Goal: Task Accomplishment & Management: Manage account settings

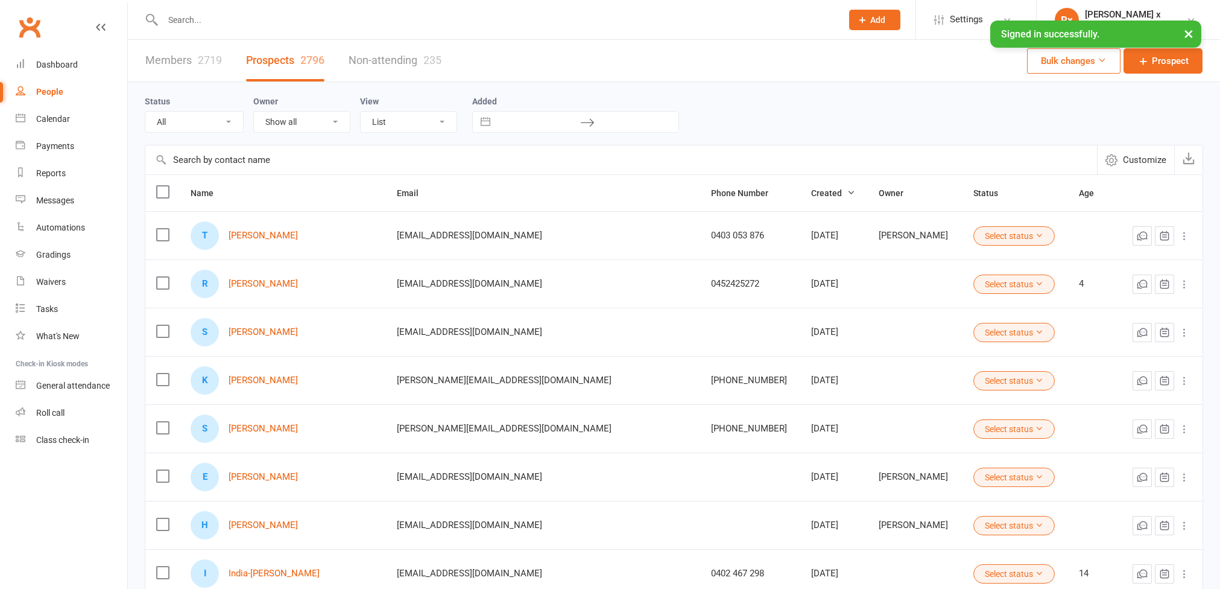
select select "100"
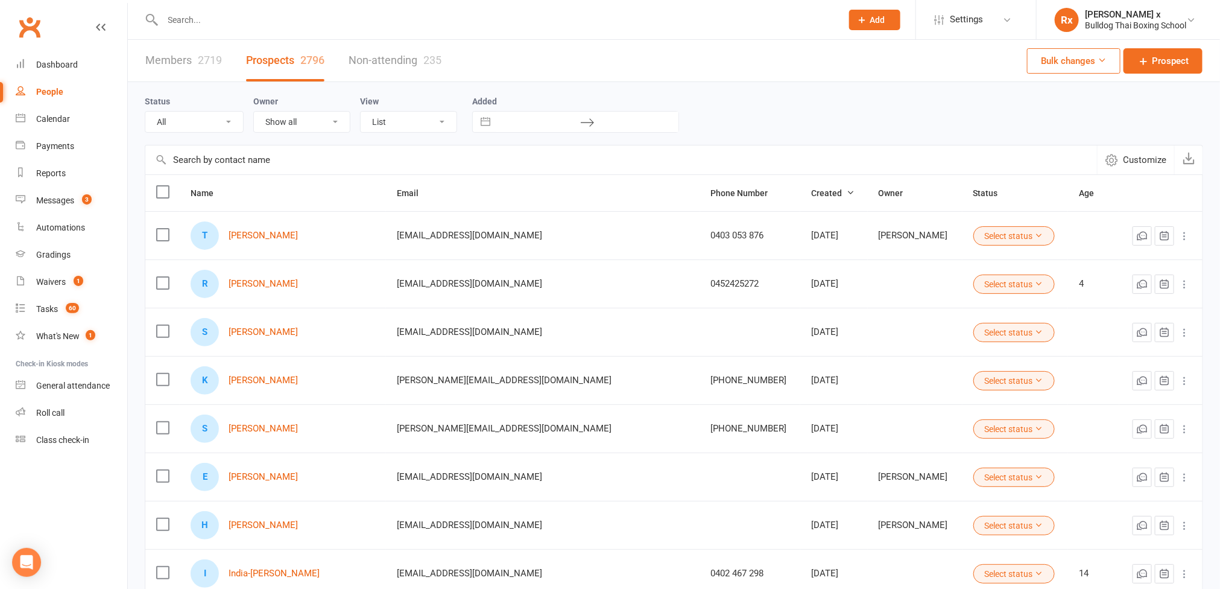
click at [262, 22] on input "text" at bounding box center [496, 19] width 675 height 17
paste input "brunofanizzi@hotmail.com"
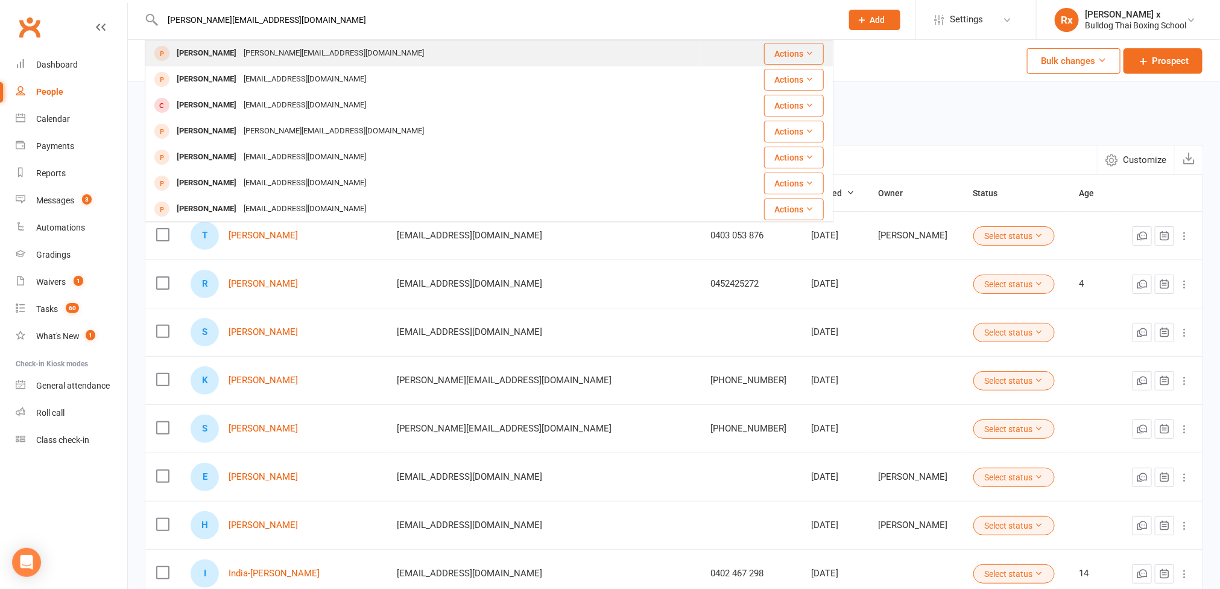
type input "brunofanizzi@hotmail.com"
click at [295, 51] on div "brunofanizzi@hotmail.com" at bounding box center [334, 53] width 188 height 17
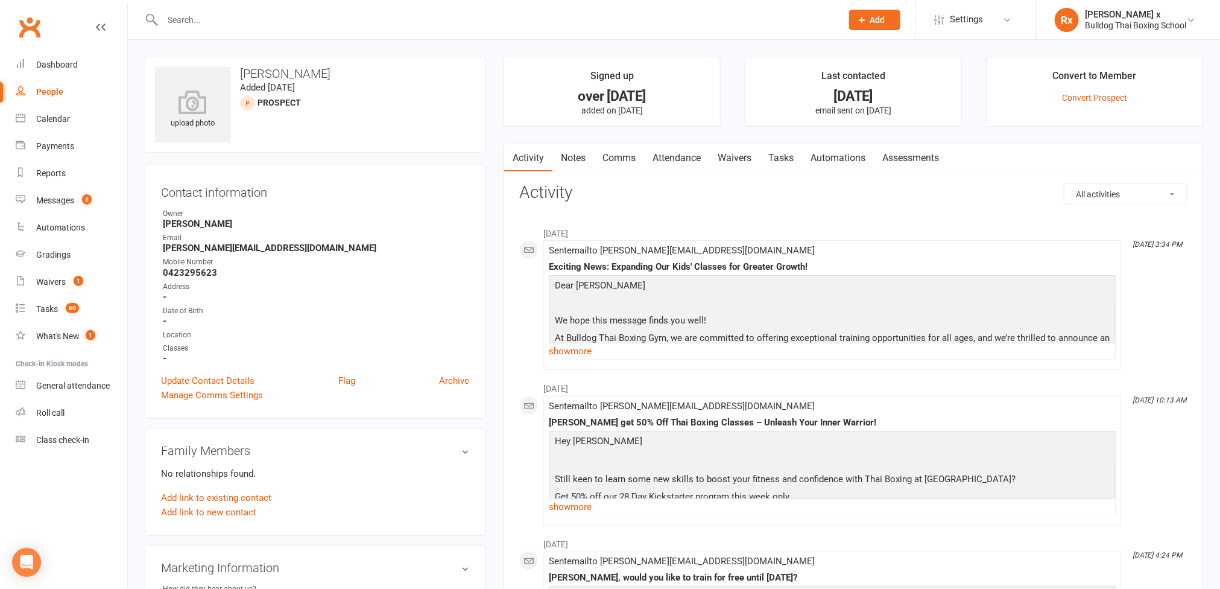
click at [780, 154] on link "Tasks" at bounding box center [781, 158] width 42 height 28
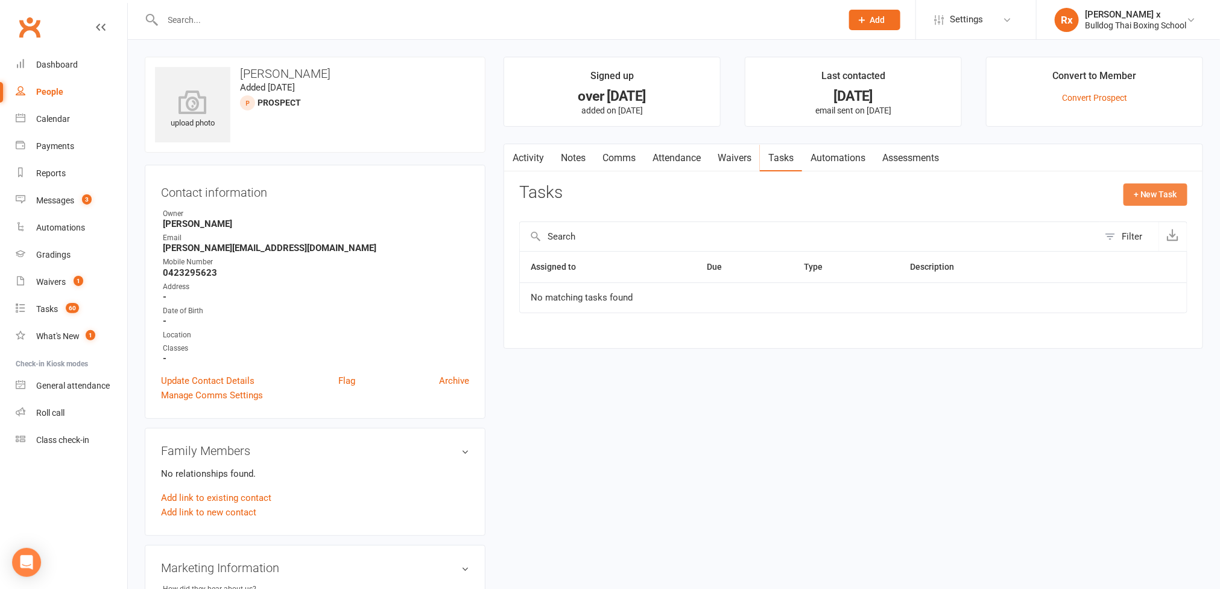
click at [1149, 194] on button "+ New Task" at bounding box center [1155, 194] width 64 height 22
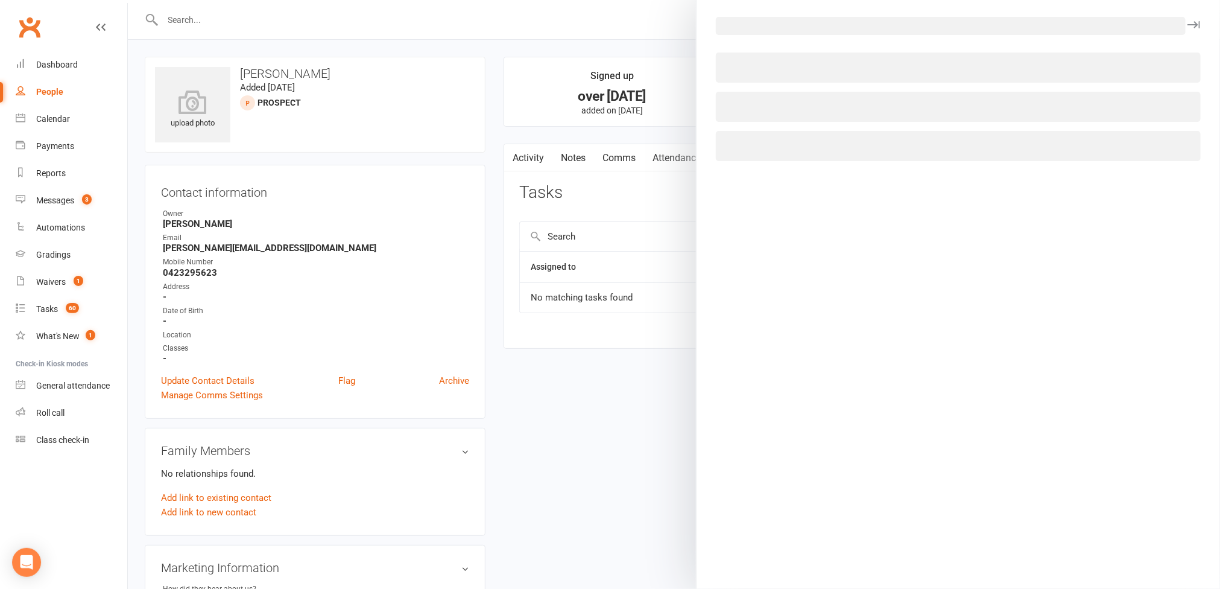
select select "45795"
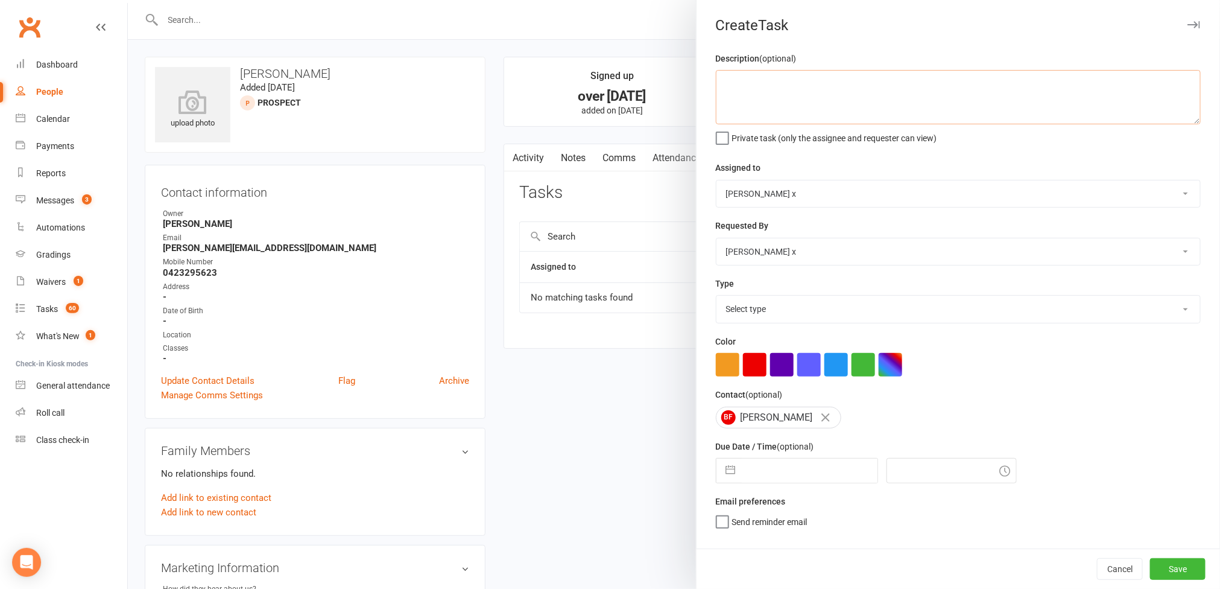
click at [748, 99] on textarea at bounding box center [958, 97] width 485 height 54
type textarea "Opted in again via SOFTP. Can only do Tuesdays."
click at [1162, 194] on select "[PERSON_NAME] [PERSON_NAME] O'[PERSON_NAME] x [PERSON_NAME] [PERSON_NAME] [PERS…" at bounding box center [958, 193] width 484 height 27
select select "12940"
click at [716, 182] on select "[PERSON_NAME] [PERSON_NAME] O'[PERSON_NAME] x [PERSON_NAME] [PERSON_NAME] [PERS…" at bounding box center [958, 193] width 484 height 27
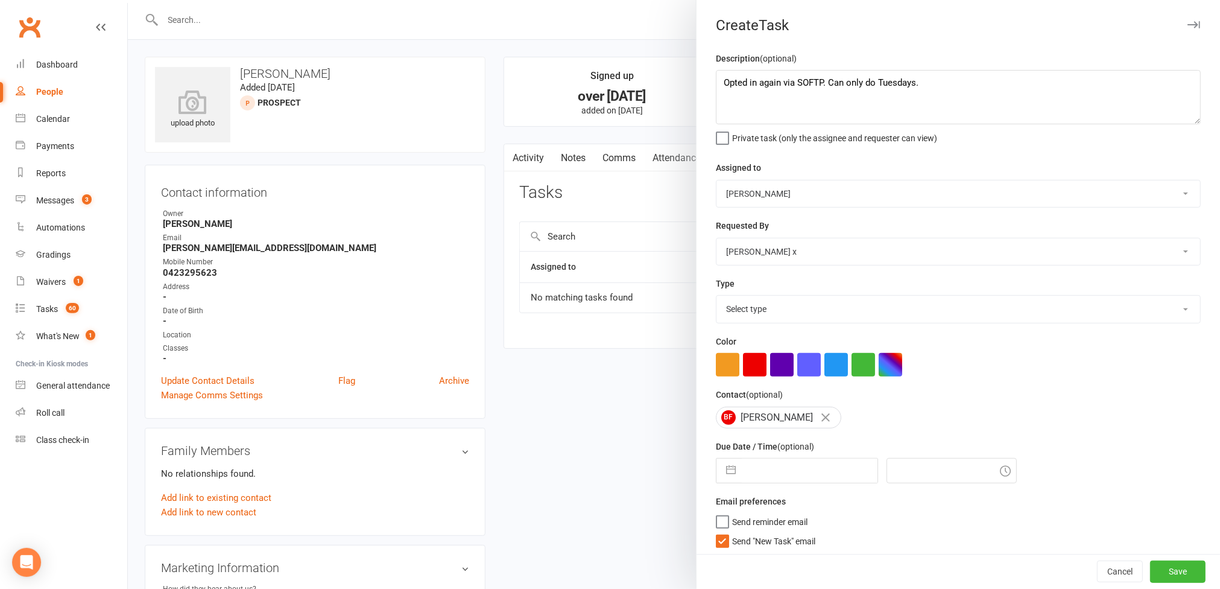
click at [1158, 308] on select "Select type Action E-mail Meeting Phone call Text Add new task type" at bounding box center [958, 308] width 484 height 27
select select "12049"
click at [716, 298] on select "Select type Action E-mail Meeting Phone call Text Add new task type" at bounding box center [958, 308] width 484 height 27
click at [809, 478] on input "text" at bounding box center [810, 470] width 136 height 24
select select "7"
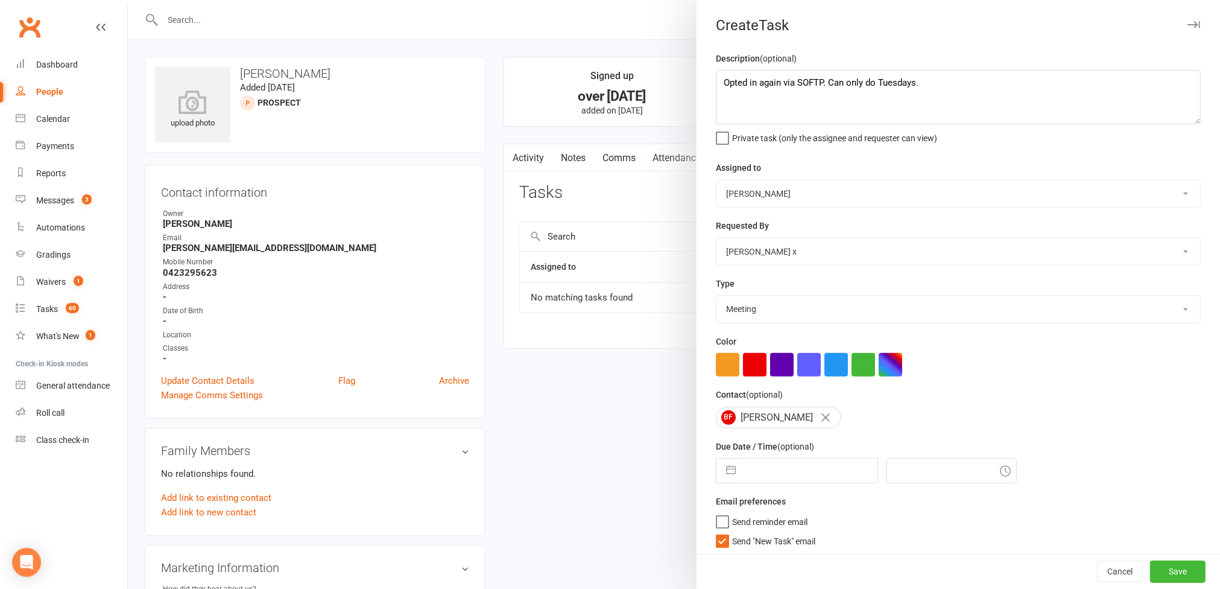
select select "2025"
select select "8"
select select "2025"
select select "9"
select select "2025"
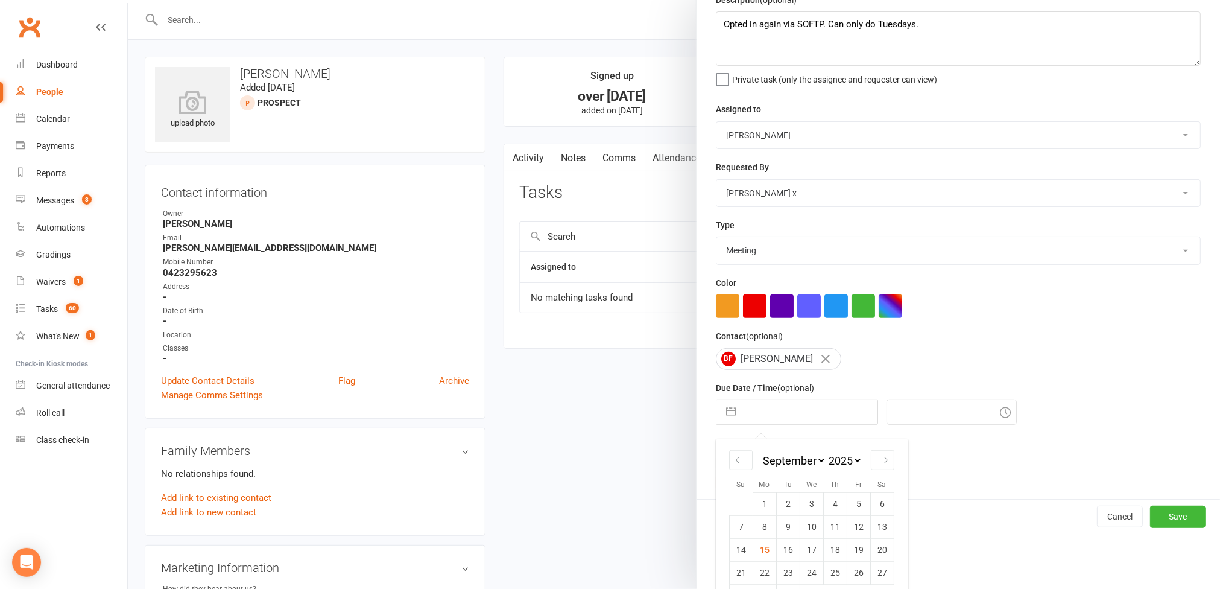
scroll to position [90, 0]
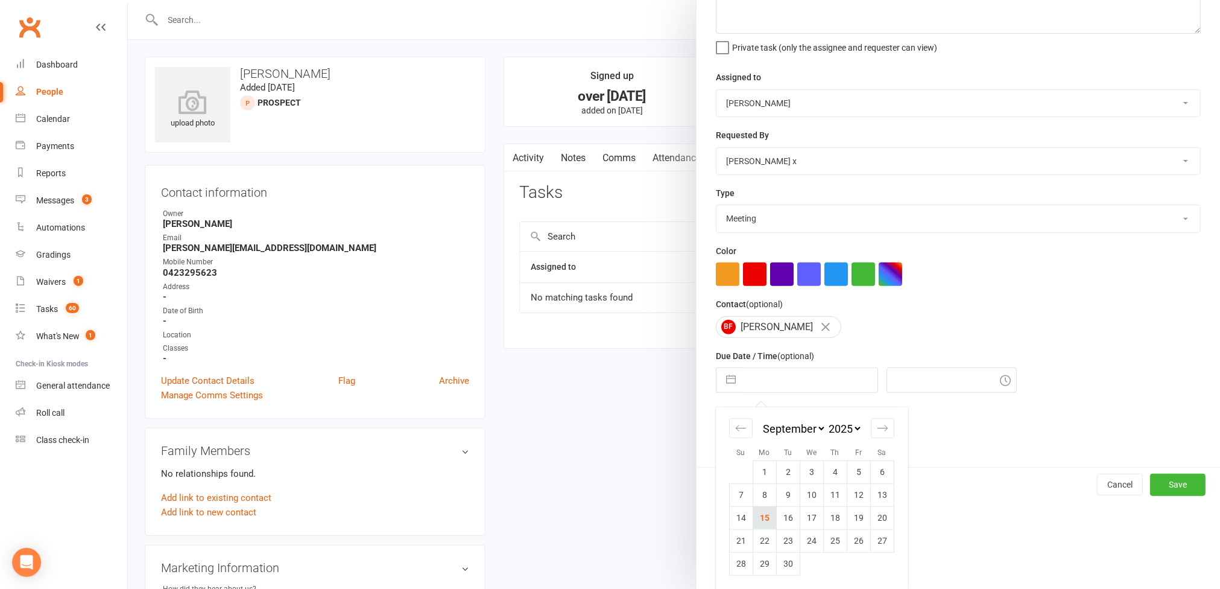
click at [763, 525] on td "15" at bounding box center [765, 517] width 24 height 23
type input "[DATE]"
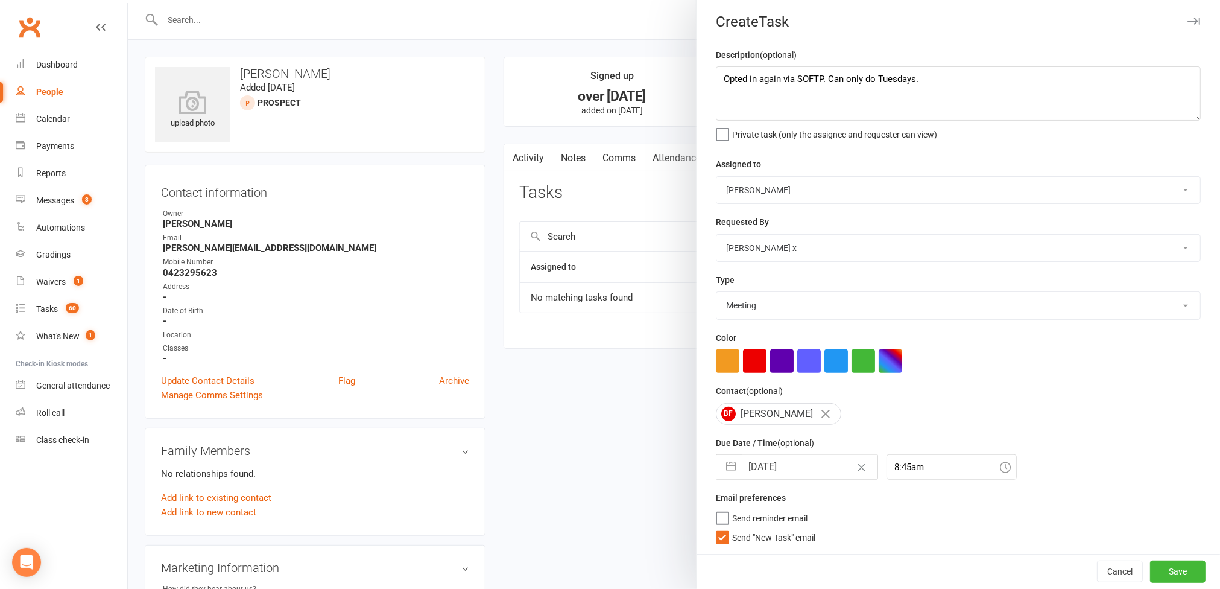
scroll to position [10, 0]
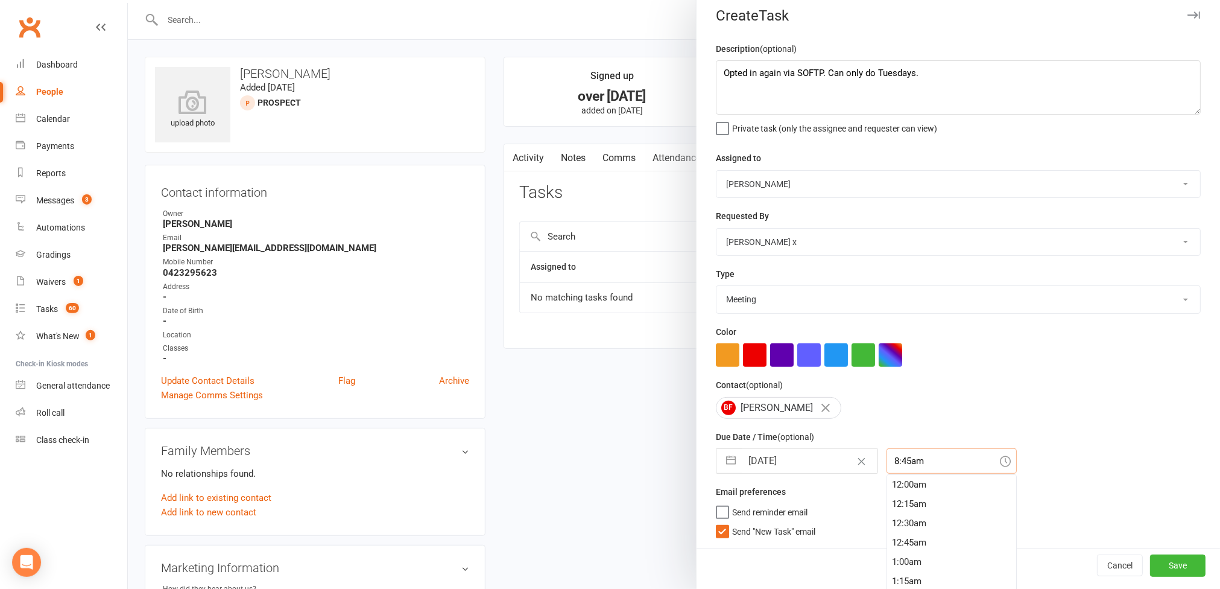
click at [925, 469] on div "8:45am 12:00am 12:15am 12:30am 12:45am 1:00am 1:15am 1:30am 1:45am 2:00am 2:15a…" at bounding box center [951, 460] width 130 height 25
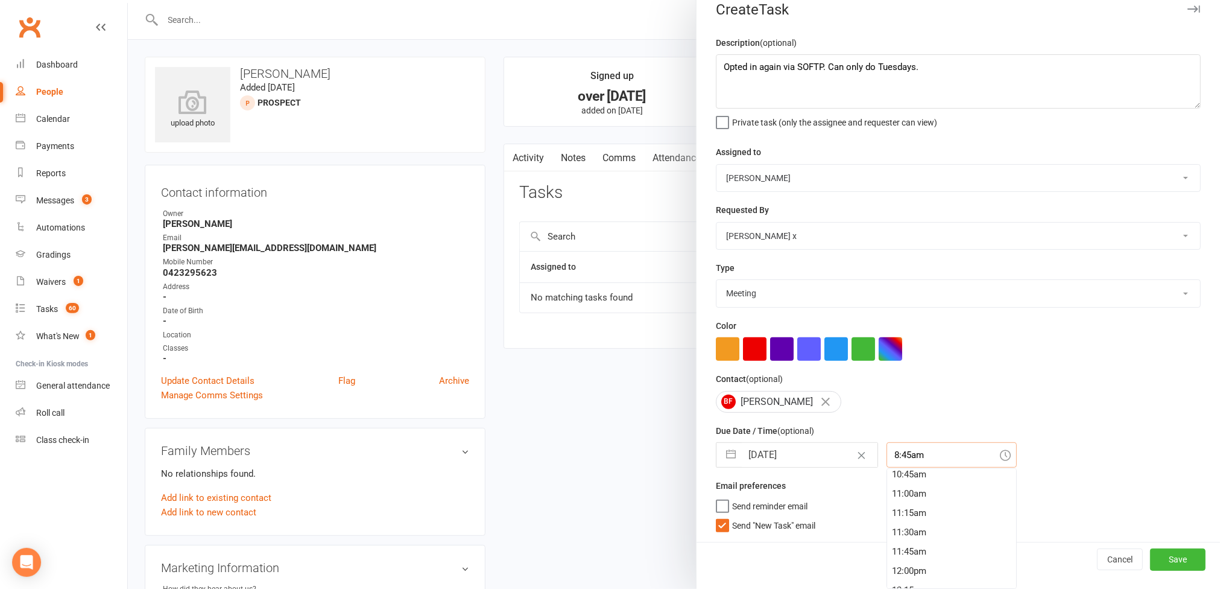
scroll to position [836, 0]
click at [909, 469] on div "10:45am" at bounding box center [951, 472] width 129 height 19
type input "10:45am"
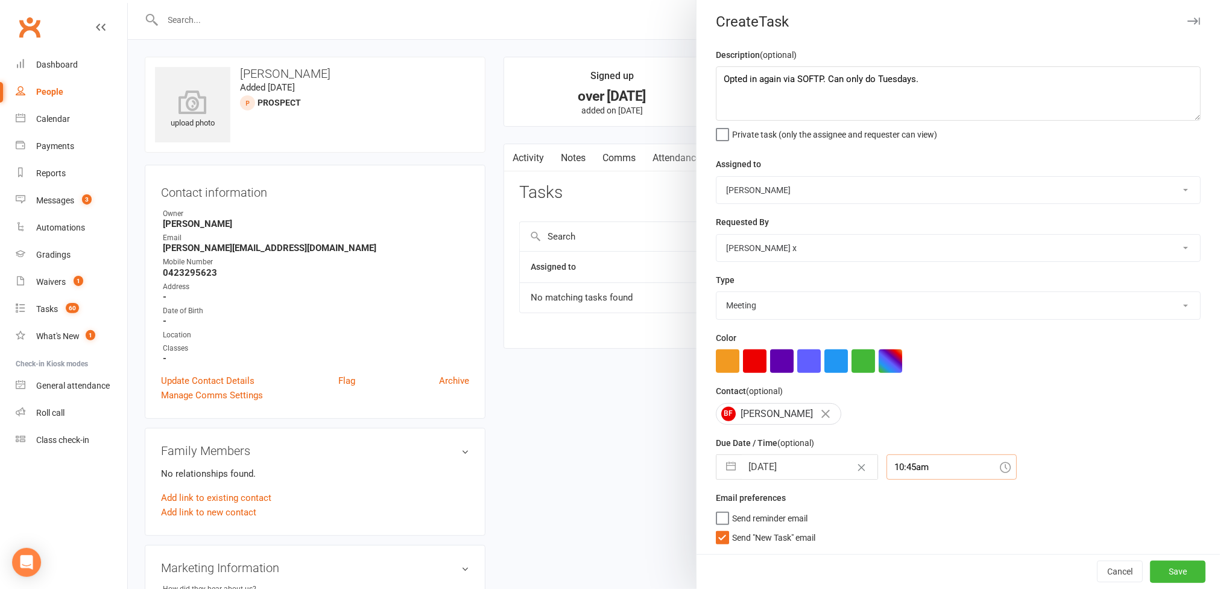
scroll to position [10, 0]
click at [1150, 569] on button "Save" at bounding box center [1177, 571] width 55 height 22
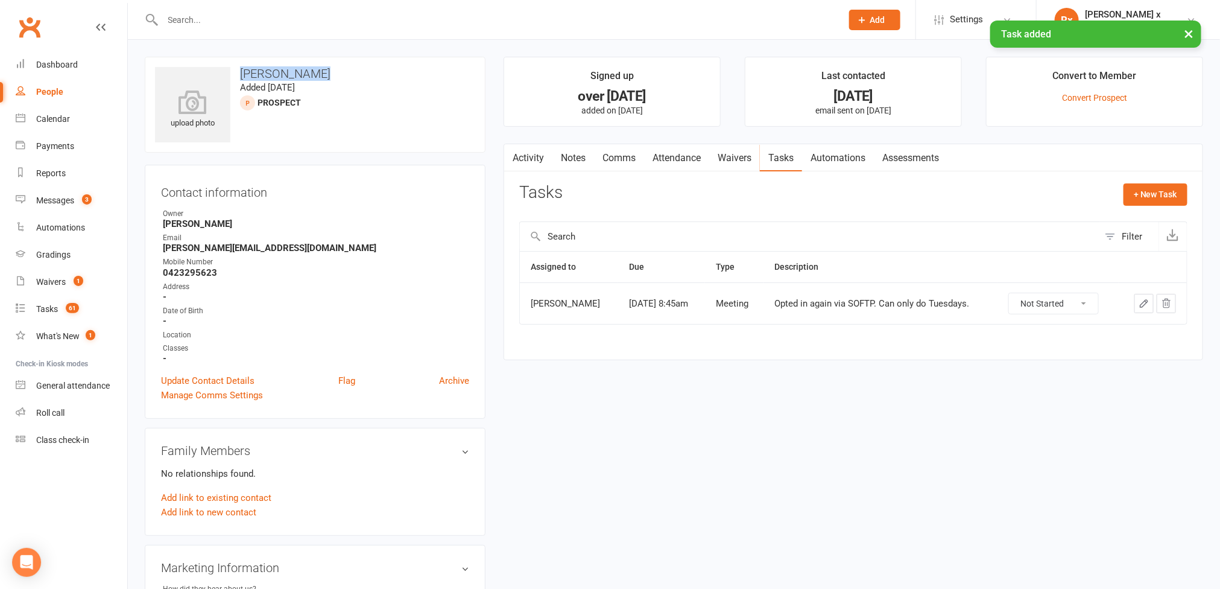
drag, startPoint x: 239, startPoint y: 71, endPoint x: 329, endPoint y: 78, distance: 90.1
click at [329, 78] on h3 "Bruno Fanizzi" at bounding box center [315, 73] width 320 height 13
copy h3 "Bruno Fanizzi"
click at [44, 91] on div "People" at bounding box center [49, 92] width 27 height 10
select select "100"
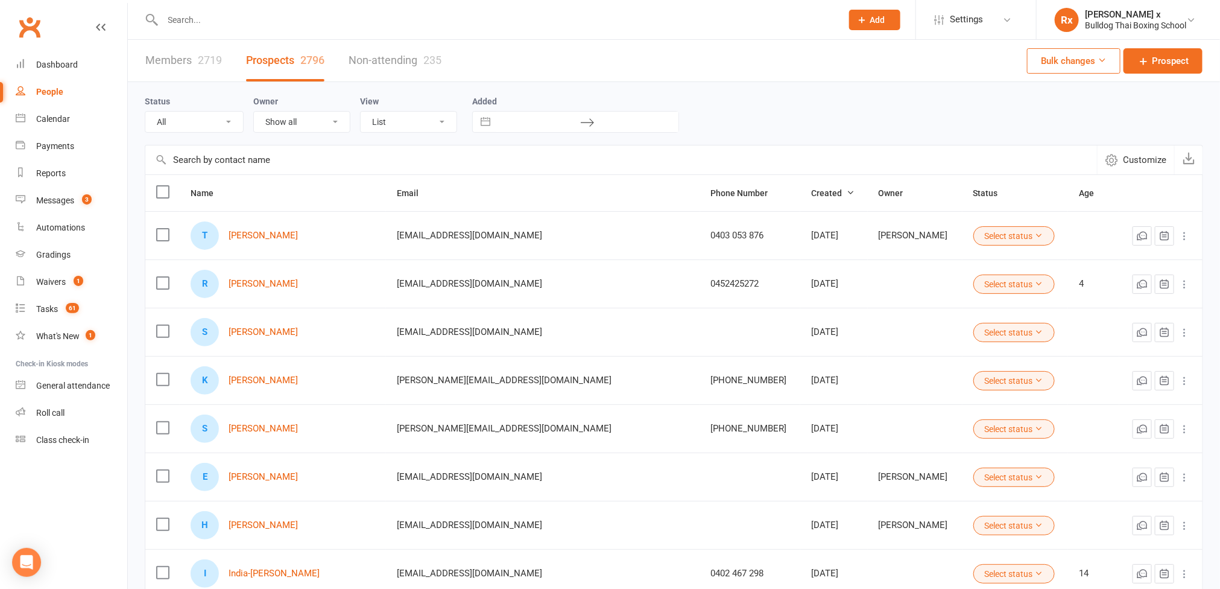
click at [276, 26] on input "text" at bounding box center [496, 19] width 675 height 17
paste input "[EMAIL_ADDRESS][DOMAIN_NAME]"
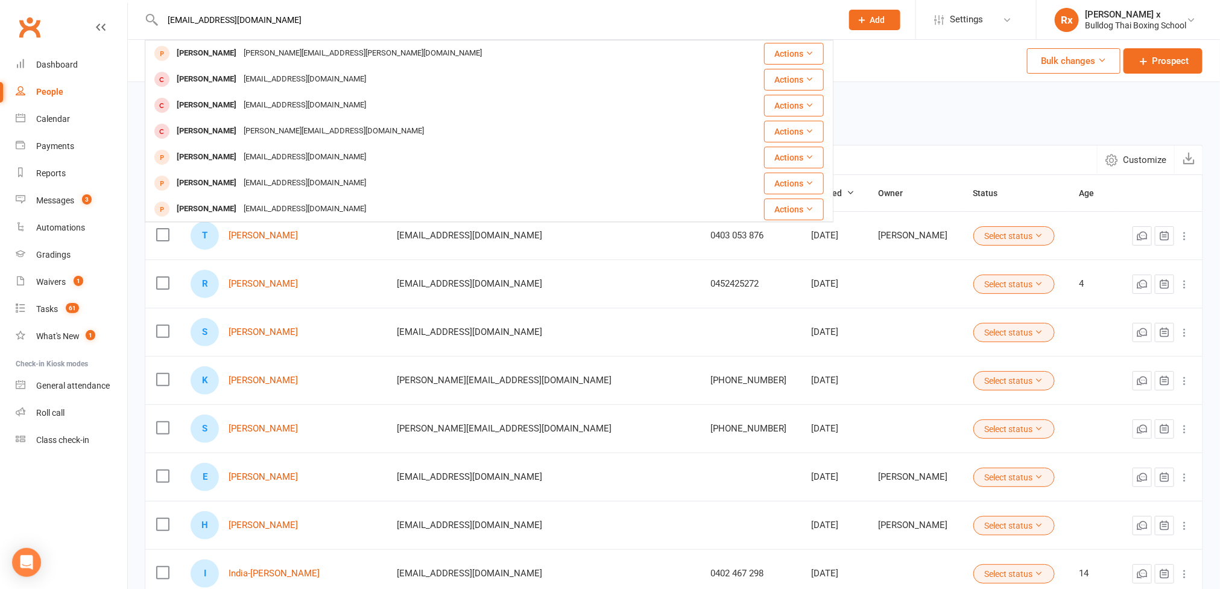
type input "[EMAIL_ADDRESS][DOMAIN_NAME]"
click at [967, 125] on div "Status All (No status set) (Invalid status) Initial Contact Follow-up Call Foll…" at bounding box center [674, 113] width 1058 height 39
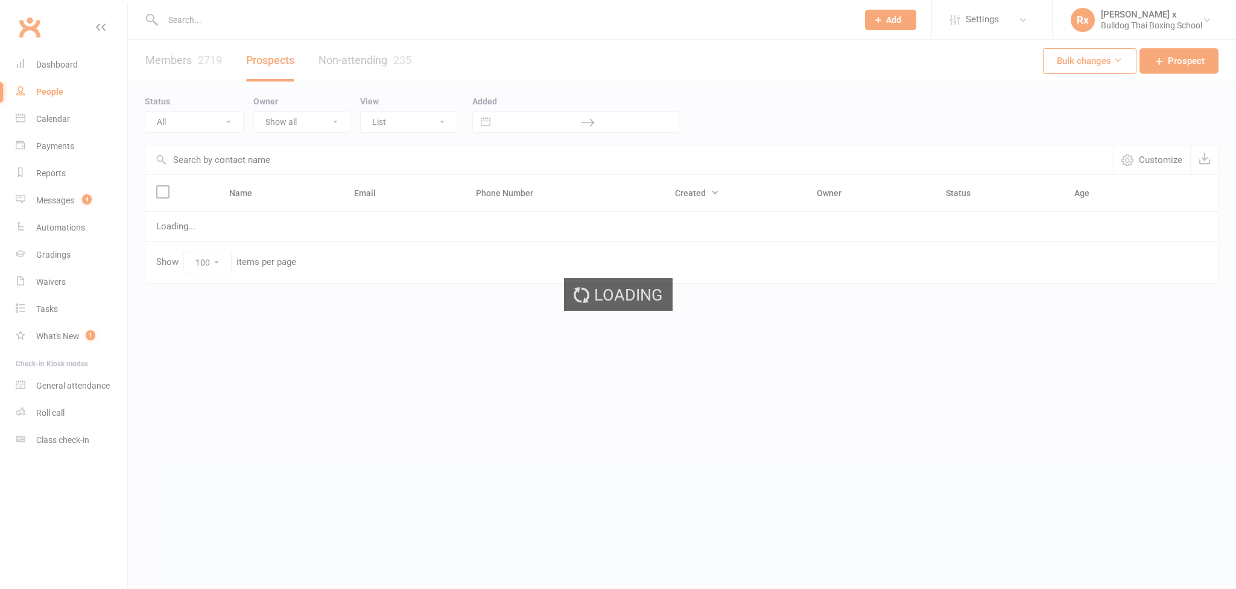
select select "100"
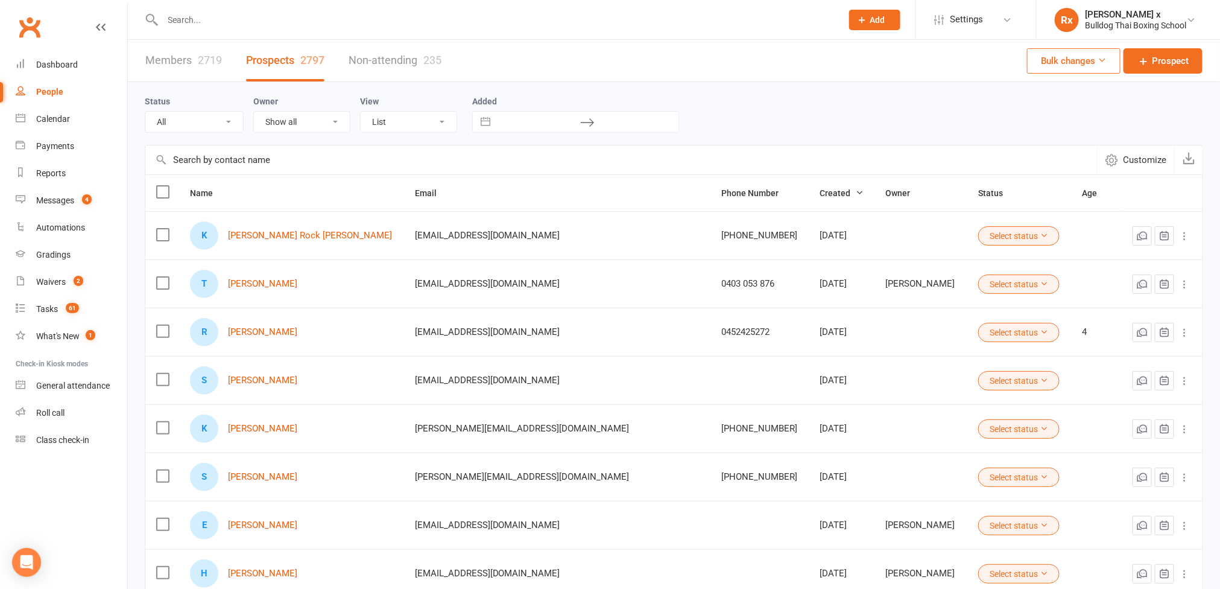
click at [306, 22] on input "text" at bounding box center [496, 19] width 675 height 17
paste input "[EMAIL_ADDRESS][DOMAIN_NAME]"
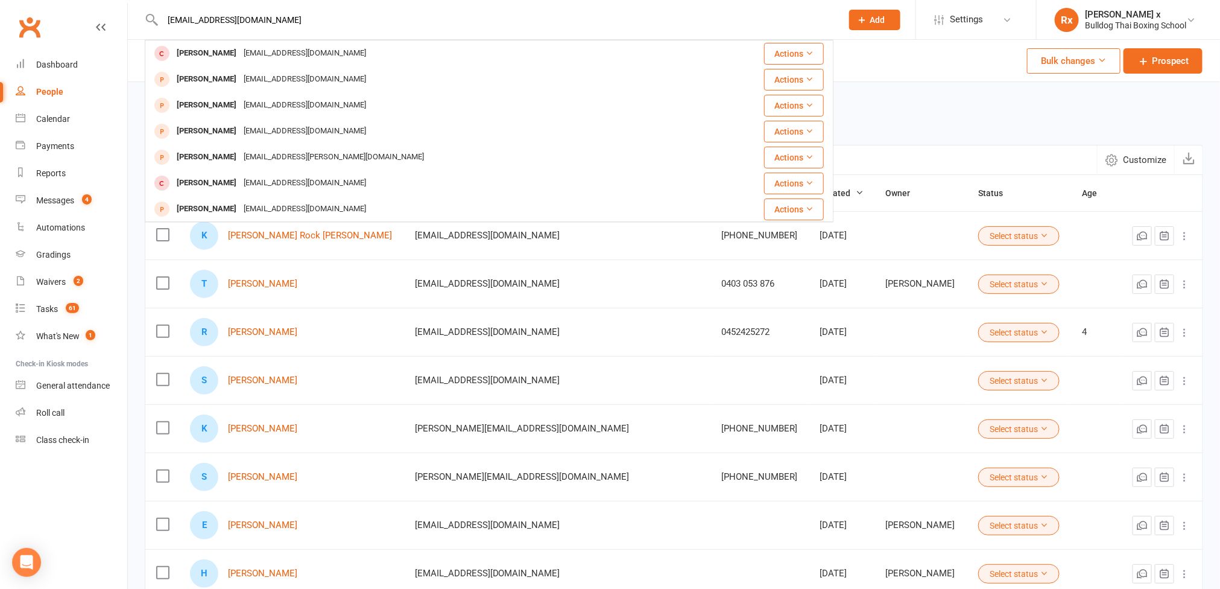
type input "[EMAIL_ADDRESS][DOMAIN_NAME]"
click at [979, 128] on div "Status All (No status set) (Invalid status) Initial Contact Follow-up Call Foll…" at bounding box center [674, 113] width 1058 height 39
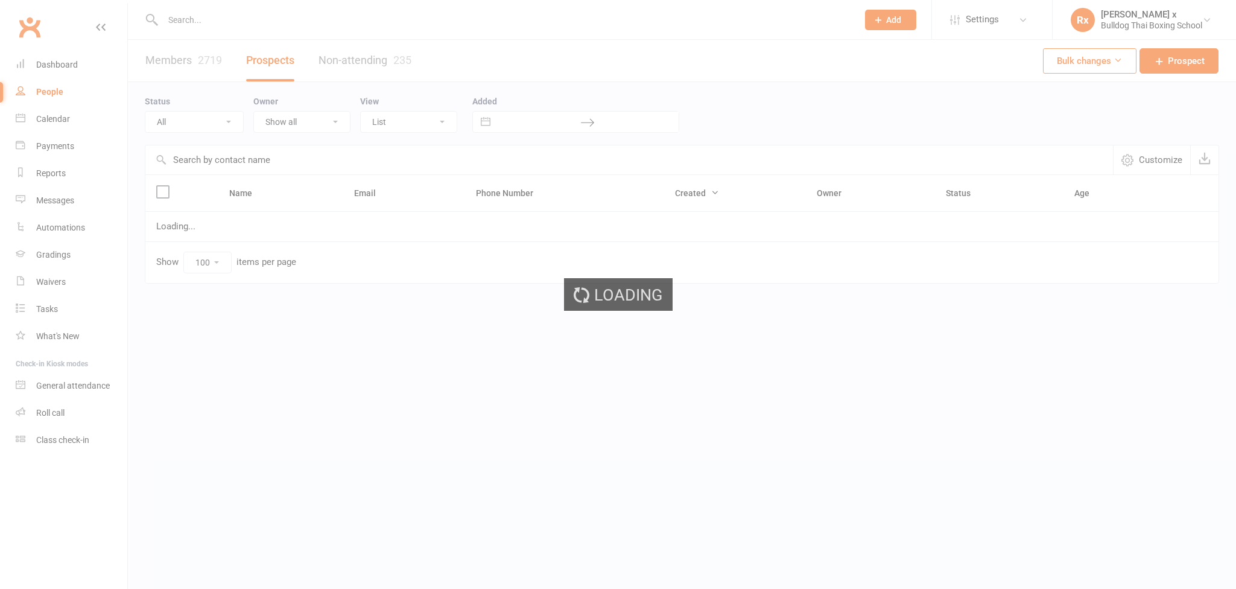
select select "100"
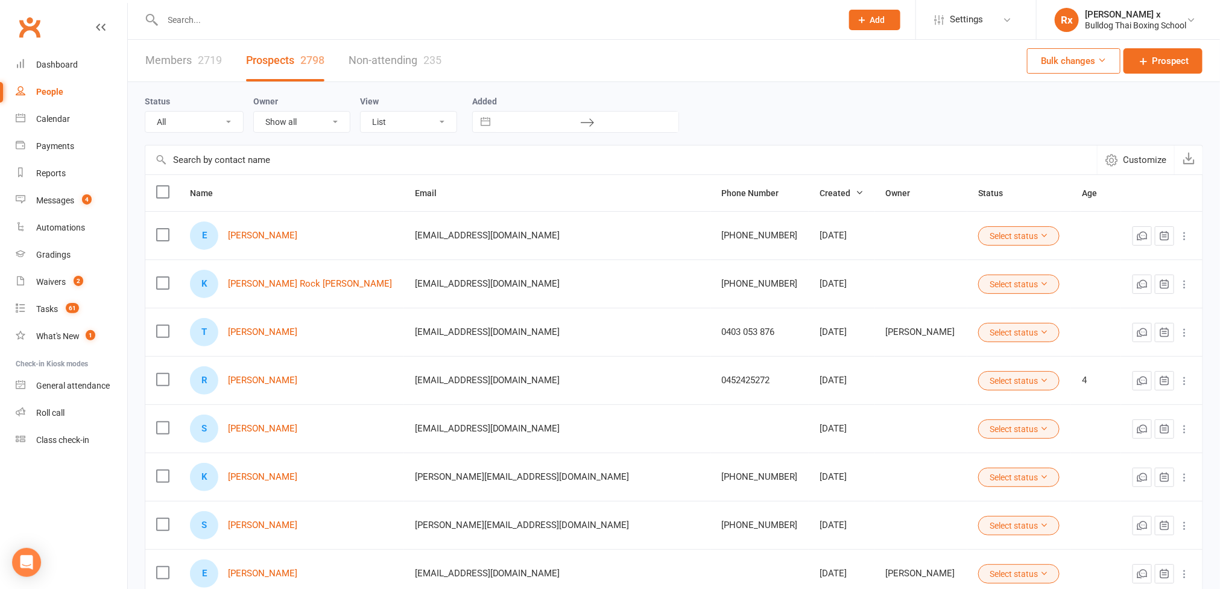
click at [200, 22] on input "text" at bounding box center [496, 19] width 675 height 17
paste input "george.gbh@hotmail.com"
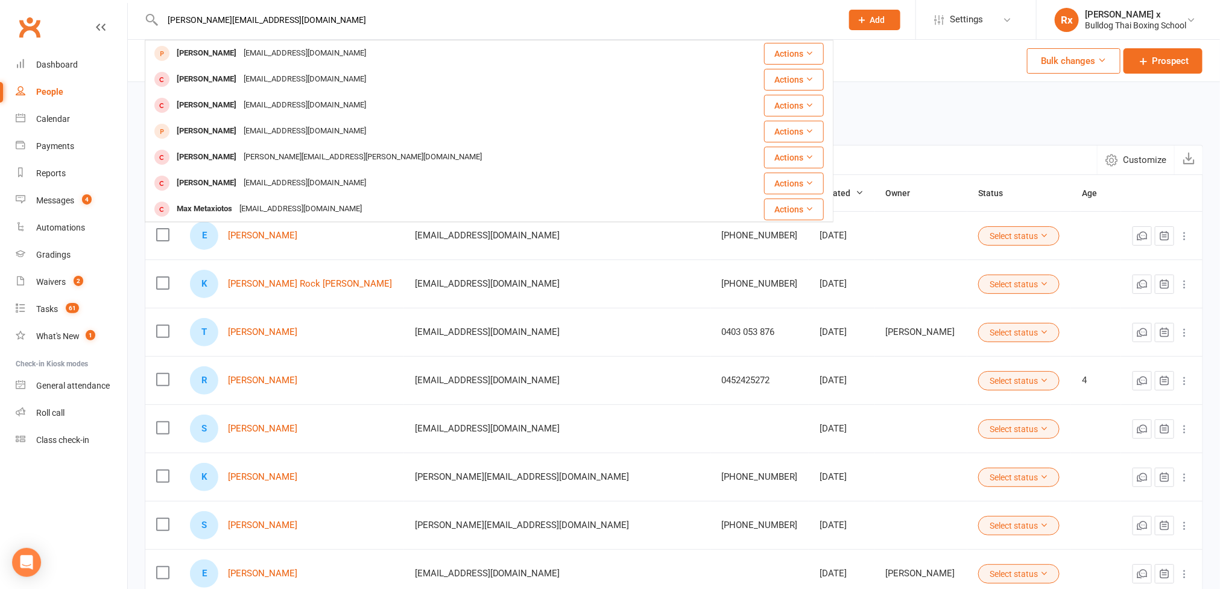
type input "george.gbh@hotmail.com"
click at [250, 30] on div "george.gbh@hotmail.com George Cole george_cole_1993@hotmail.com Actions George …" at bounding box center [489, 19] width 689 height 39
click at [254, 22] on input "george.gbh@hotmail.com" at bounding box center [496, 19] width 675 height 17
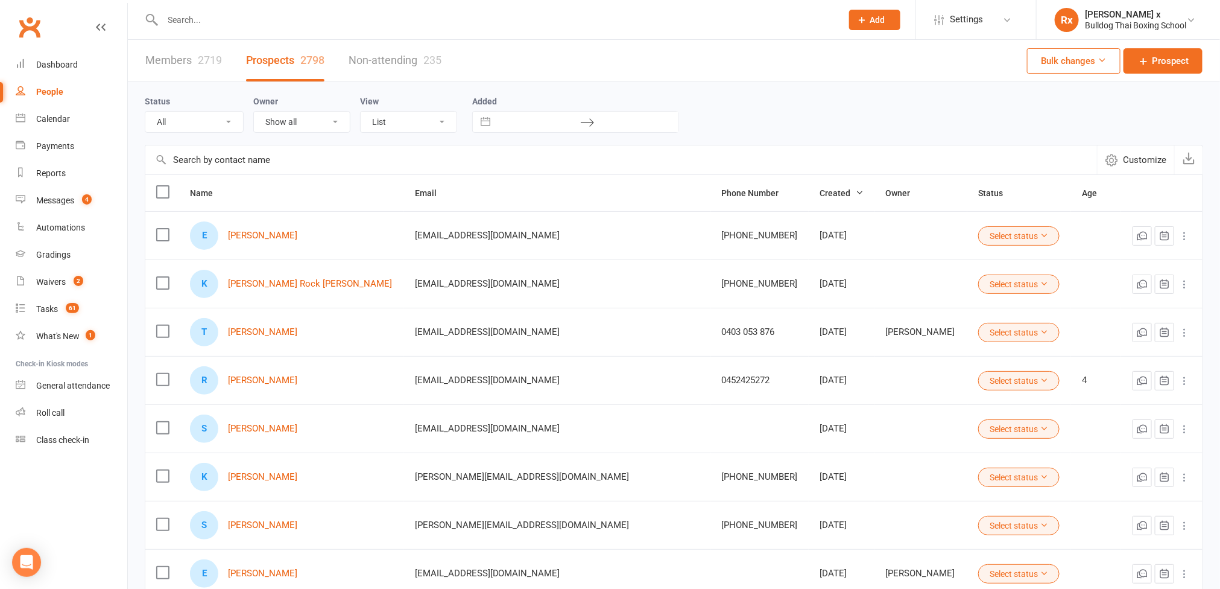
paste input "[PERSON_NAME]"
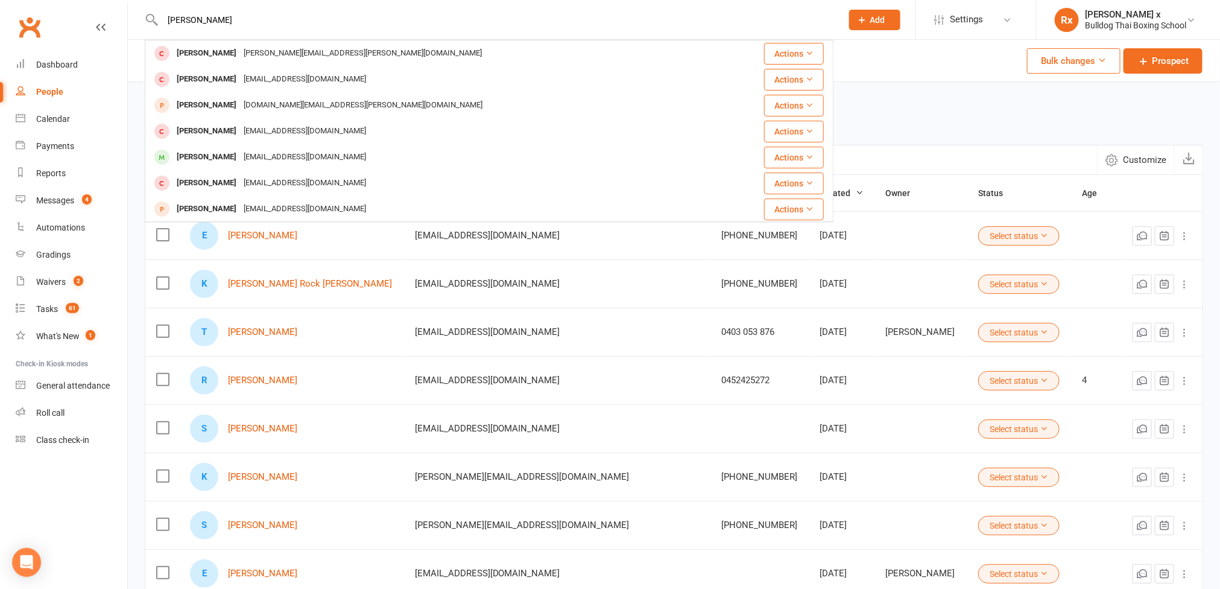
type input "[PERSON_NAME]"
click at [926, 109] on div "Status All (No status set) (Invalid status) Initial Contact Follow-up Call Foll…" at bounding box center [674, 113] width 1058 height 39
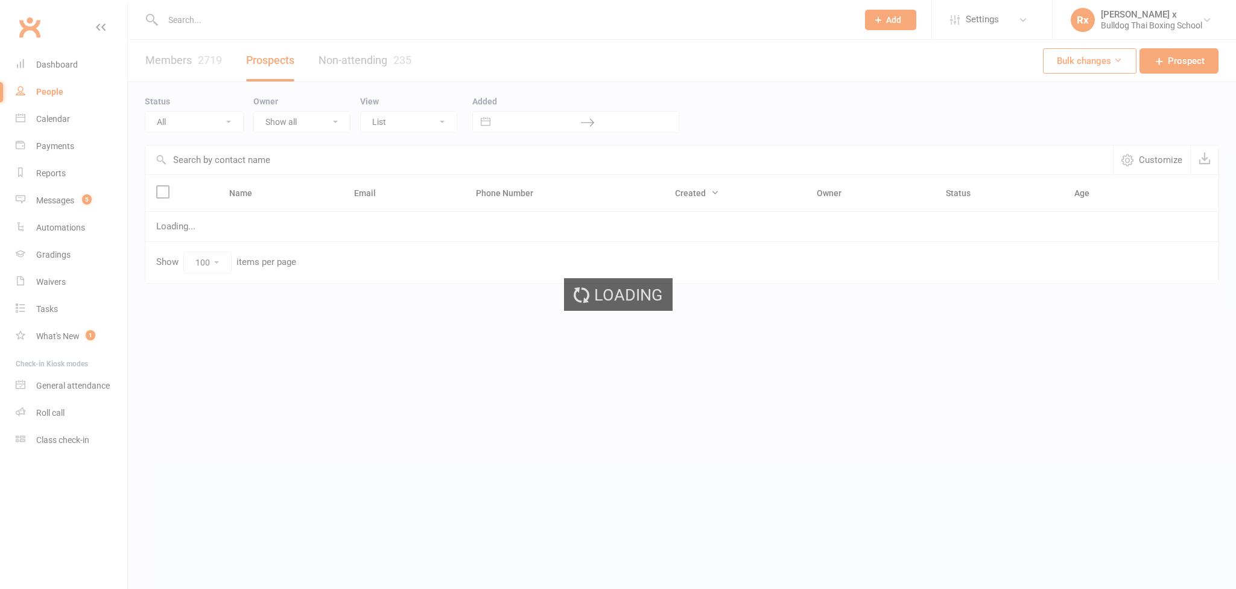
select select "100"
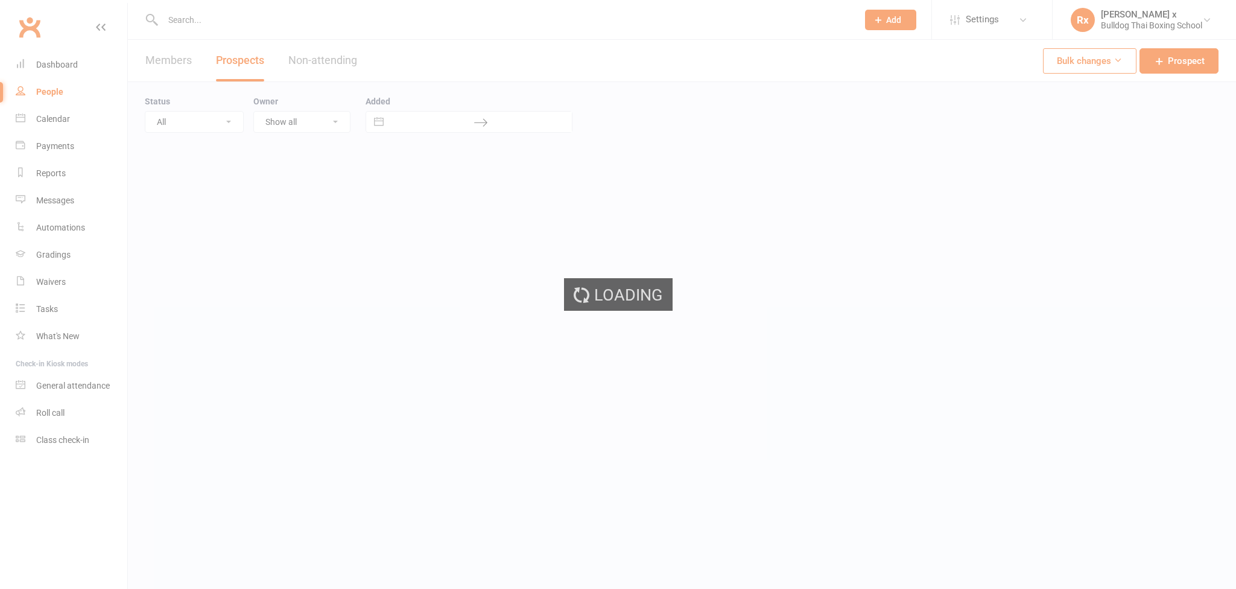
select select "100"
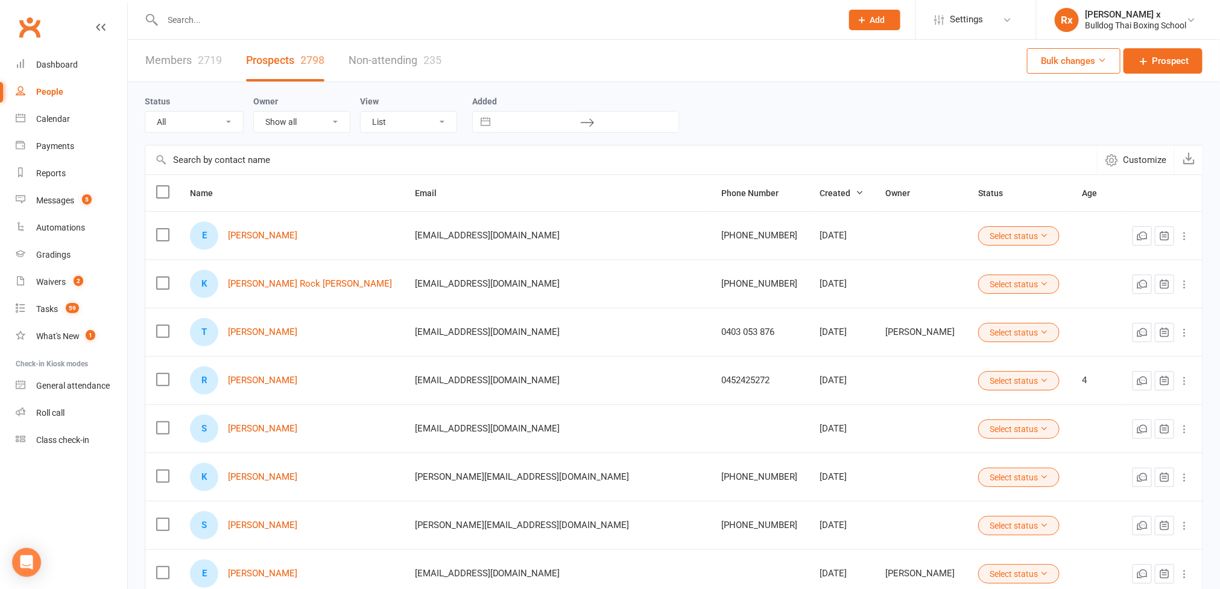
click at [266, 22] on input "text" at bounding box center [496, 19] width 675 height 17
paste input "George Pownall"
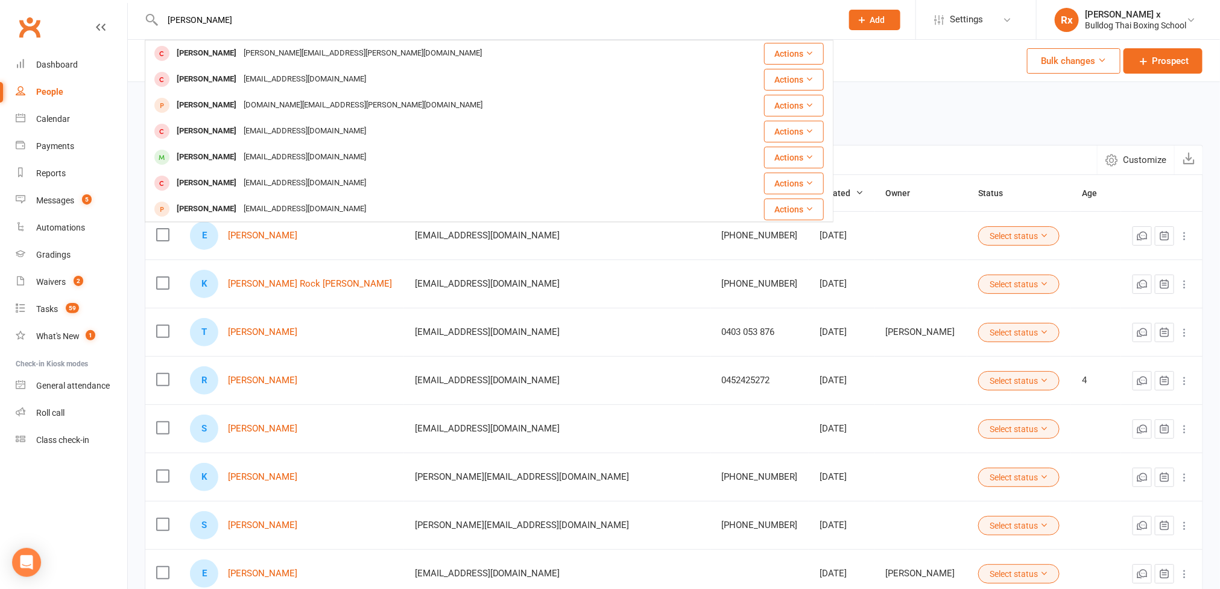
type input "[PERSON_NAME]"
click at [883, 112] on div "Status All (No status set) (Invalid status) Initial Contact Follow-up Call Foll…" at bounding box center [674, 113] width 1058 height 39
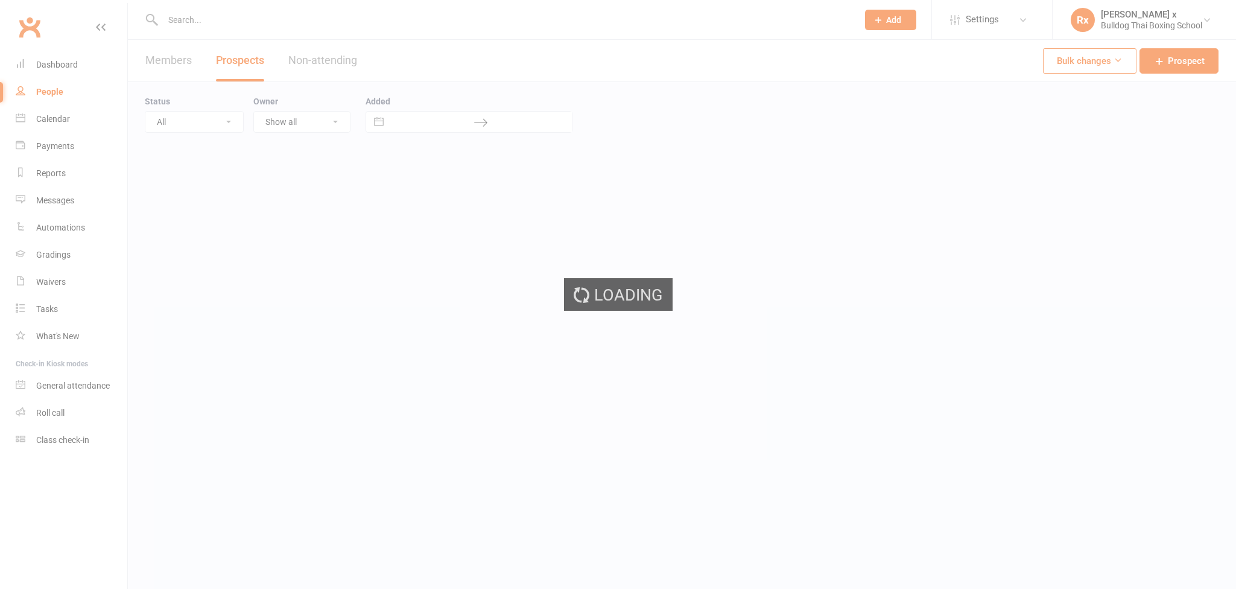
select select "100"
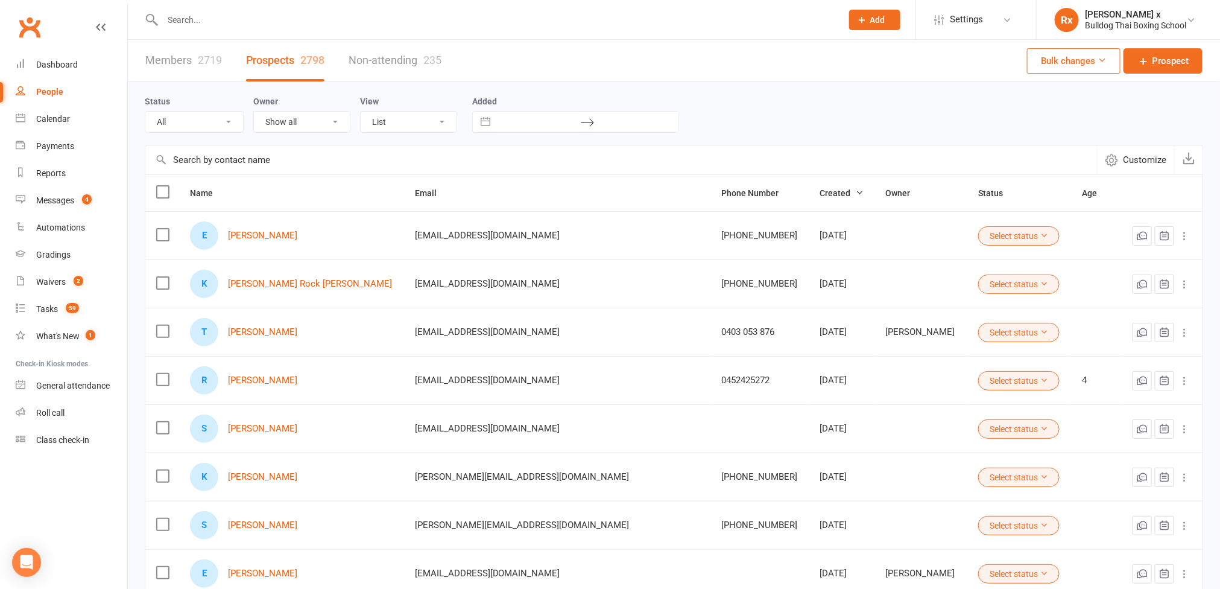
click at [254, 24] on input "text" at bounding box center [496, 19] width 675 height 17
paste input "[PERSON_NAME]"
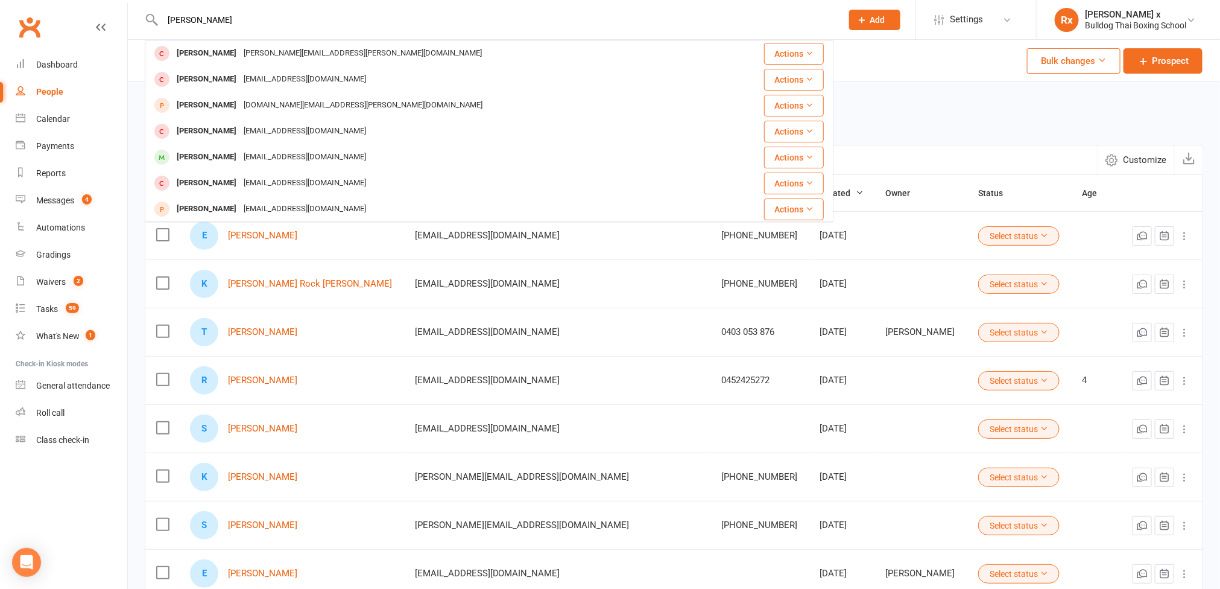
type input "George Pownall"
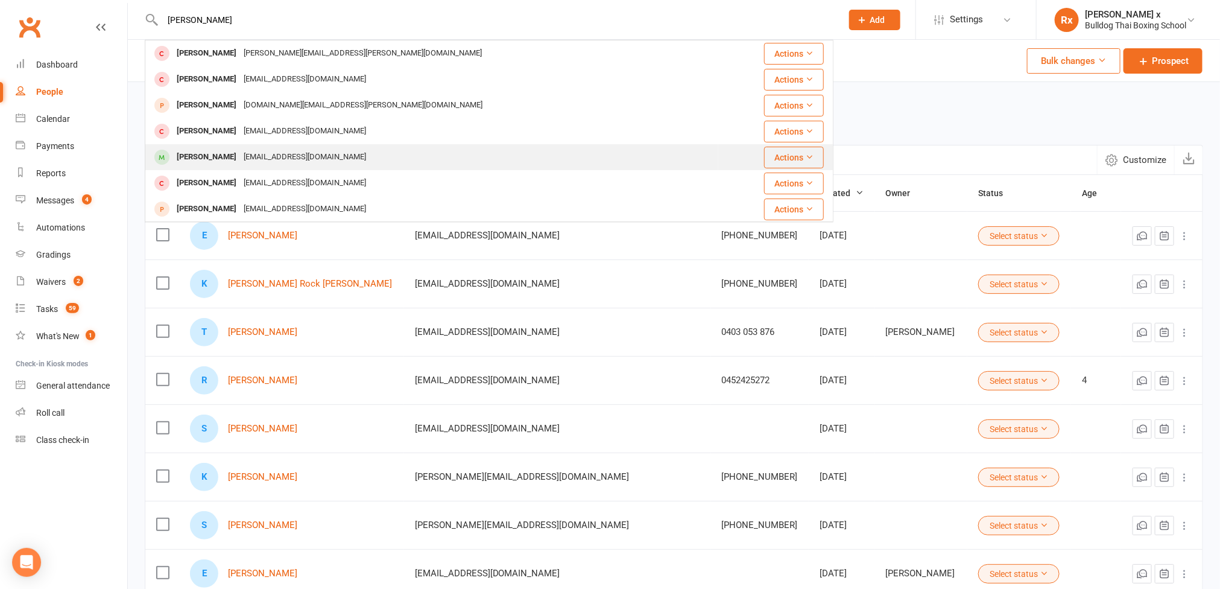
scroll to position [337, 0]
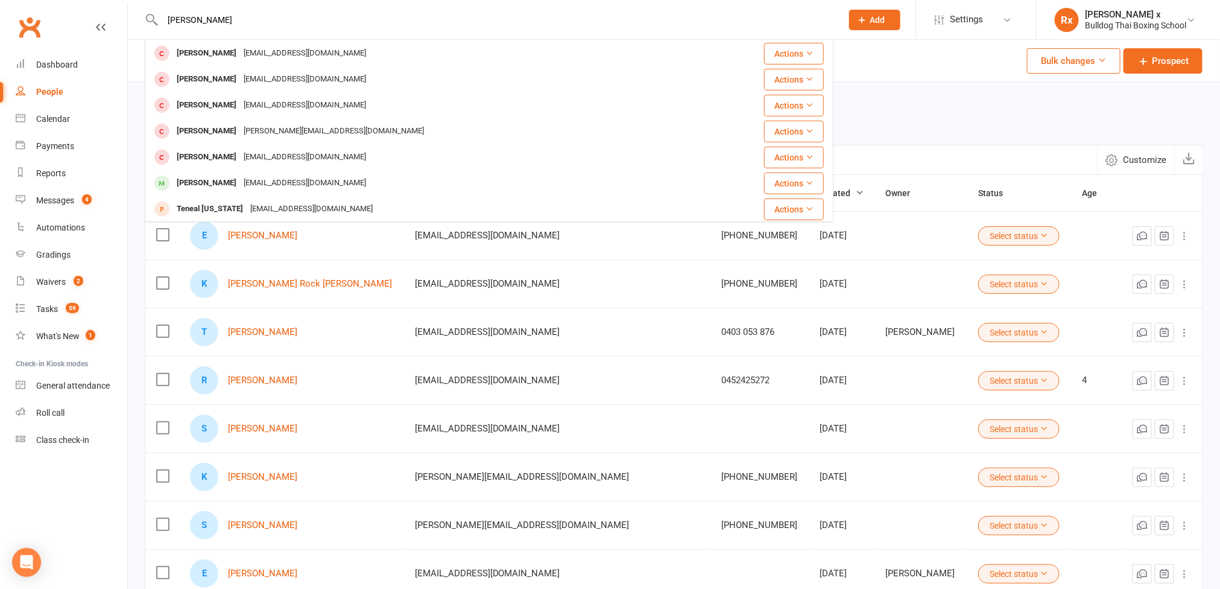
click at [959, 123] on div "Status All (No status set) (Invalid status) Initial Contact Follow-up Call Foll…" at bounding box center [674, 113] width 1058 height 39
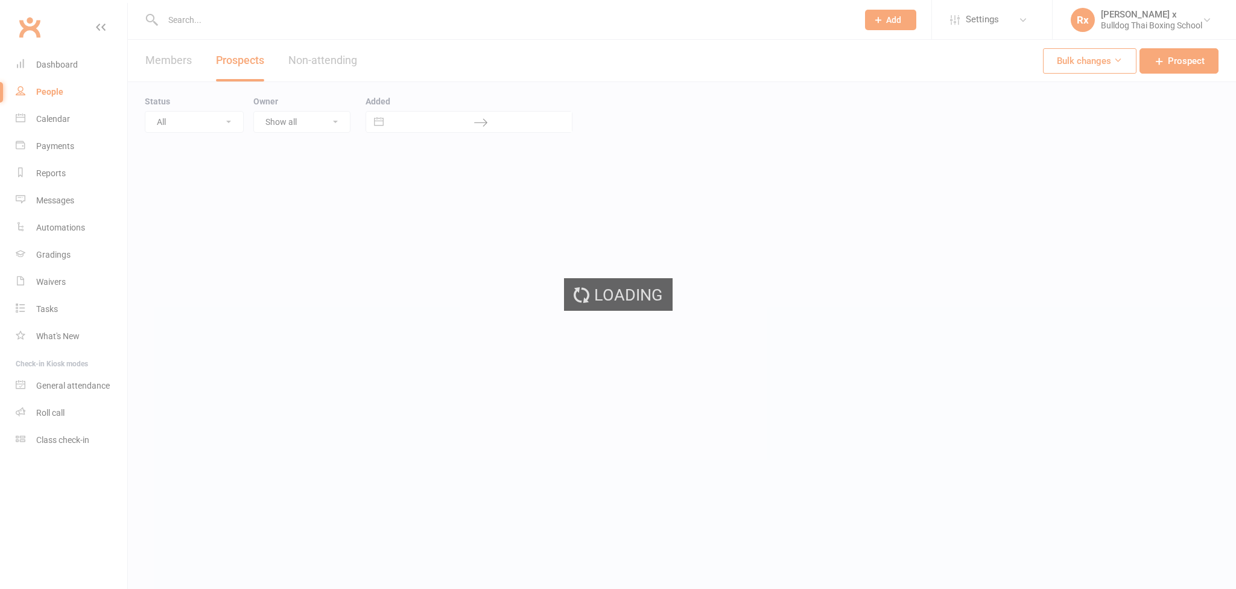
select select "100"
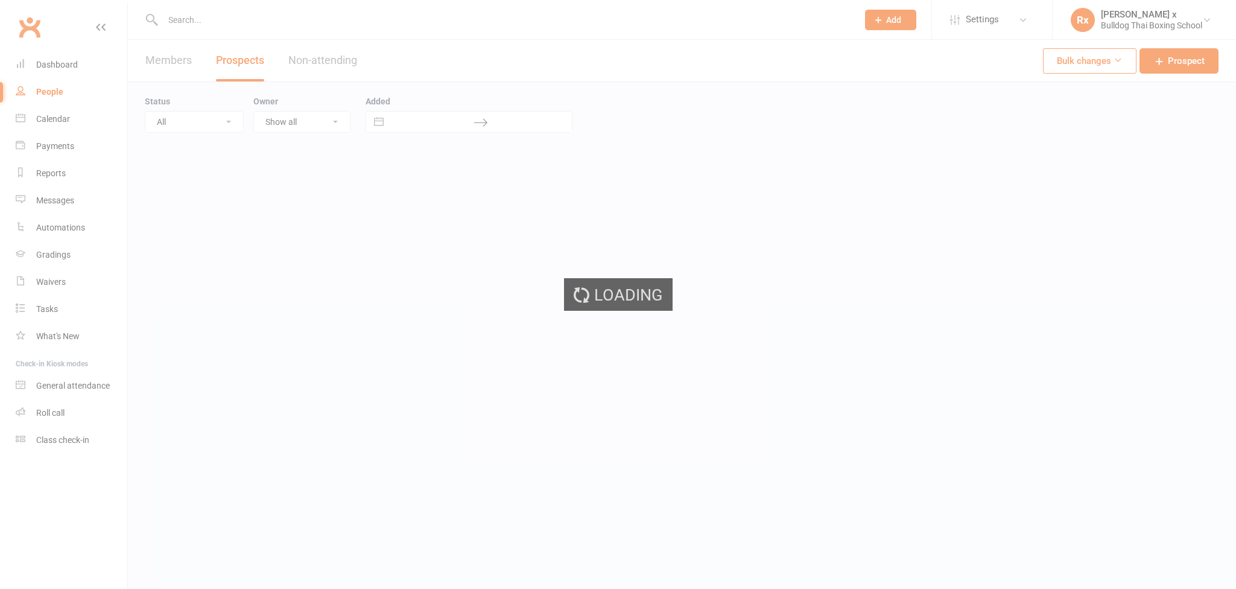
select select "100"
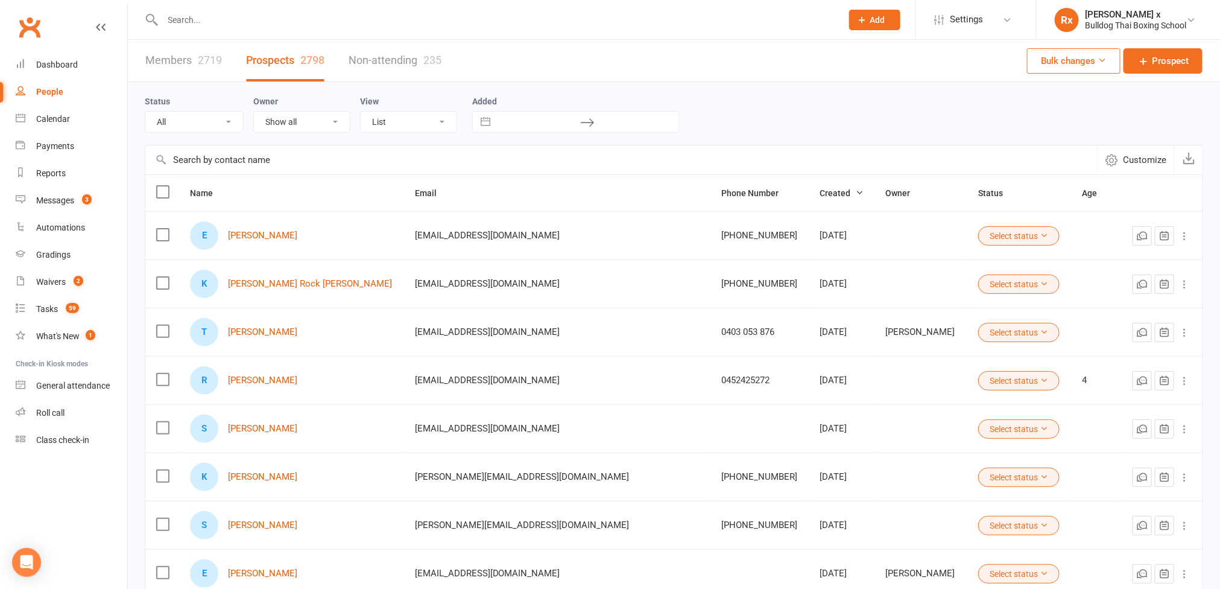
paste input "George Pownall"
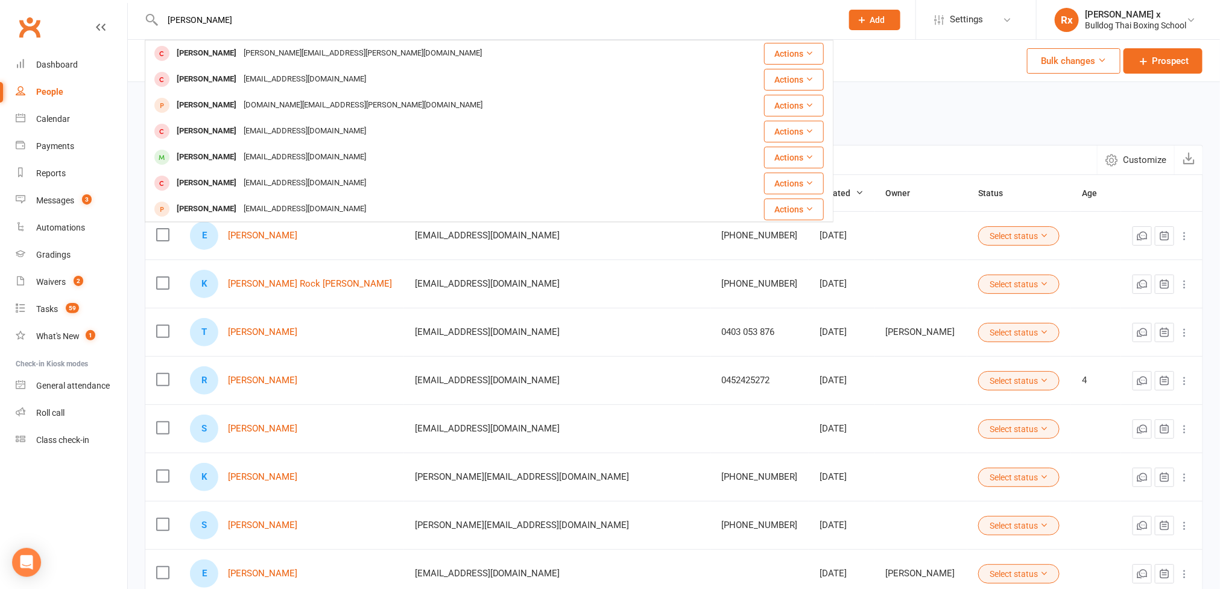
type input "George Pownall"
click at [926, 109] on div "Status All (No status set) (Invalid status) Initial Contact Follow-up Call Foll…" at bounding box center [674, 113] width 1058 height 39
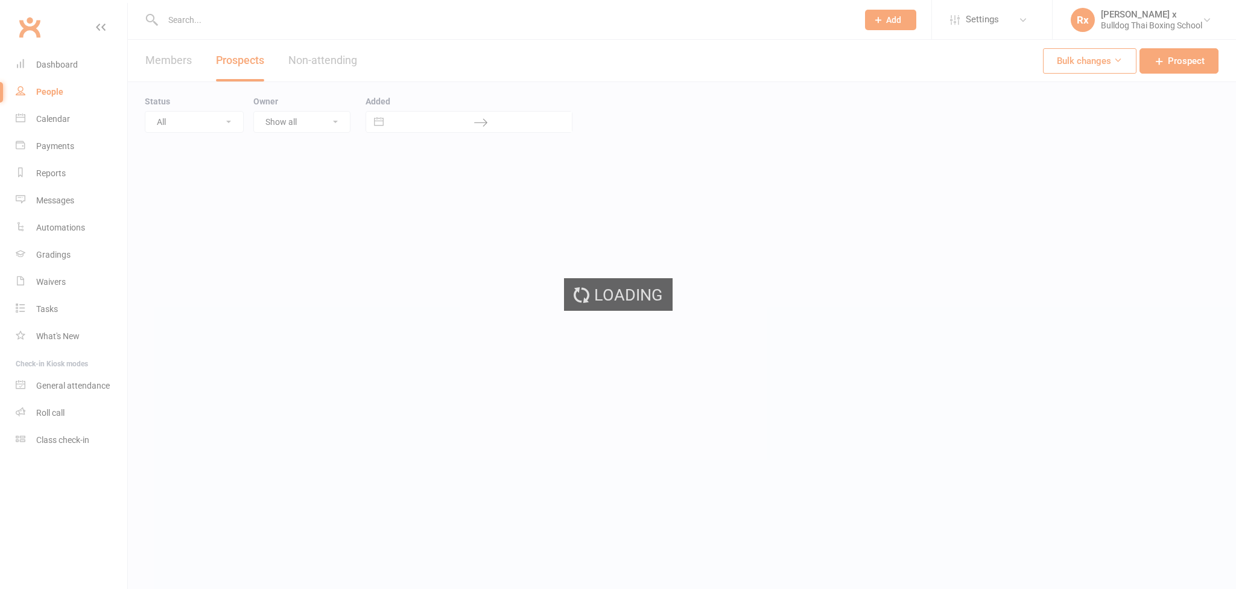
select select "100"
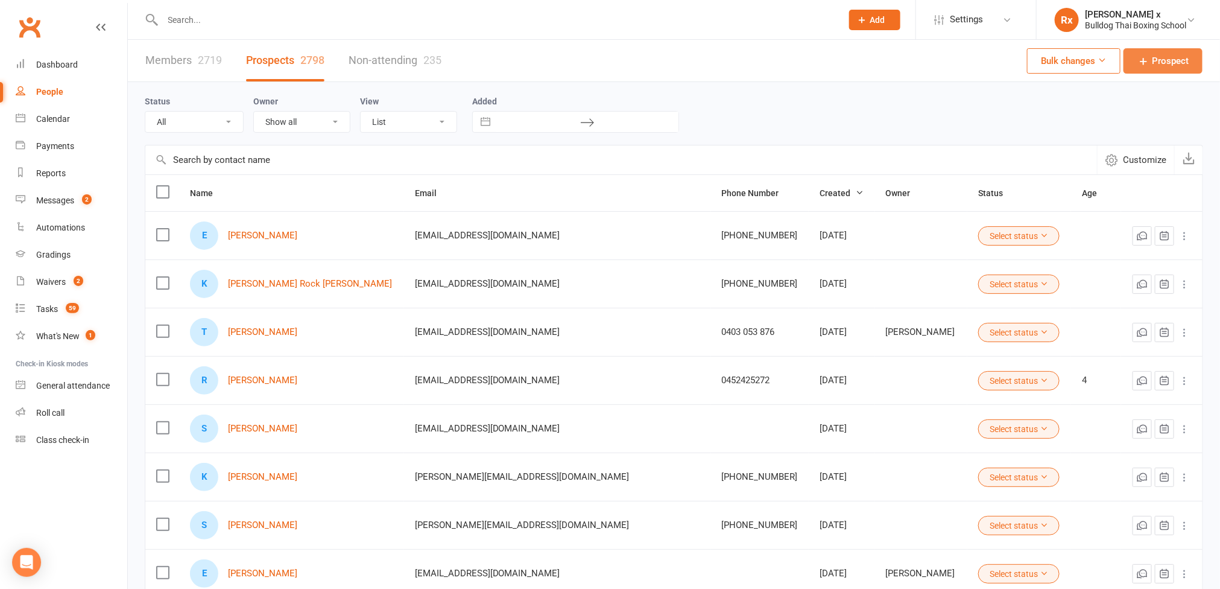
click at [1169, 62] on span "Prospect" at bounding box center [1170, 61] width 37 height 14
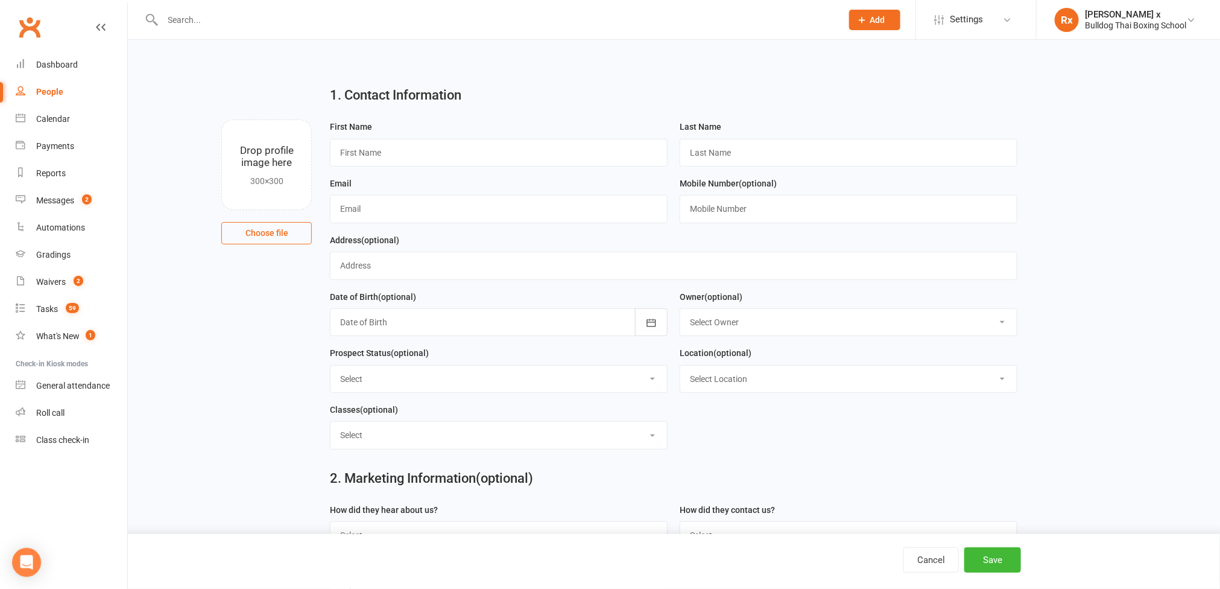
click at [54, 89] on div "People" at bounding box center [49, 92] width 27 height 10
select select "100"
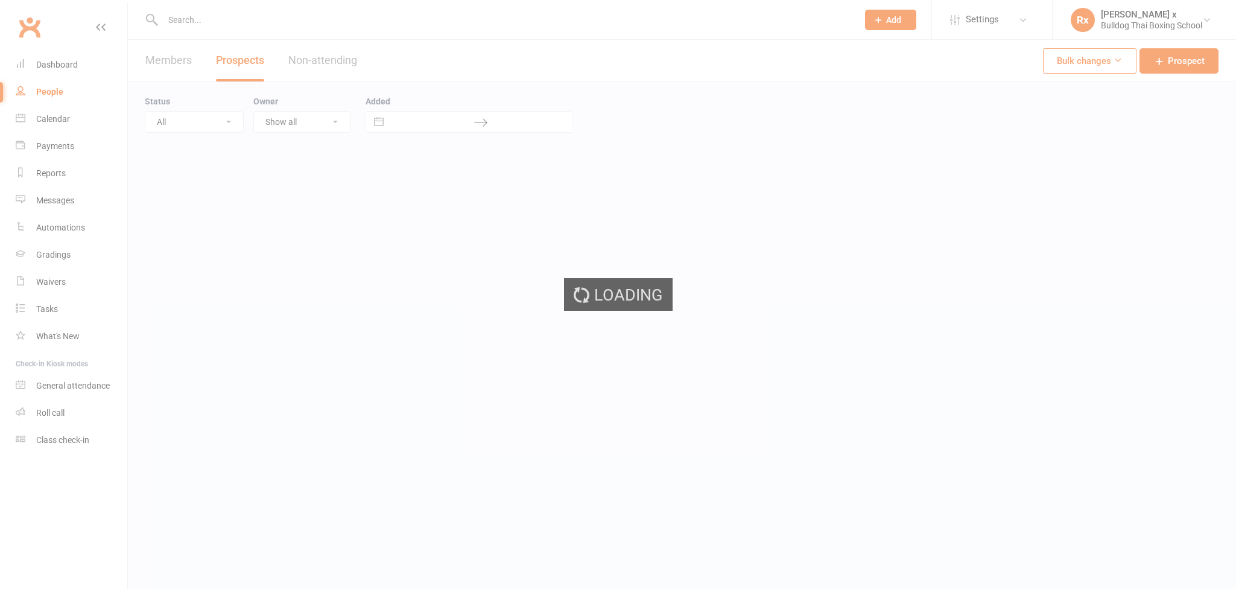
select select "100"
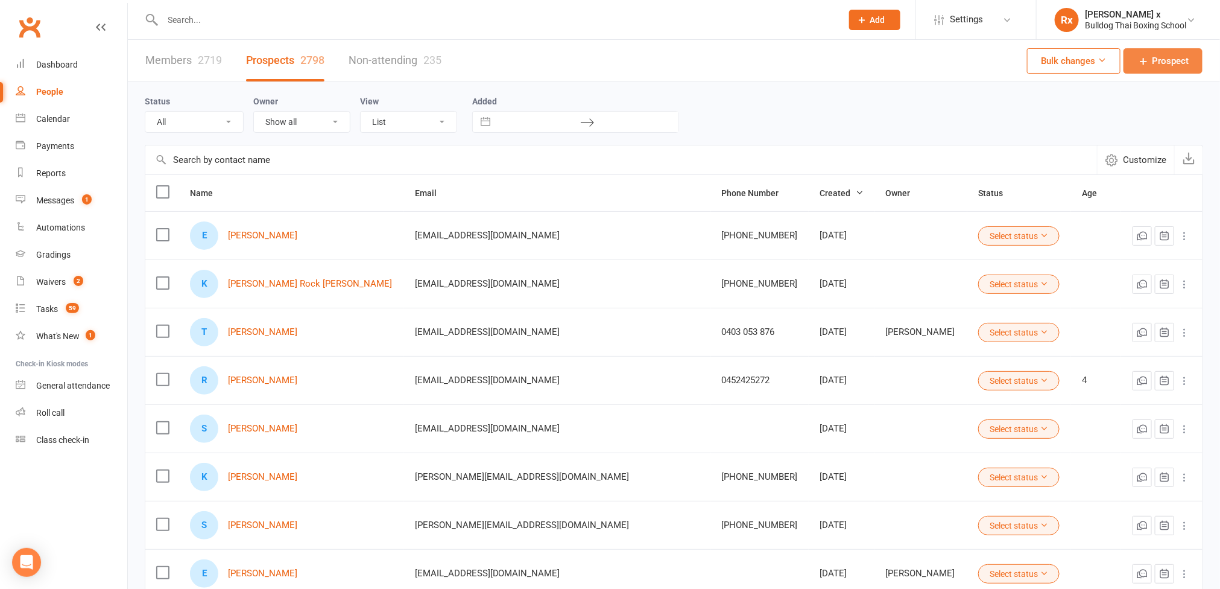
click at [1157, 55] on span "Prospect" at bounding box center [1170, 61] width 37 height 14
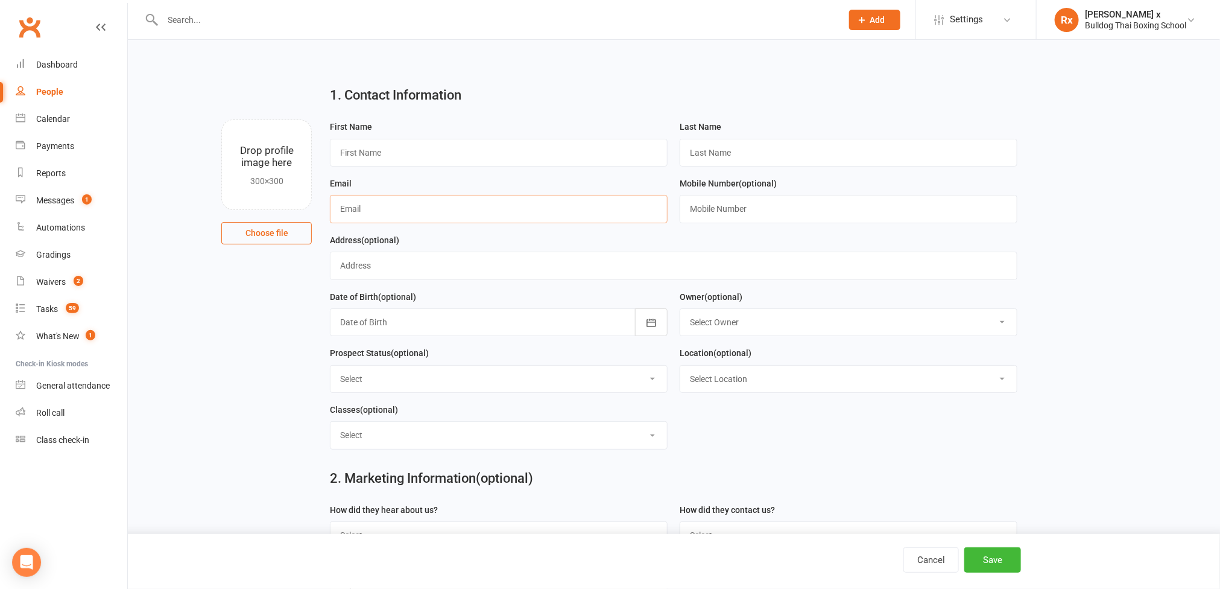
click at [399, 209] on input "text" at bounding box center [499, 209] width 338 height 28
paste input "[PERSON_NAME][EMAIL_ADDRESS][DOMAIN_NAME]"
type input "[PERSON_NAME][EMAIL_ADDRESS][DOMAIN_NAME]"
click at [395, 152] on input "text" at bounding box center [499, 153] width 338 height 28
paste input "[PERSON_NAME]"
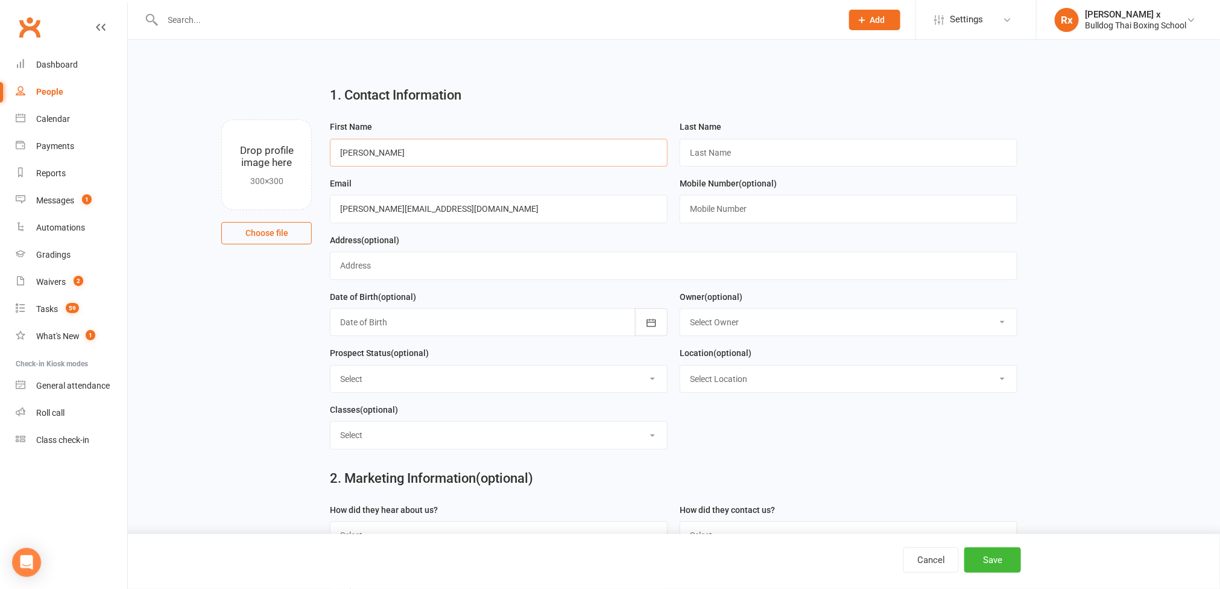
drag, startPoint x: 373, startPoint y: 150, endPoint x: 399, endPoint y: 156, distance: 25.9
click at [399, 156] on input "[PERSON_NAME]" at bounding box center [499, 153] width 338 height 28
type input "George"
click at [753, 159] on input "text" at bounding box center [849, 153] width 338 height 28
paste input "Pownall"
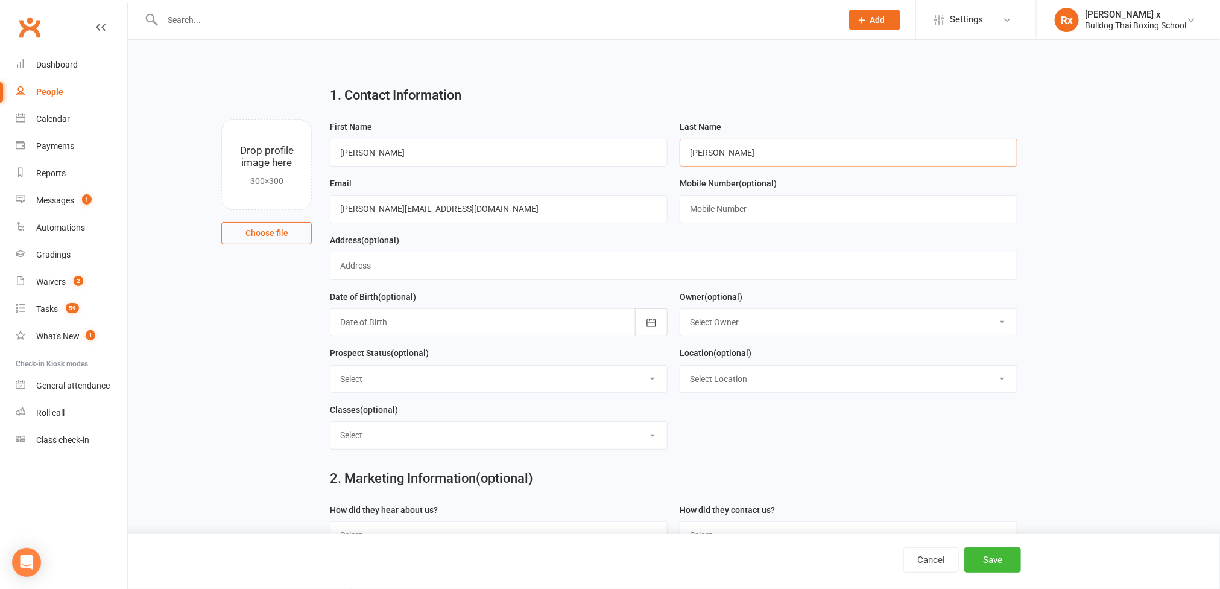
type input "Pownall"
click at [754, 212] on input "text" at bounding box center [849, 209] width 338 height 28
paste input "0406 055 353"
type input "0406 055 353"
click at [1002, 324] on select "Select Owner Nick Stone Alex O'Neil Rhoda x Nick Stone Lara Ahola Mark Ward Per…" at bounding box center [848, 322] width 336 height 27
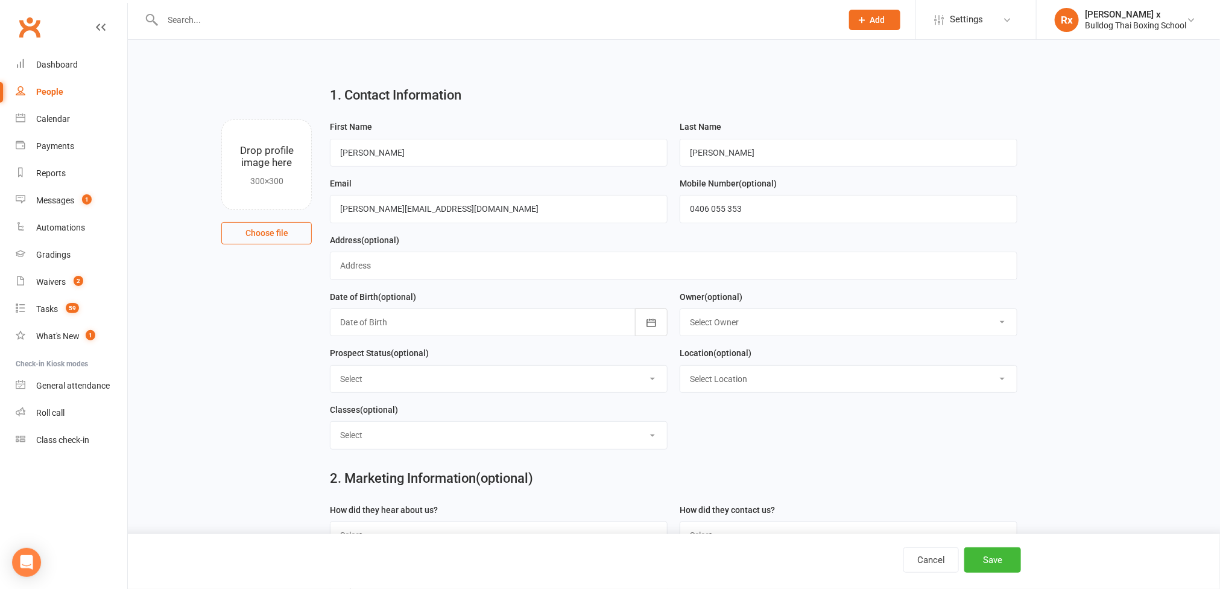
select select "0"
click at [681, 312] on select "Select Owner Nick Stone Alex O'Neil Rhoda x Nick Stone Lara Ahola Mark Ward Per…" at bounding box center [848, 322] width 336 height 27
click at [1004, 382] on select "Select Location Gym" at bounding box center [848, 378] width 336 height 27
select select "0"
click at [681, 369] on select "Select Location Gym" at bounding box center [848, 378] width 336 height 27
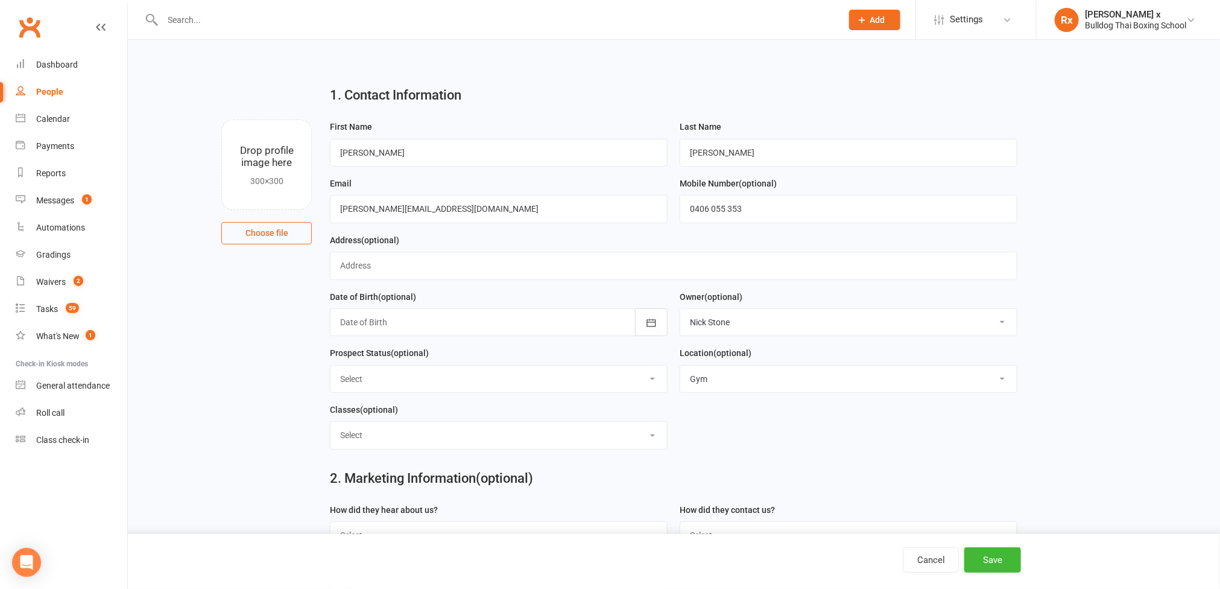
click at [660, 445] on select "Select Kids Mens Womens Teens Pups Kids Holiday Progrm" at bounding box center [498, 434] width 336 height 27
select select "Mens"
click at [331, 426] on select "Select Kids Mens Womens Teens Pups Kids Holiday Progrm" at bounding box center [498, 434] width 336 height 27
click at [999, 561] on button "Save" at bounding box center [992, 559] width 57 height 25
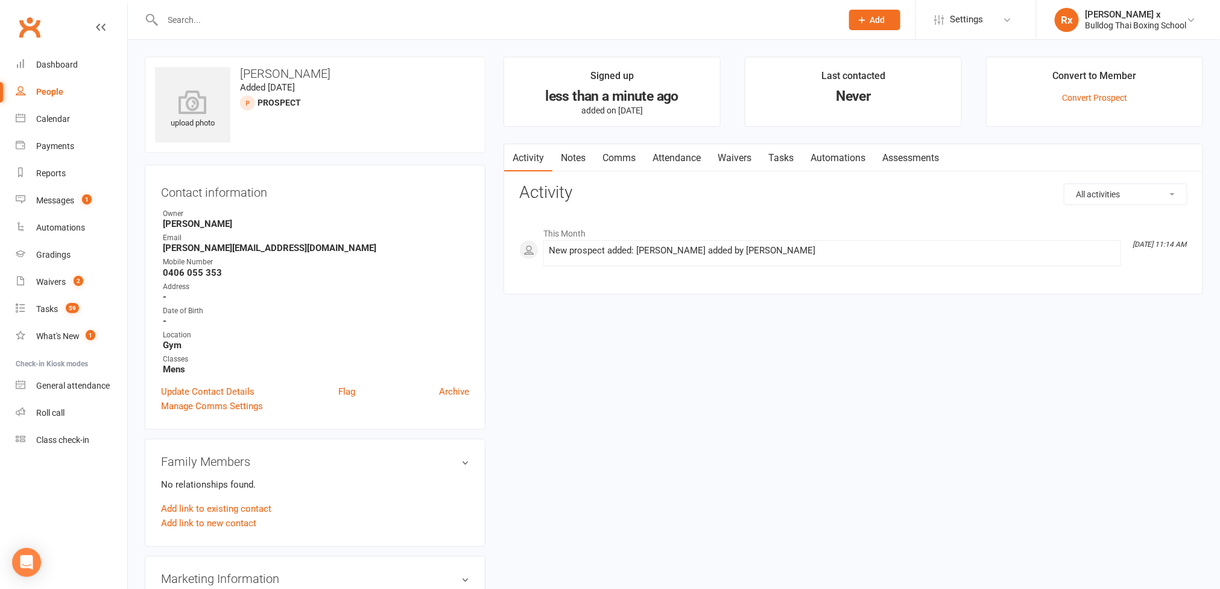
click at [572, 161] on link "Notes" at bounding box center [573, 158] width 42 height 28
click at [1134, 203] on button "+ New Note" at bounding box center [1155, 194] width 65 height 22
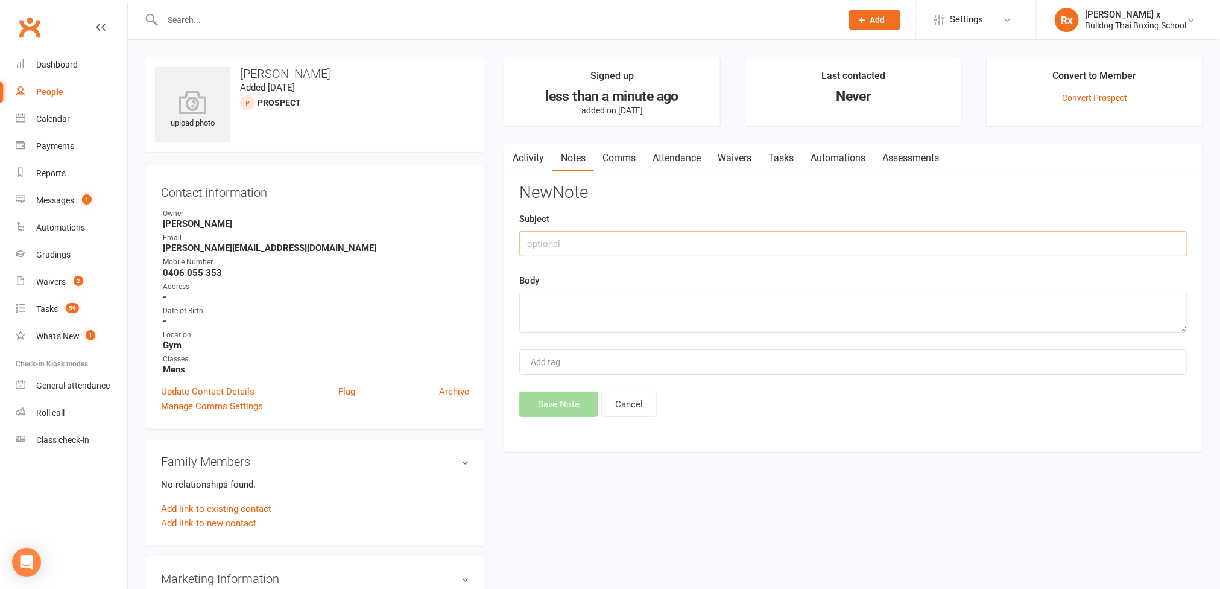
click at [570, 244] on input "text" at bounding box center [853, 243] width 668 height 25
type input "21 Day optin"
click at [573, 311] on textarea at bounding box center [853, 312] width 668 height 40
paste textarea "Tuesday, 16 September 2025 4:45 PM AEST"
type textarea "Via SOFTP, call booked on Tuesday, 16 September 2025 4:45 PM AEST"
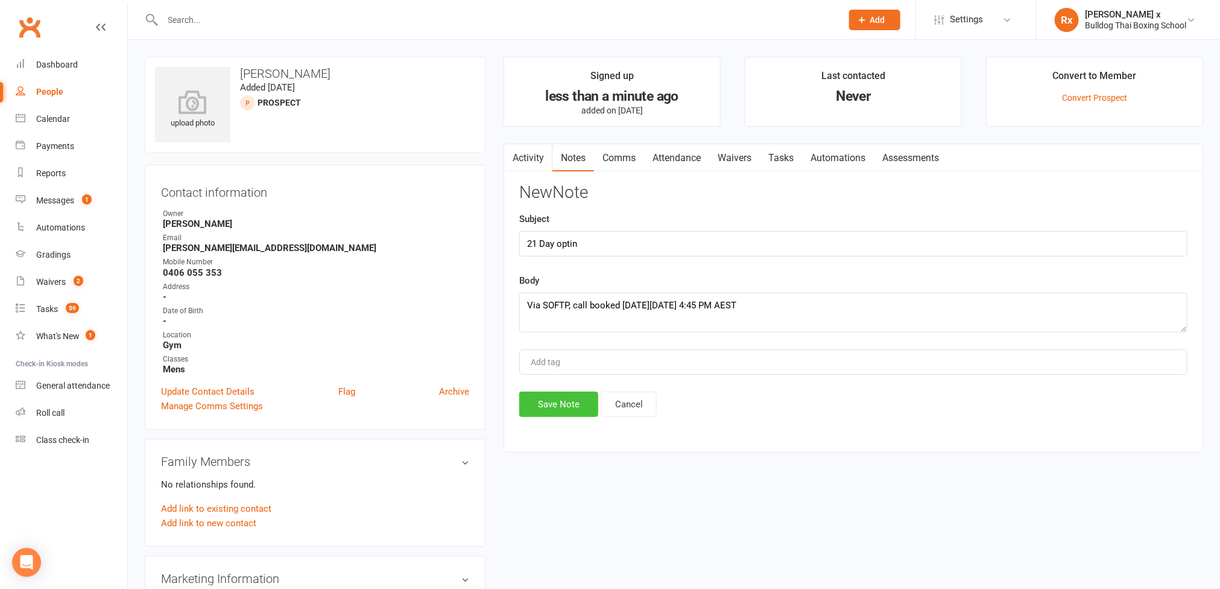
click at [557, 411] on button "Save Note" at bounding box center [558, 403] width 79 height 25
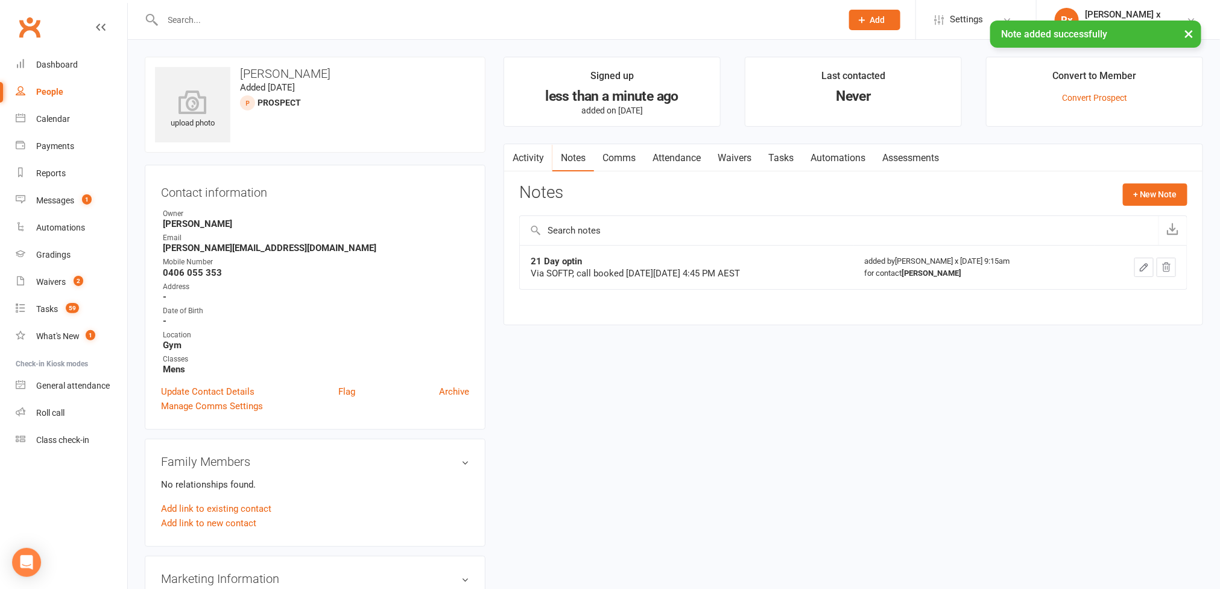
click at [780, 159] on link "Tasks" at bounding box center [781, 158] width 42 height 28
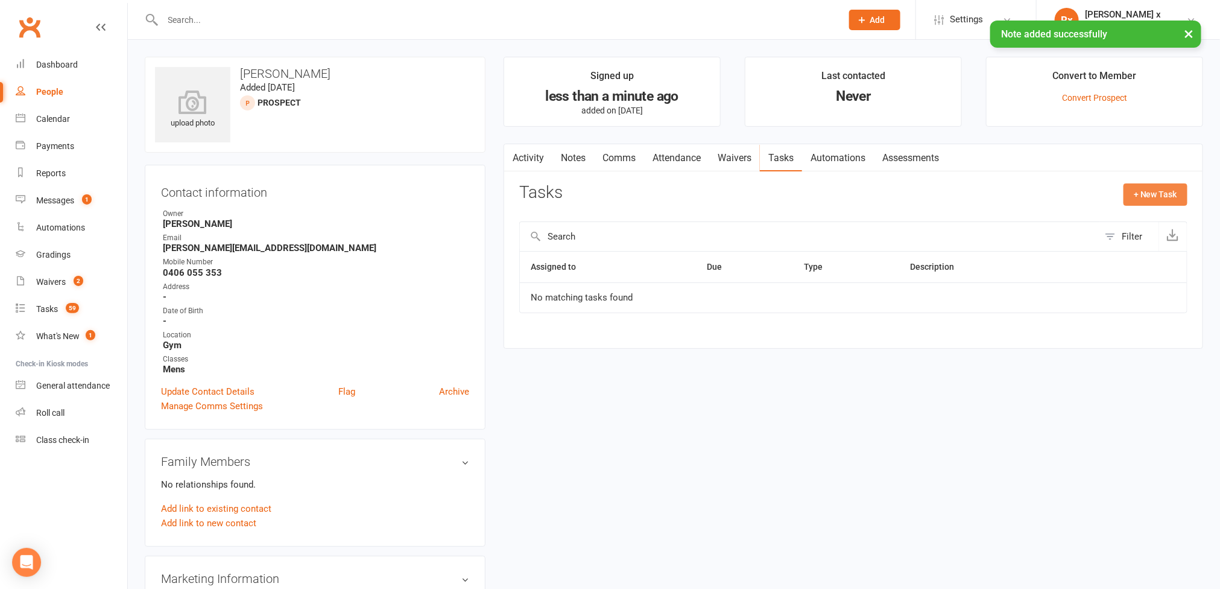
click at [1180, 185] on button "+ New Task" at bounding box center [1155, 194] width 64 height 22
select select "45795"
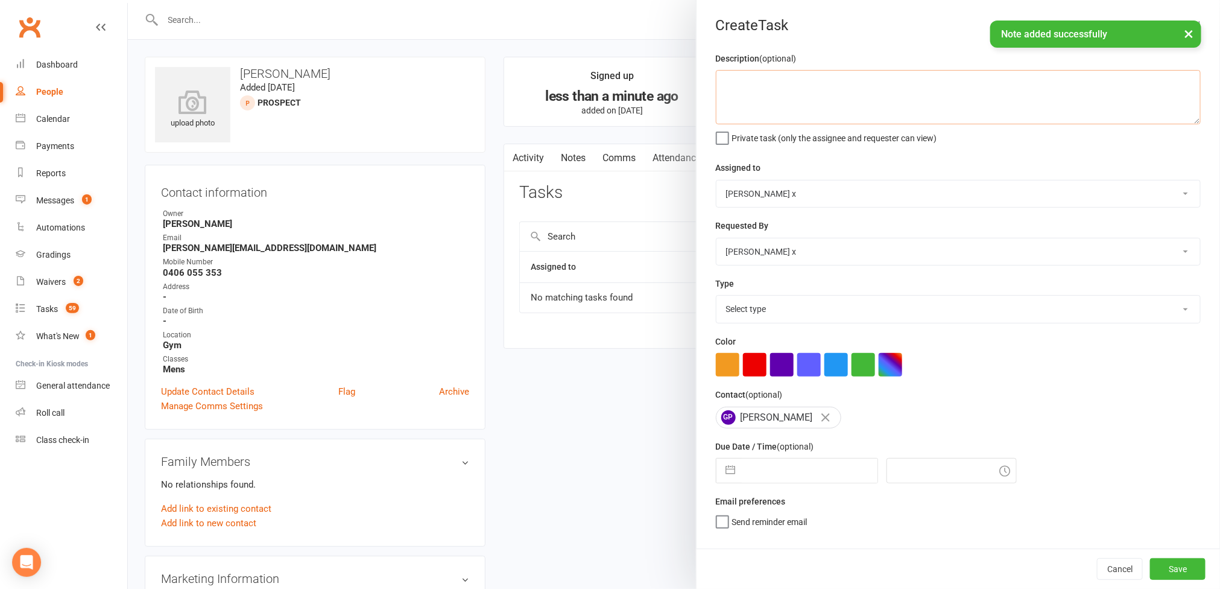
click at [795, 95] on textarea at bounding box center [958, 97] width 485 height 54
paste textarea "Tuesday, 16 September 2025 4:45 PM AEST"
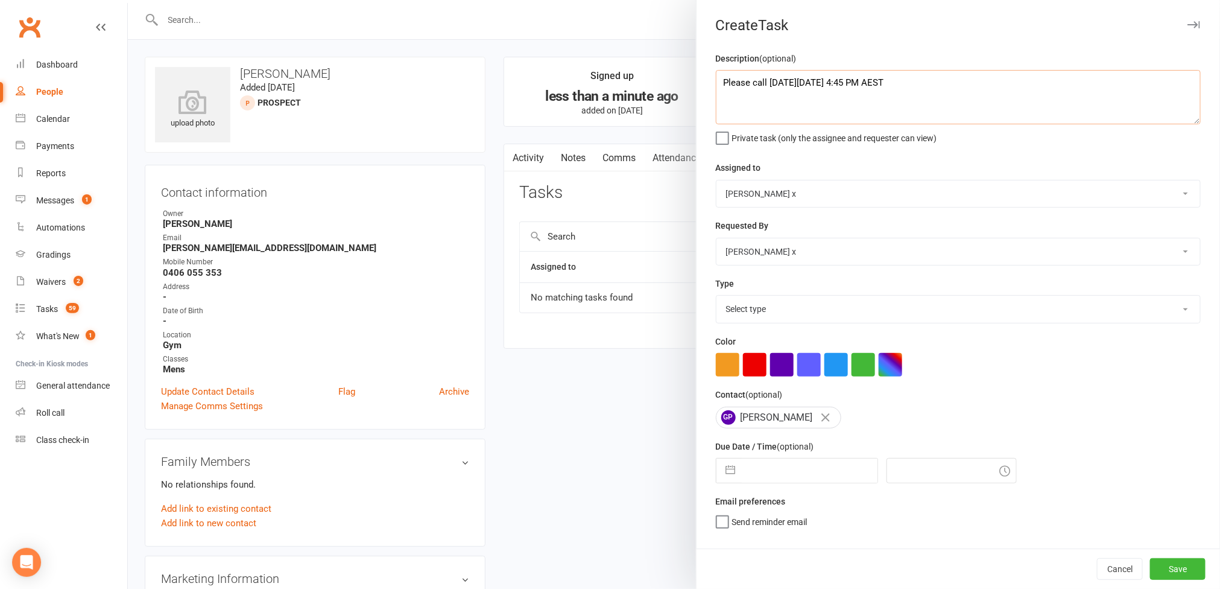
type textarea "Please call on Tuesday, 16 September 2025 4:45 PM AEST"
click at [1172, 192] on select "[PERSON_NAME] [PERSON_NAME] O'[PERSON_NAME] x [PERSON_NAME] [PERSON_NAME] [PERS…" at bounding box center [958, 193] width 484 height 27
select select "12940"
click at [716, 182] on select "[PERSON_NAME] [PERSON_NAME] O'[PERSON_NAME] x [PERSON_NAME] [PERSON_NAME] [PERS…" at bounding box center [958, 193] width 484 height 27
click at [1156, 314] on select "Select type Action E-mail Meeting Phone call Text Add new task type" at bounding box center [958, 308] width 484 height 27
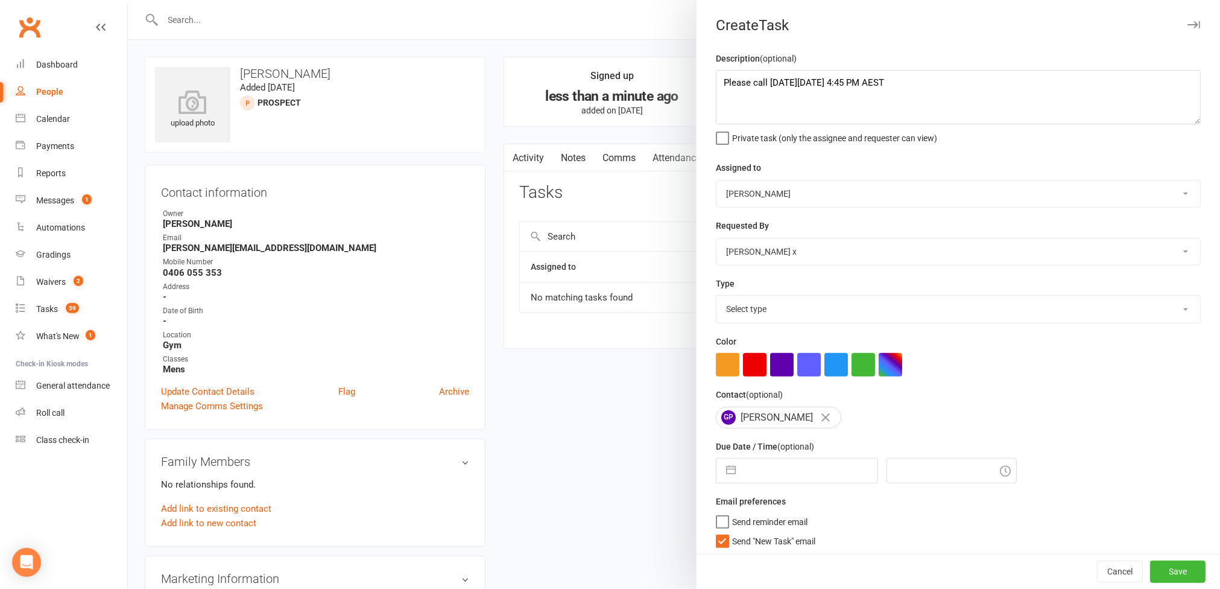
select select "12048"
click at [716, 298] on select "Select type Action E-mail Meeting Phone call Text Add new task type" at bounding box center [958, 308] width 484 height 27
click at [789, 476] on input "text" at bounding box center [810, 470] width 136 height 24
select select "7"
select select "2025"
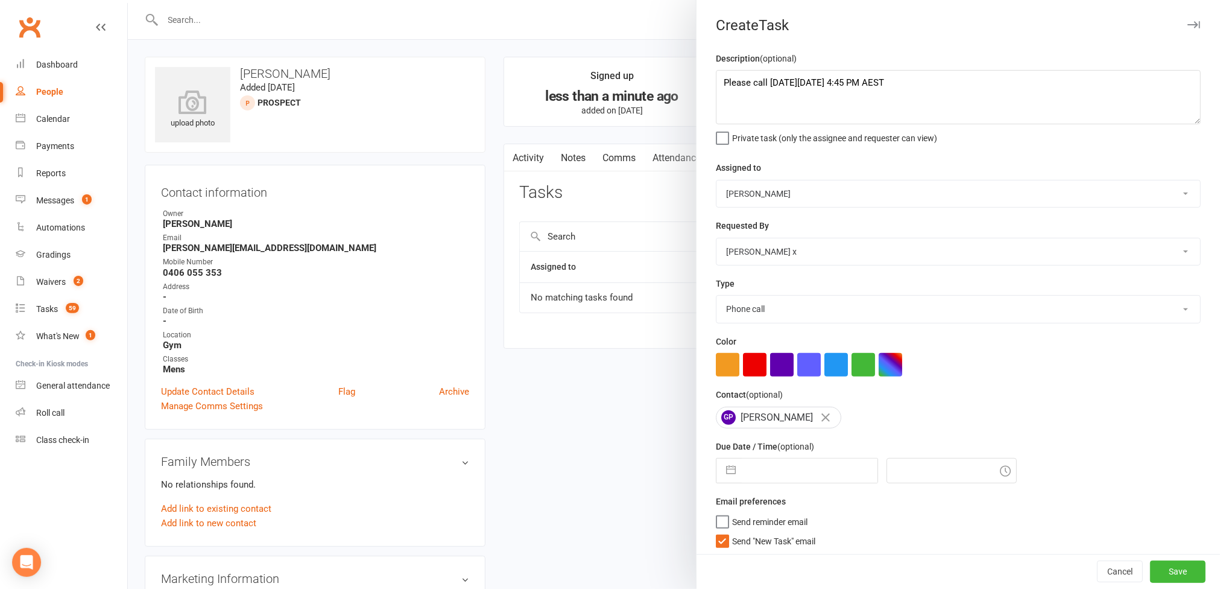
select select "8"
select select "2025"
select select "9"
select select "2025"
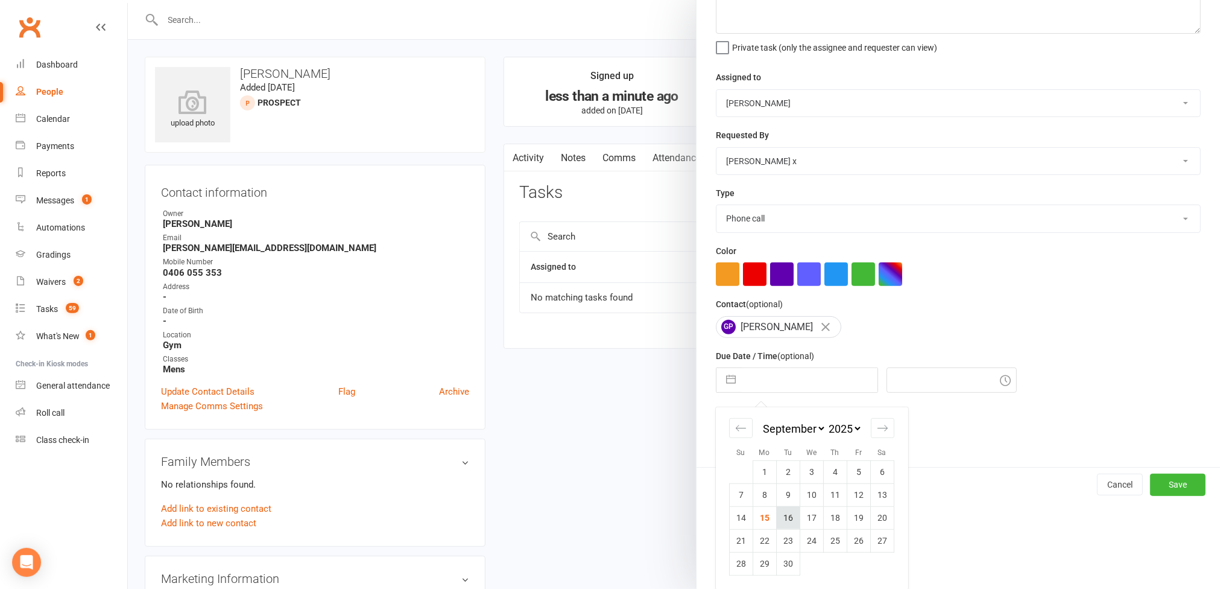
click at [785, 525] on td "16" at bounding box center [788, 517] width 24 height 23
type input "16 Sep 2025"
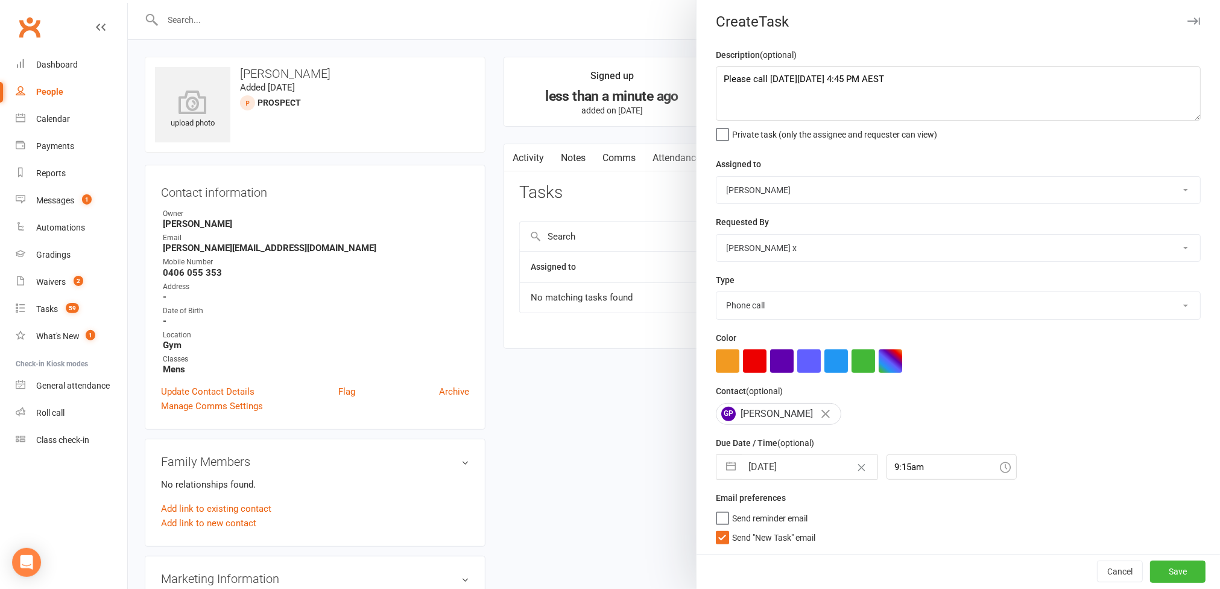
scroll to position [10, 0]
click at [896, 467] on input "9:15am" at bounding box center [951, 466] width 130 height 25
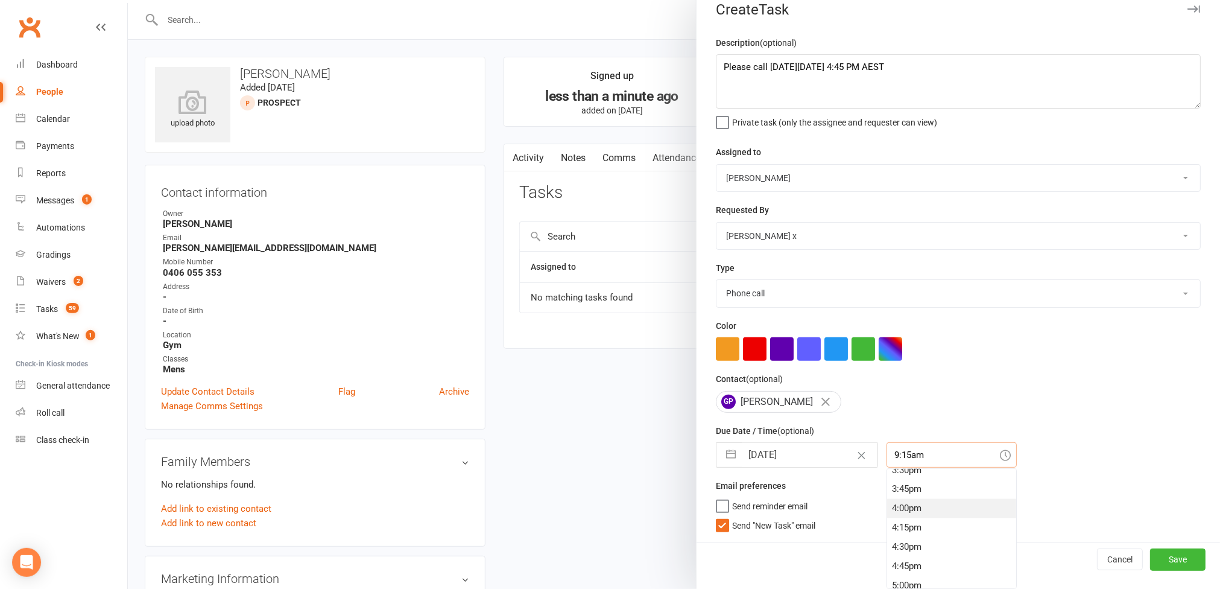
scroll to position [1236, 0]
click at [895, 536] on div "4:45pm" at bounding box center [951, 534] width 129 height 19
type input "4:45pm"
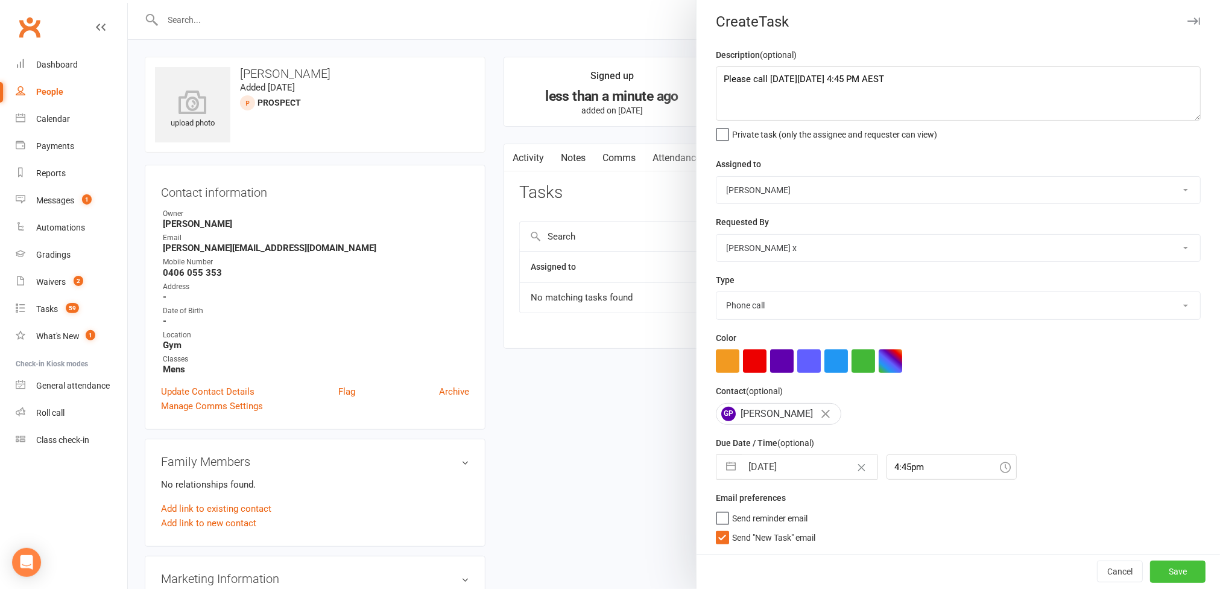
click at [1150, 572] on button "Save" at bounding box center [1177, 571] width 55 height 22
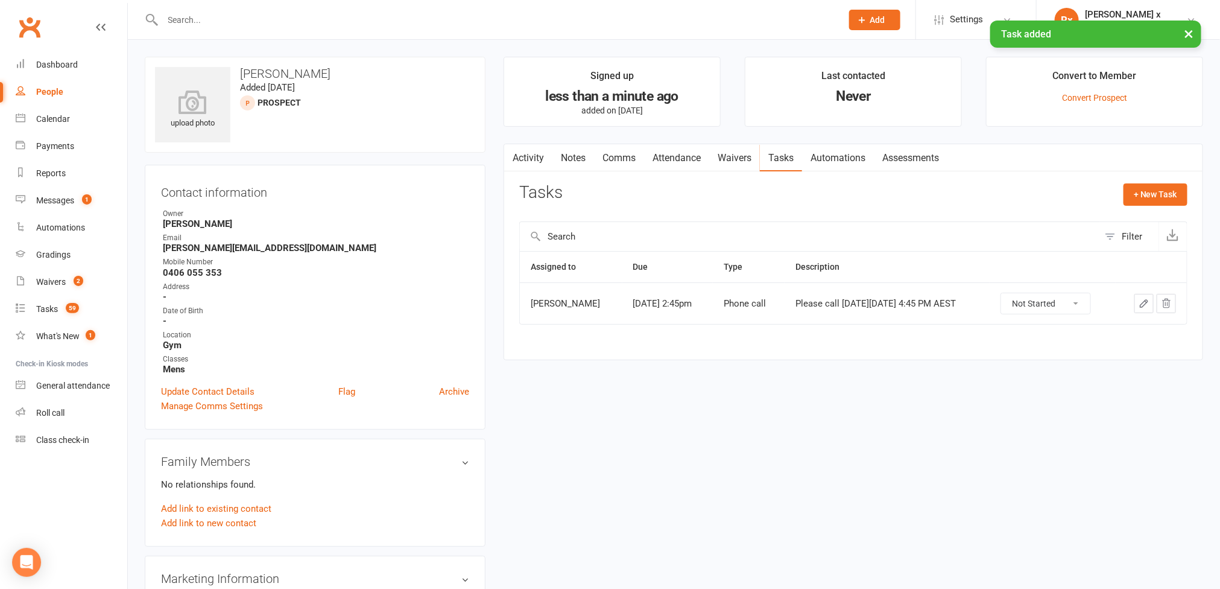
click at [268, 68] on h3 "[PERSON_NAME]" at bounding box center [315, 73] width 320 height 13
copy h3 "[PERSON_NAME]"
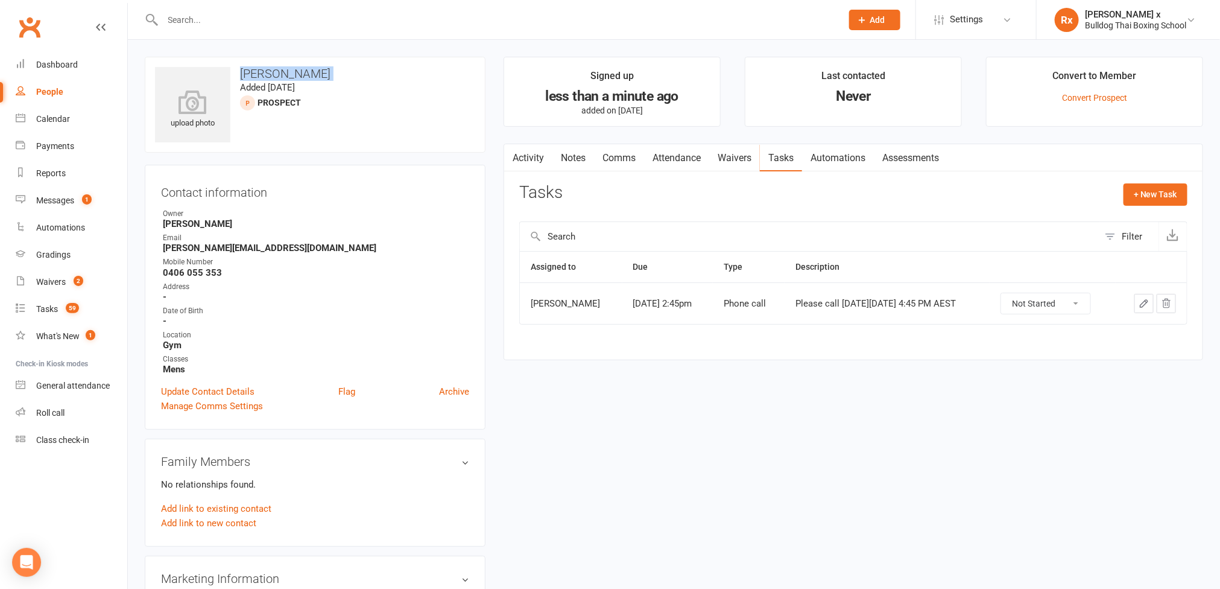
click at [57, 89] on div "People" at bounding box center [49, 92] width 27 height 10
select select "100"
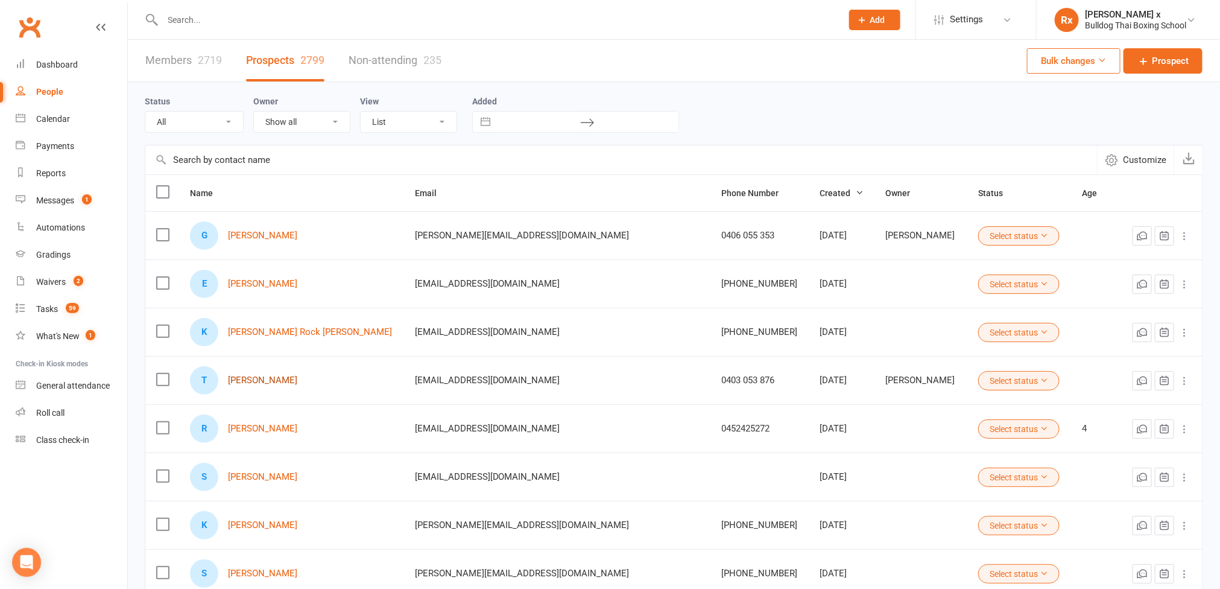
click at [264, 385] on link "[PERSON_NAME]" at bounding box center [262, 380] width 69 height 10
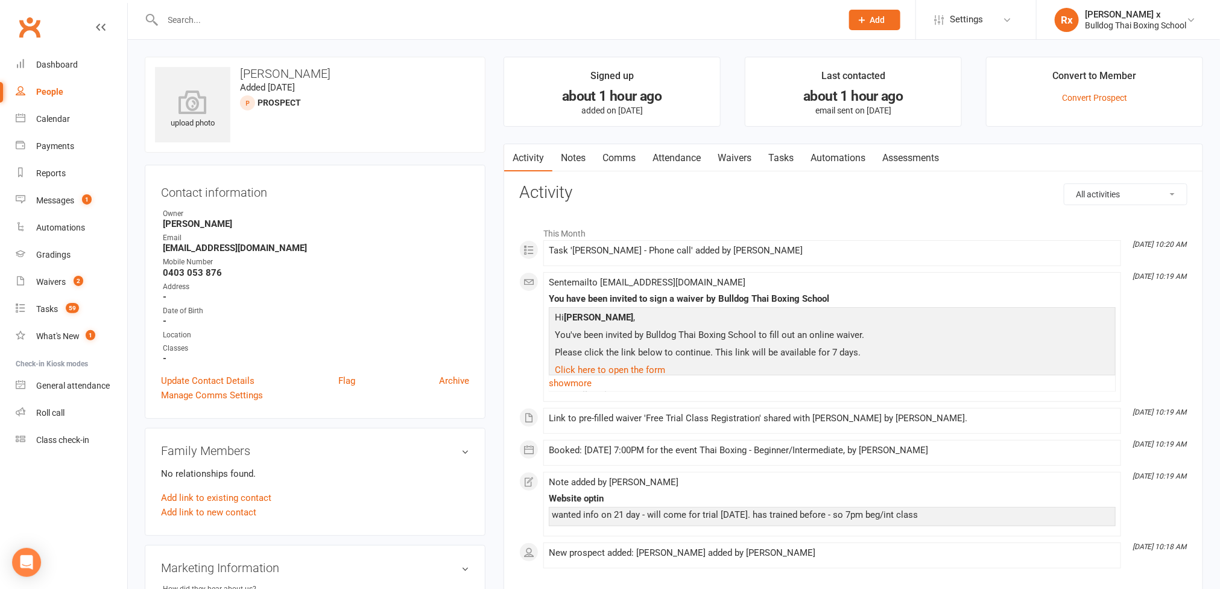
click at [233, 247] on strong "[EMAIL_ADDRESS][DOMAIN_NAME]" at bounding box center [316, 247] width 306 height 11
copy strong "[EMAIL_ADDRESS][DOMAIN_NAME]"
click at [206, 274] on strong "0403 053 876" at bounding box center [316, 272] width 306 height 11
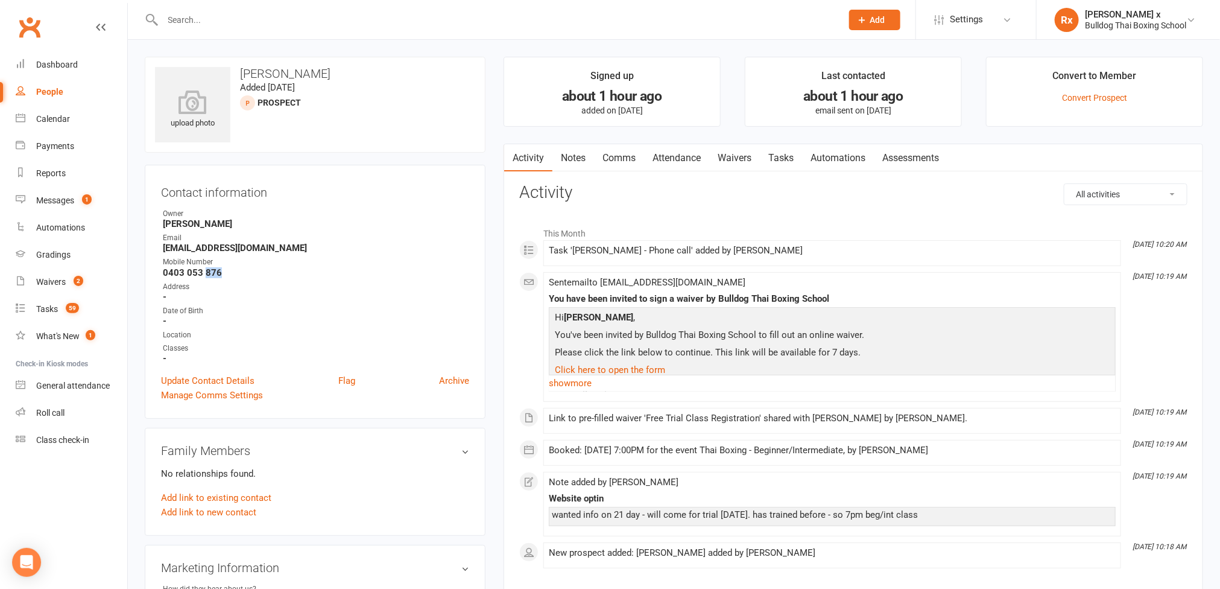
click at [206, 274] on strong "0403 053 876" at bounding box center [316, 272] width 306 height 11
copy strong "0403 053 876"
click at [264, 76] on h3 "[PERSON_NAME]" at bounding box center [315, 73] width 320 height 13
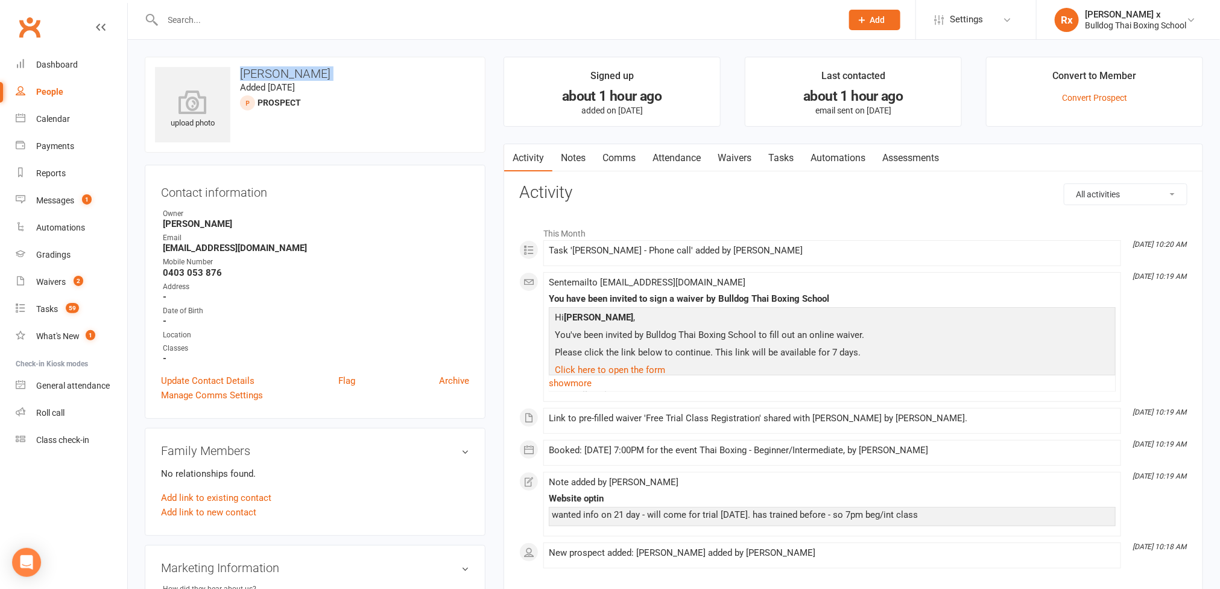
click at [264, 76] on h3 "[PERSON_NAME]" at bounding box center [315, 73] width 320 height 13
copy h3 "[PERSON_NAME]"
click at [206, 253] on strong "[EMAIL_ADDRESS][DOMAIN_NAME]" at bounding box center [316, 247] width 306 height 11
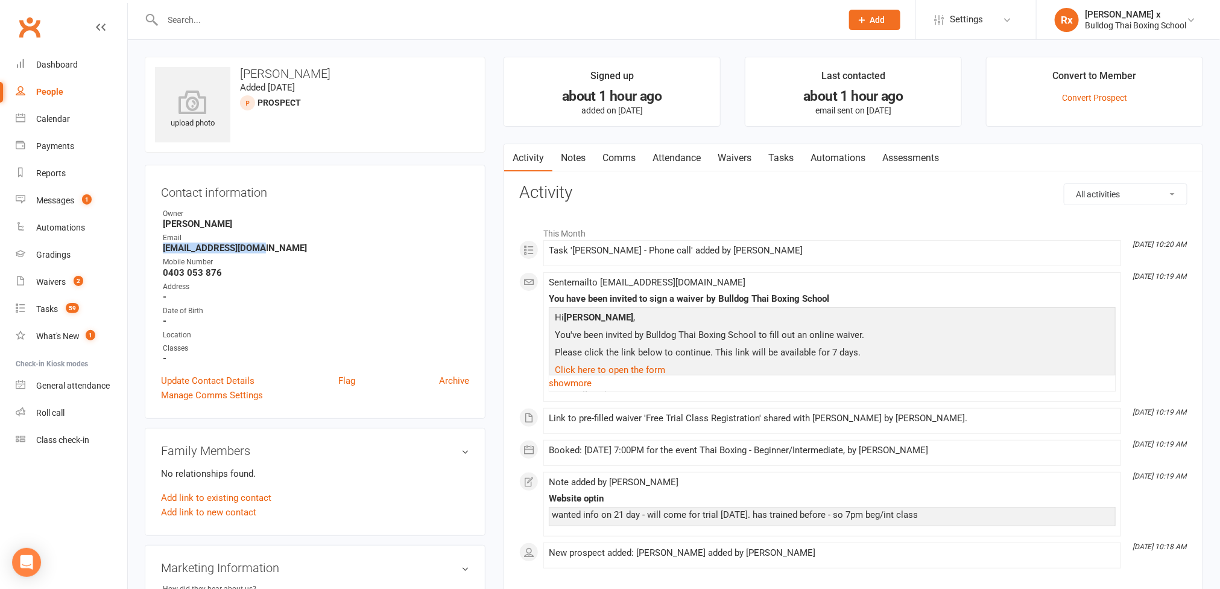
copy strong "[EMAIL_ADDRESS][DOMAIN_NAME]"
drag, startPoint x: 236, startPoint y: 71, endPoint x: 327, endPoint y: 72, distance: 91.7
click at [327, 72] on h3 "[PERSON_NAME]" at bounding box center [315, 73] width 320 height 13
copy h3 "[PERSON_NAME]"
drag, startPoint x: 632, startPoint y: 450, endPoint x: 550, endPoint y: 450, distance: 82.0
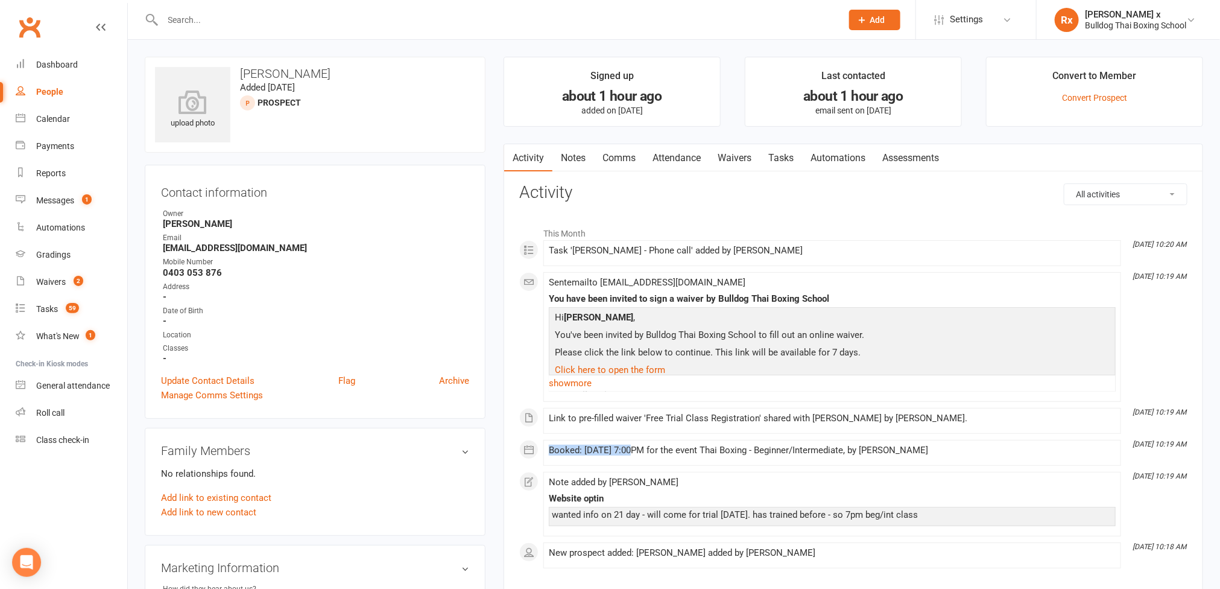
click at [550, 450] on div "Booked: 15 Sep 2025 at 7:00PM for the event Thai Boxing - Beginner/Intermediate…" at bounding box center [832, 450] width 567 height 10
copy div "Booked: 15 Sep 2025"
click at [24, 92] on icon at bounding box center [21, 91] width 10 height 10
select select "100"
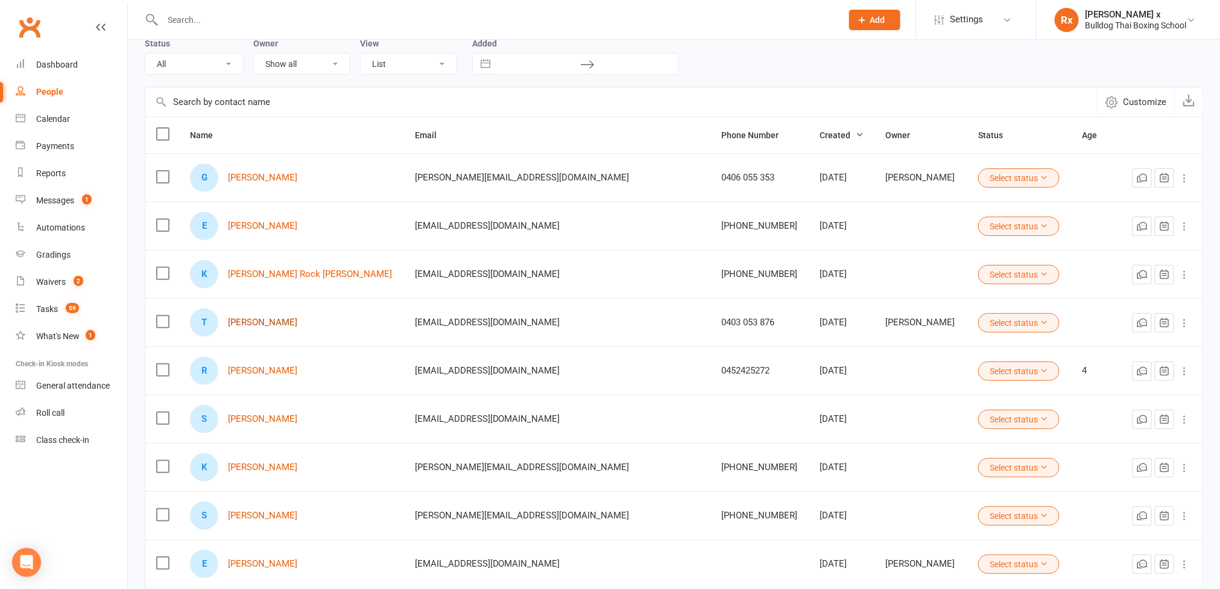
scroll to position [90, 0]
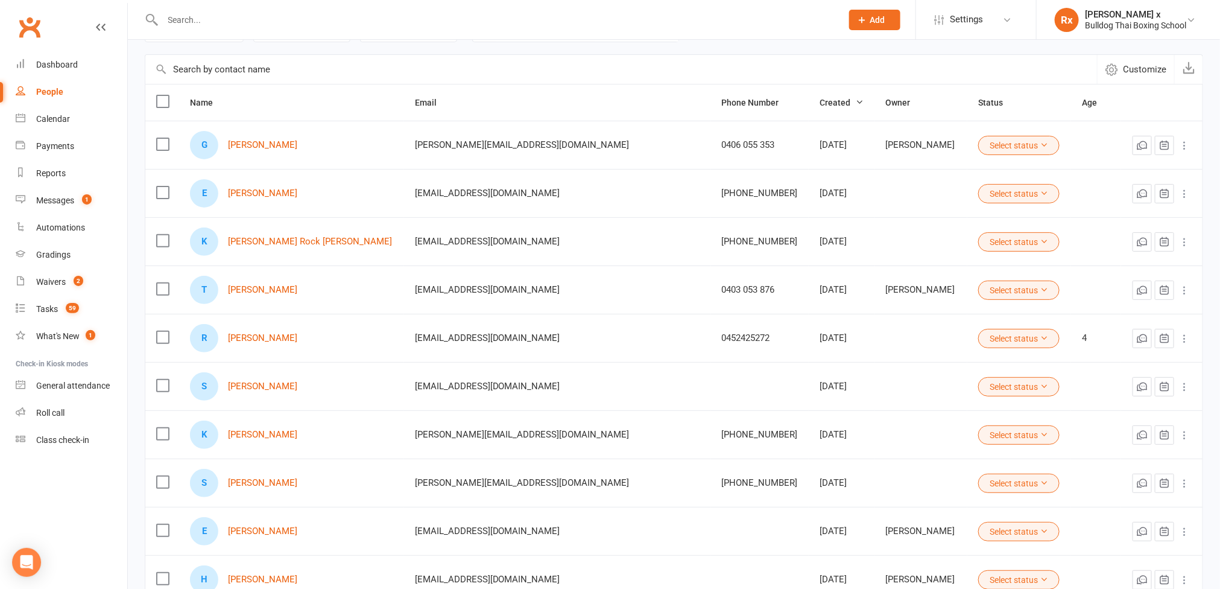
click at [295, 22] on input "text" at bounding box center [496, 19] width 675 height 17
paste input "[EMAIL_ADDRESS][DOMAIN_NAME]"
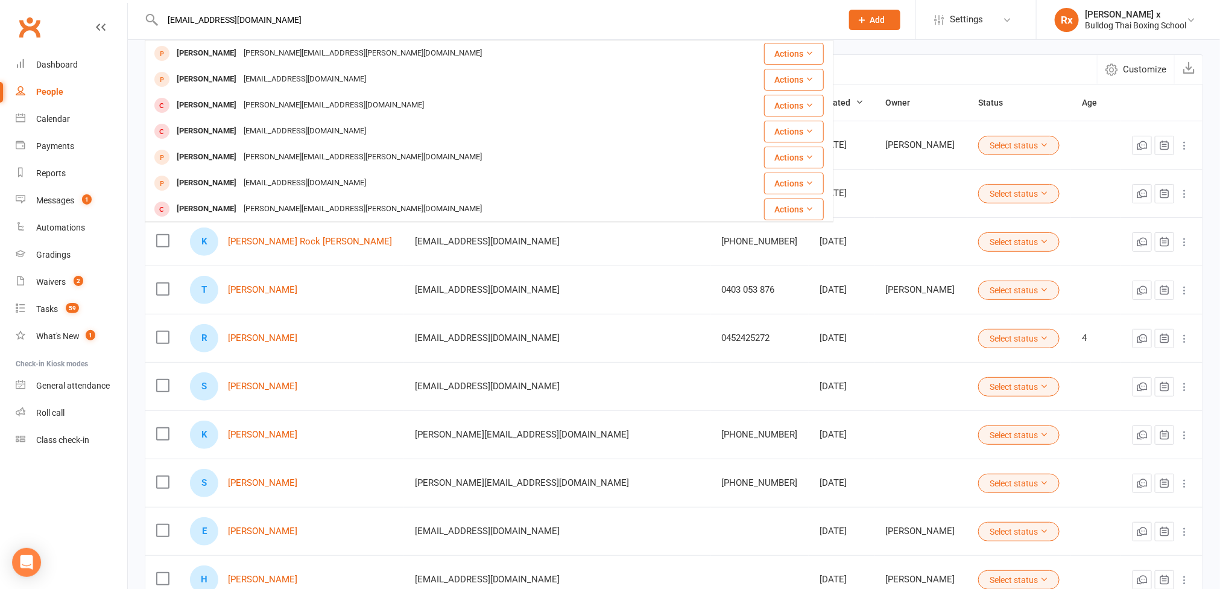
type input "[EMAIL_ADDRESS][DOMAIN_NAME]"
click at [959, 83] on input "text" at bounding box center [621, 69] width 952 height 29
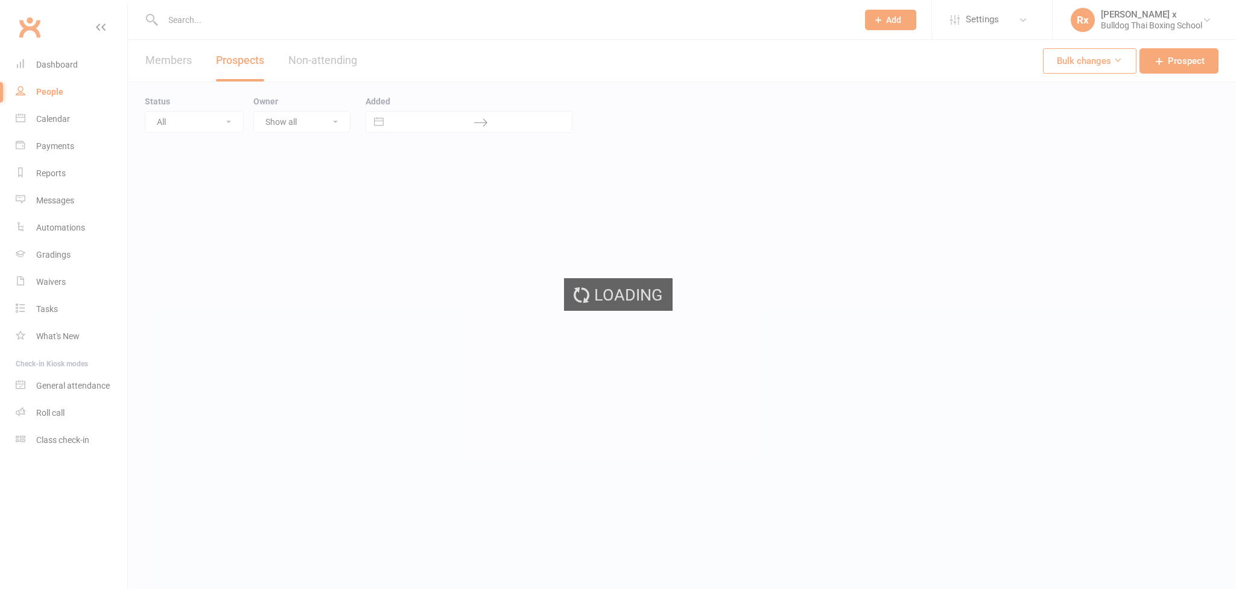
select select "100"
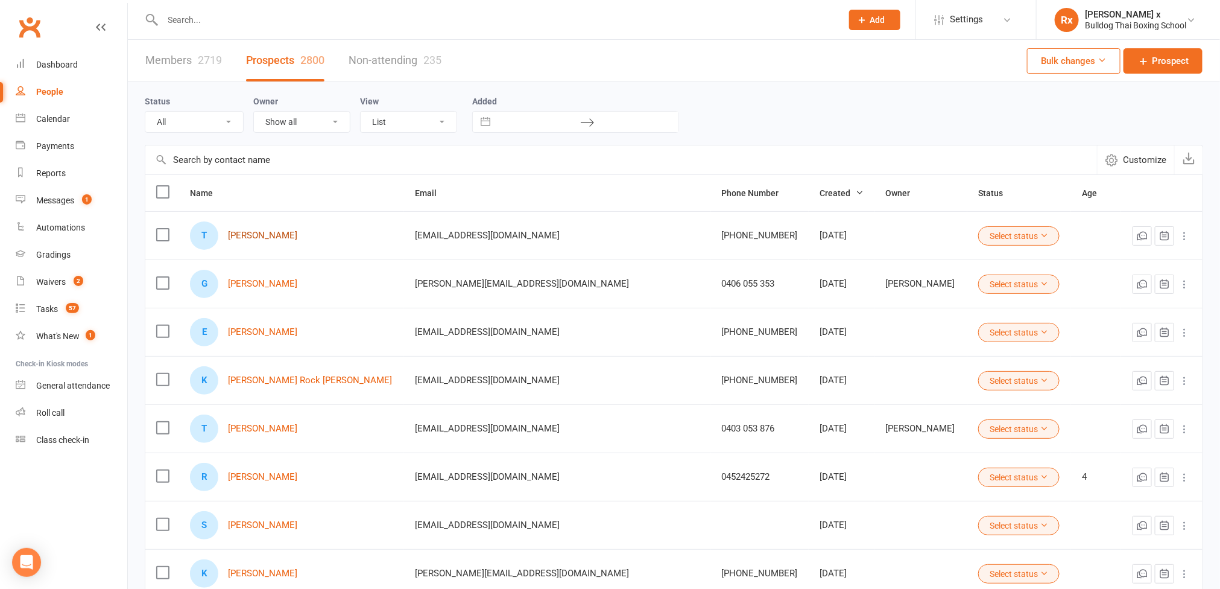
click at [244, 238] on link "[PERSON_NAME]" at bounding box center [262, 235] width 69 height 10
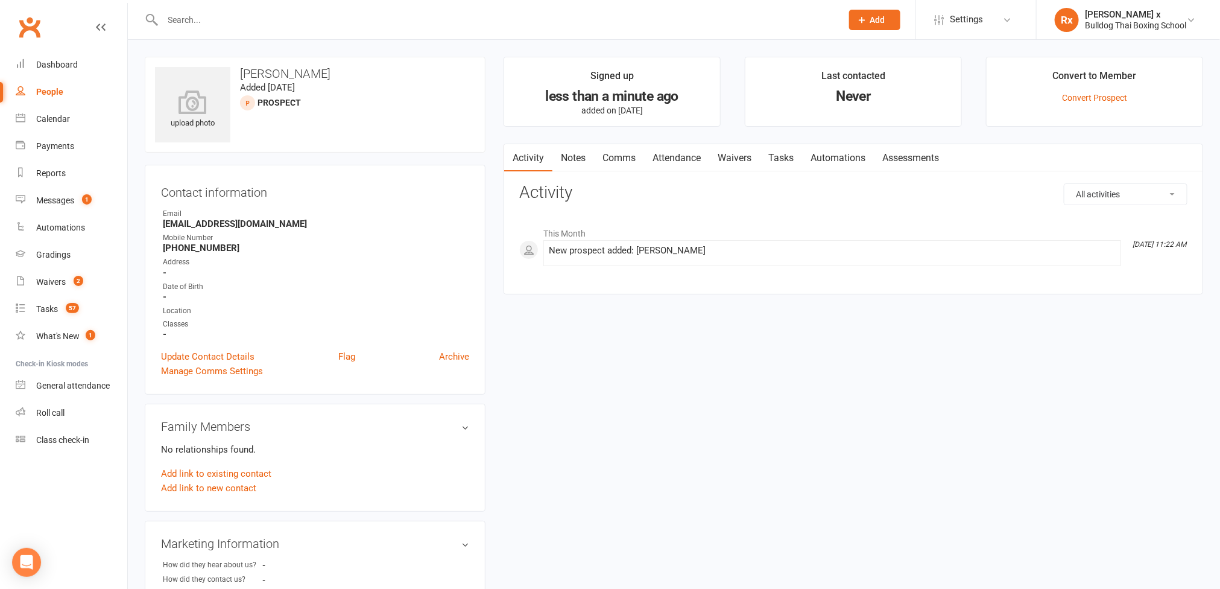
click at [569, 157] on link "Notes" at bounding box center [573, 158] width 42 height 28
click at [1158, 200] on button "+ New Note" at bounding box center [1155, 194] width 65 height 22
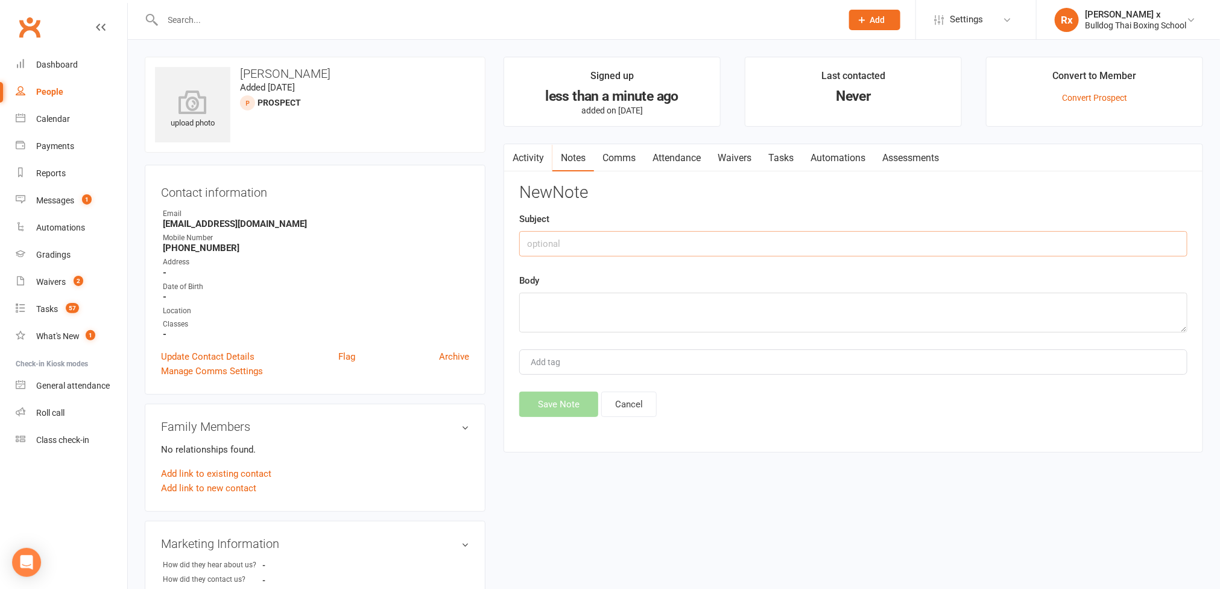
click at [684, 241] on input "text" at bounding box center [853, 243] width 668 height 25
type input "Dad and Son optin"
click at [566, 310] on textarea at bounding box center [853, 312] width 668 height 40
click at [564, 305] on textarea at bounding box center [853, 312] width 668 height 40
type textarea "Can call during lunchtime."
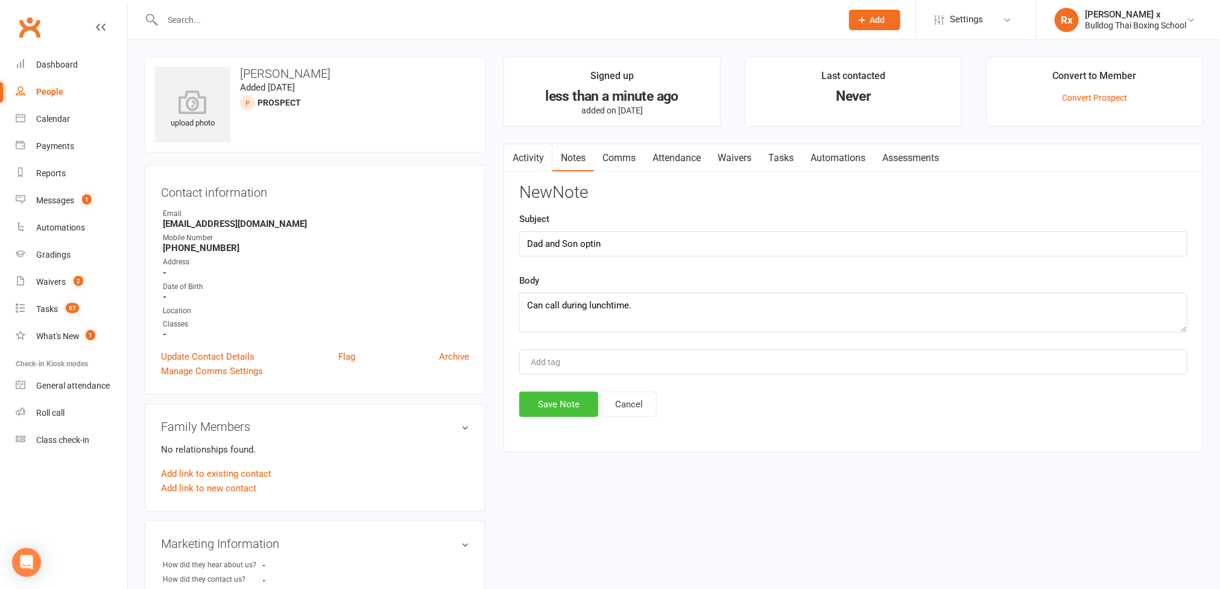
click at [560, 414] on button "Save Note" at bounding box center [558, 403] width 79 height 25
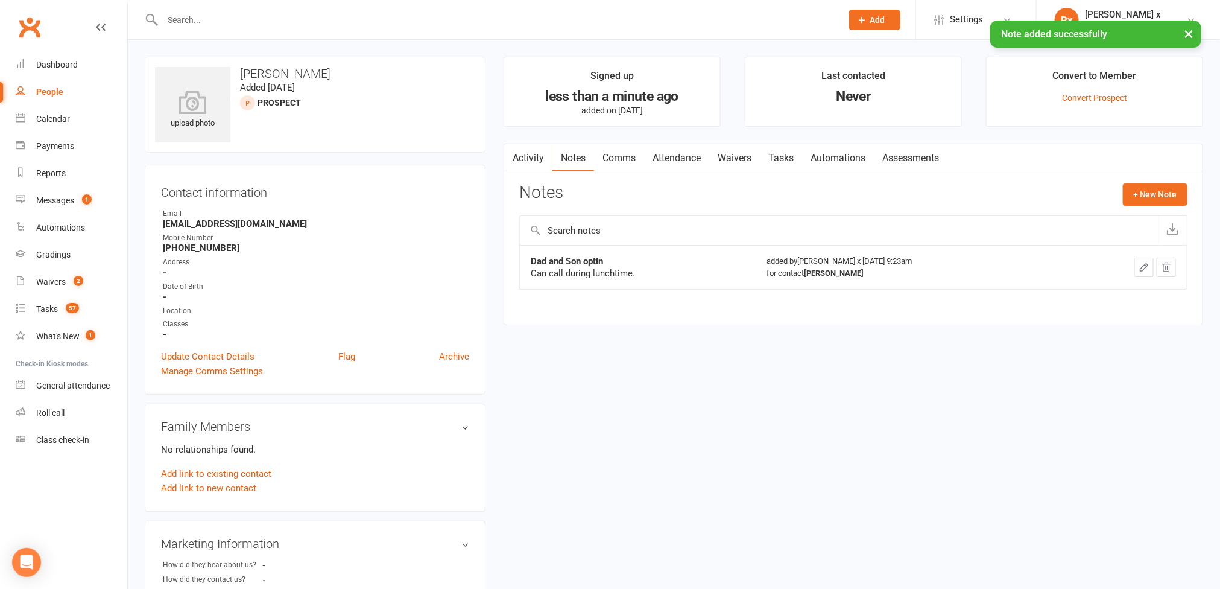
click at [781, 159] on link "Tasks" at bounding box center [781, 158] width 42 height 28
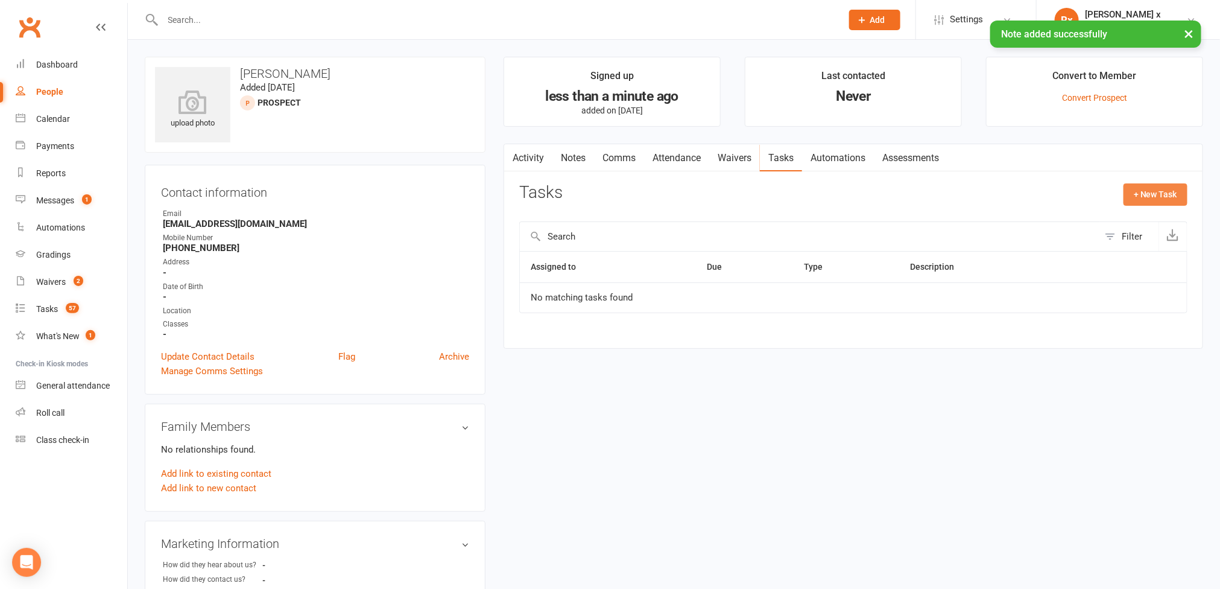
click at [1161, 201] on button "+ New Task" at bounding box center [1155, 194] width 64 height 22
select select "45795"
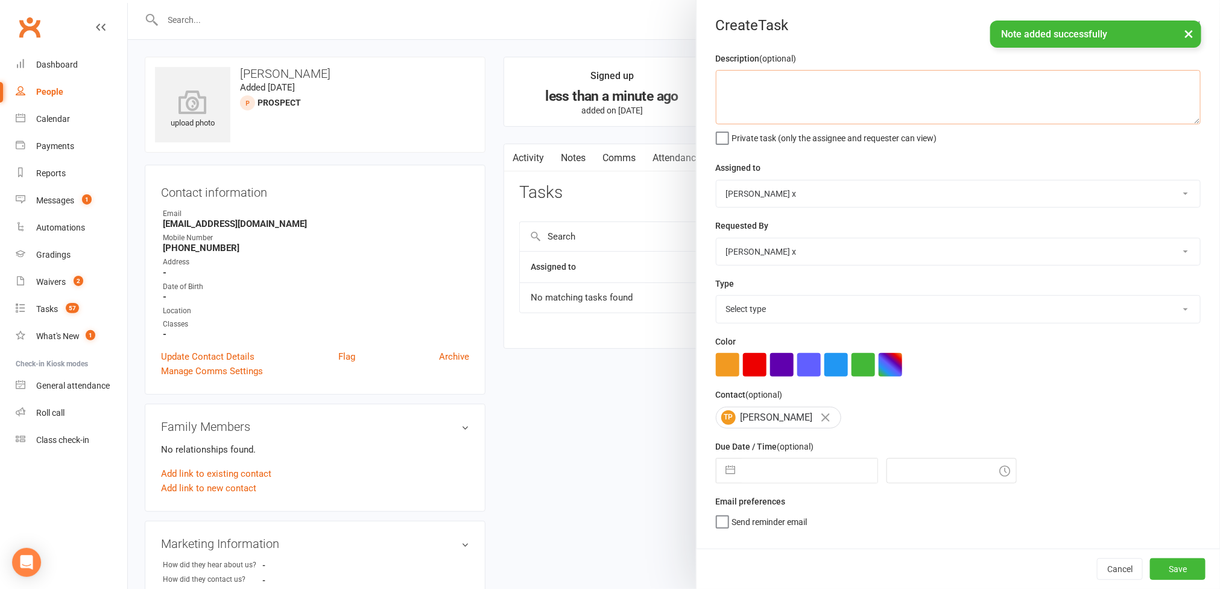
click at [874, 101] on textarea at bounding box center [958, 97] width 485 height 54
click at [786, 85] on textarea "Please call druing lunchtime" at bounding box center [958, 97] width 485 height 54
click at [829, 82] on textarea "Please call during lunchtime" at bounding box center [958, 97] width 485 height 54
type textarea "Please call during lunchtime."
click at [1165, 196] on select "[PERSON_NAME] [PERSON_NAME] O'[PERSON_NAME] x [PERSON_NAME] [PERSON_NAME] [PERS…" at bounding box center [958, 193] width 484 height 27
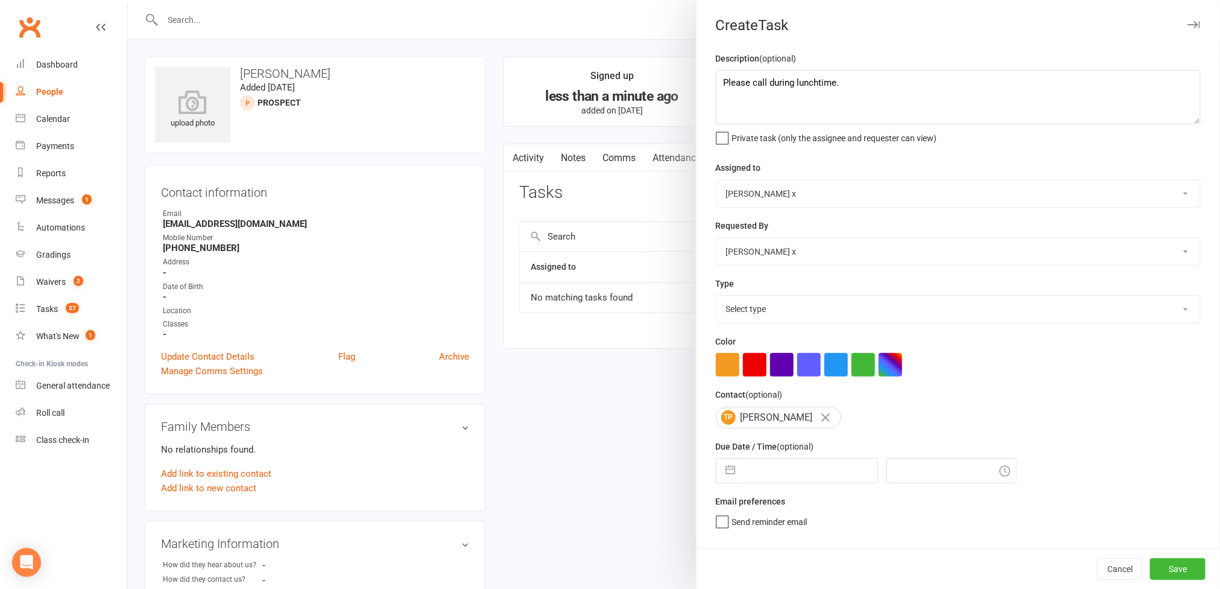
select select "12940"
click at [716, 182] on select "[PERSON_NAME] [PERSON_NAME] O'[PERSON_NAME] x [PERSON_NAME] [PERSON_NAME] [PERS…" at bounding box center [958, 193] width 484 height 27
click at [1154, 318] on select "Select type Action E-mail Meeting Phone call Text Add new task type" at bounding box center [958, 308] width 484 height 27
select select "12048"
click at [716, 298] on select "Select type Action E-mail Meeting Phone call Text Add new task type" at bounding box center [958, 308] width 484 height 27
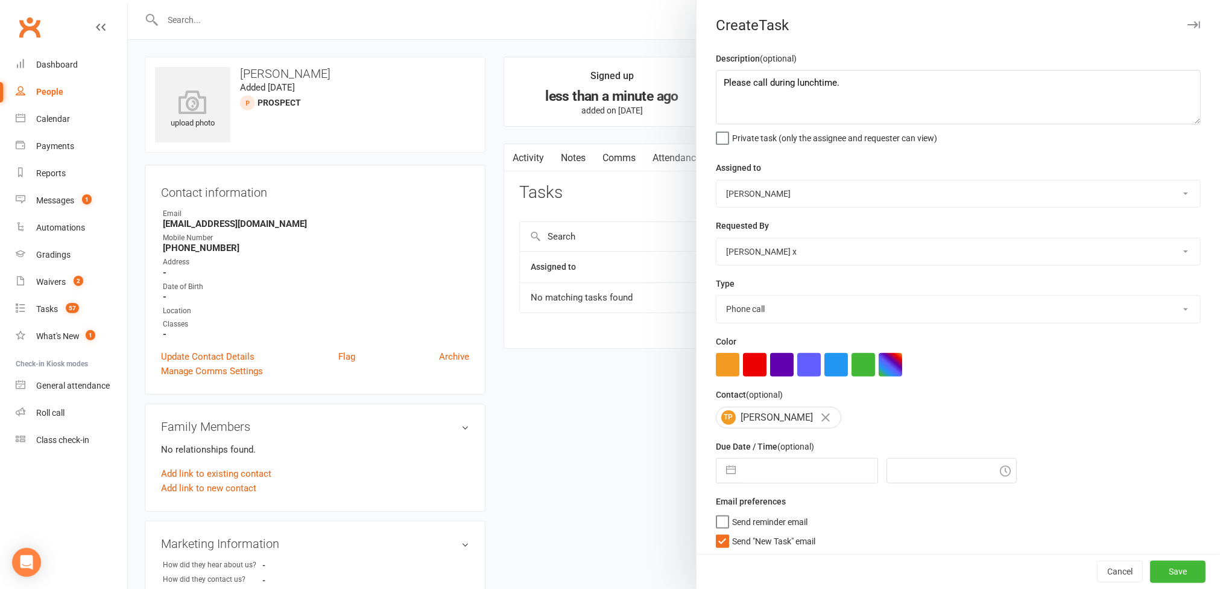
select select "7"
select select "2025"
select select "8"
select select "2025"
select select "9"
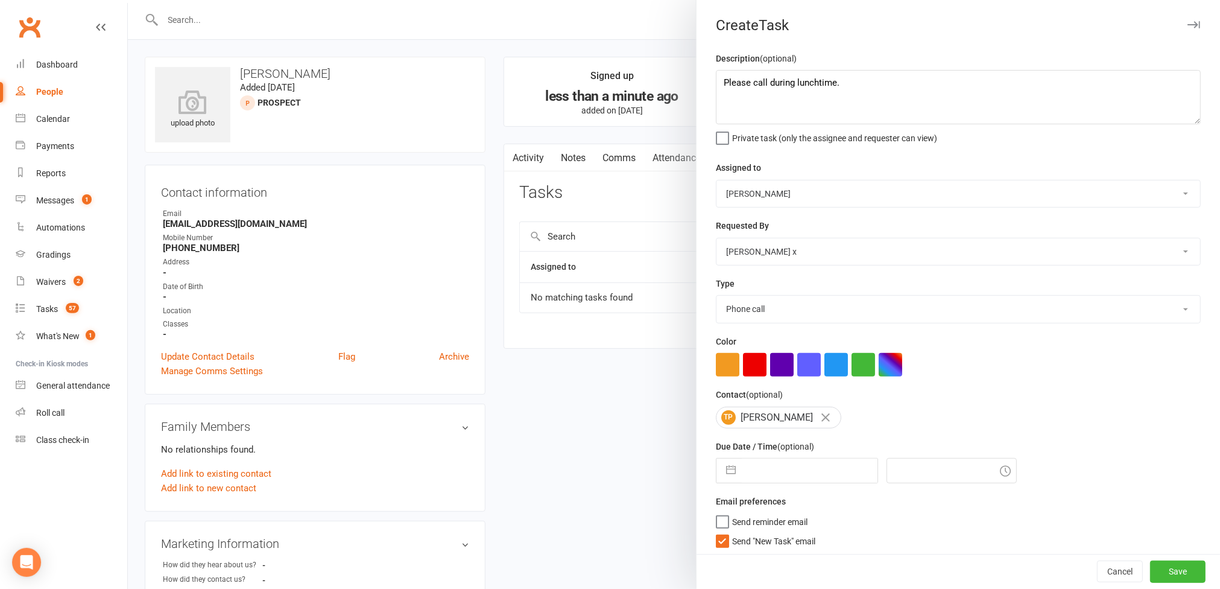
select select "2025"
click at [800, 469] on input "text" at bounding box center [810, 470] width 136 height 24
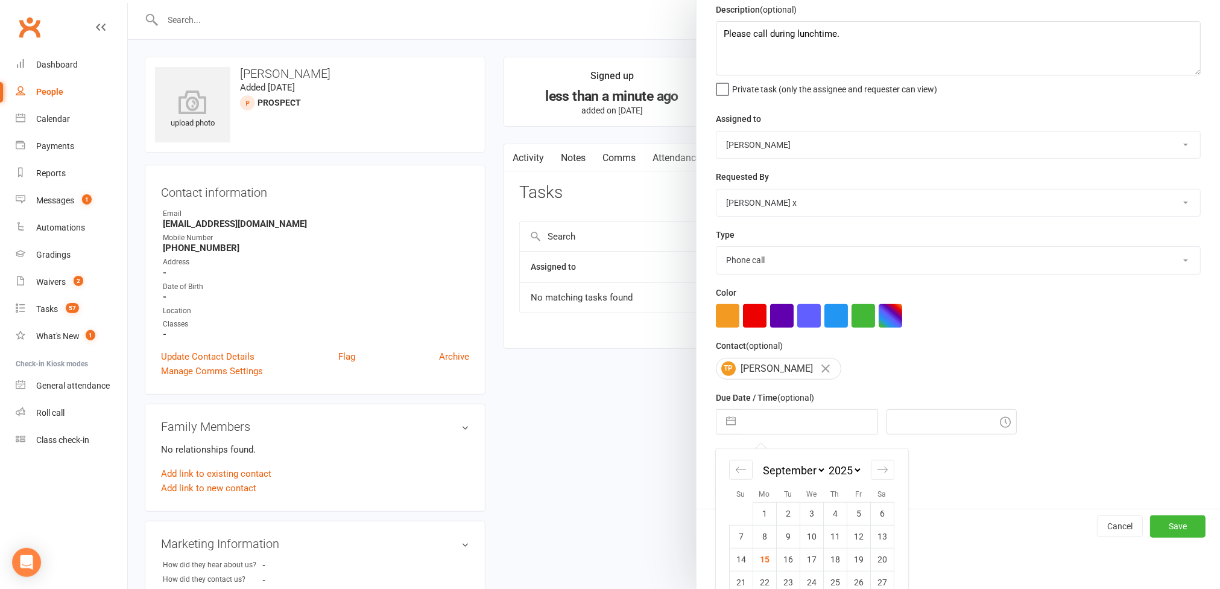
scroll to position [96, 0]
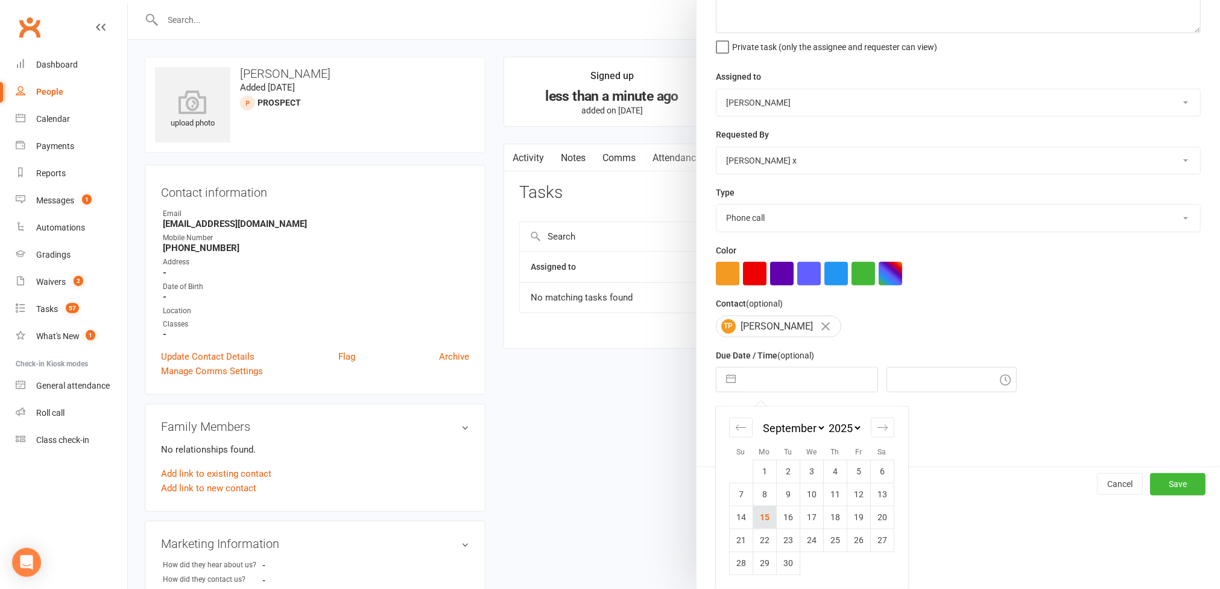
click at [756, 522] on td "15" at bounding box center [765, 516] width 24 height 23
type input "[DATE]"
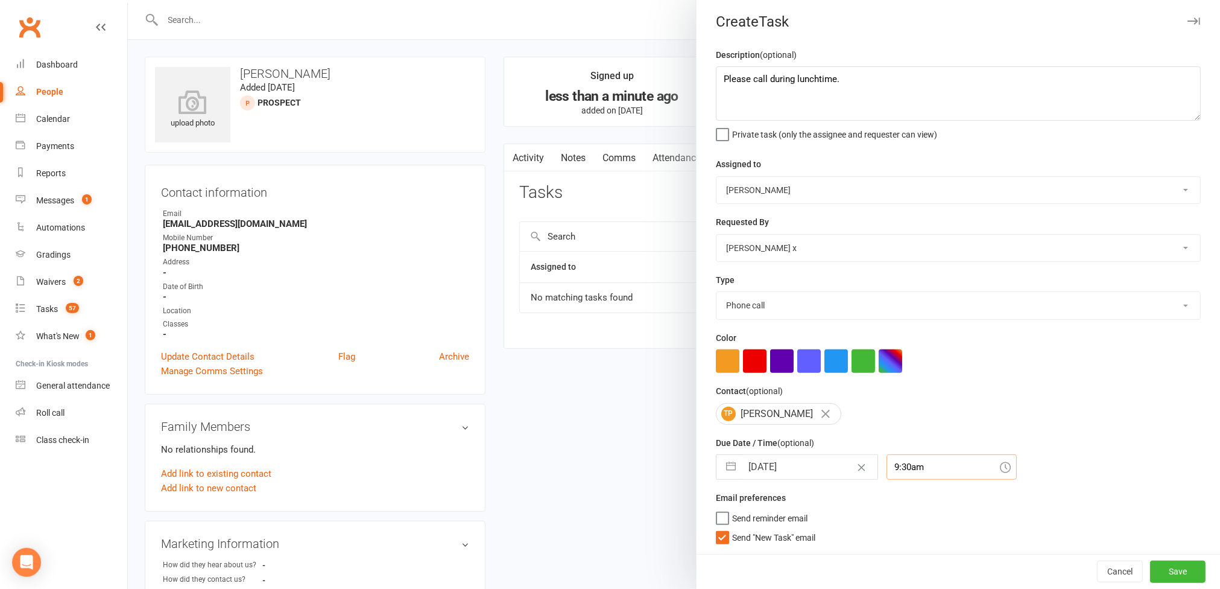
scroll to position [20, 0]
click at [934, 460] on input "9:30am" at bounding box center [951, 466] width 130 height 25
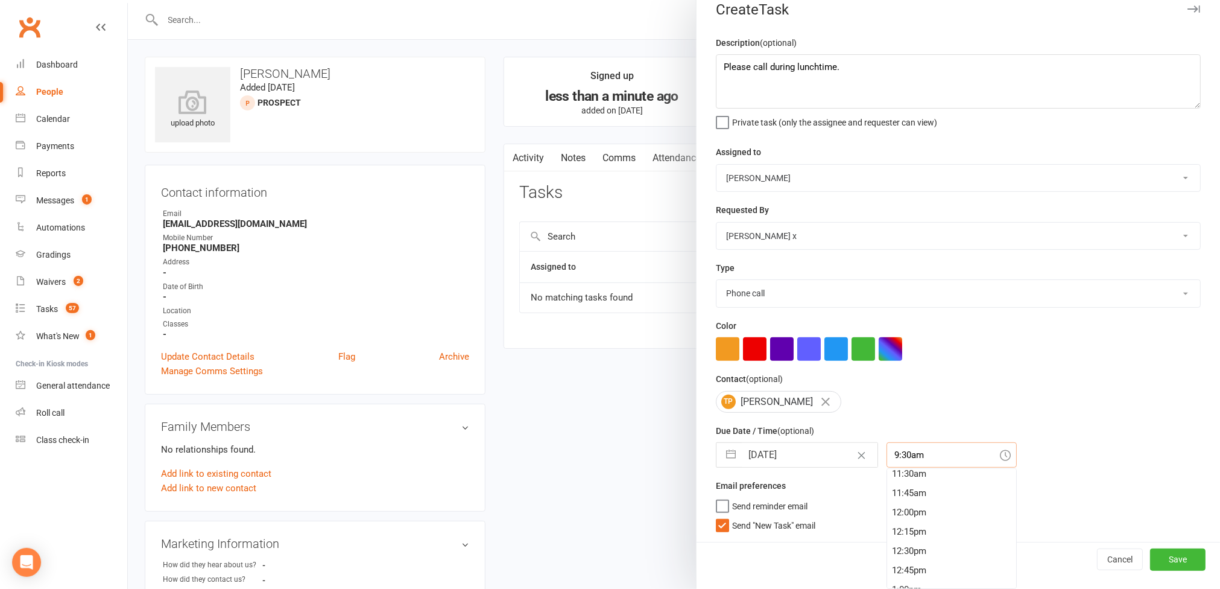
scroll to position [894, 0]
click at [928, 552] on div "12:30pm" at bounding box center [951, 549] width 129 height 19
type input "12:30pm"
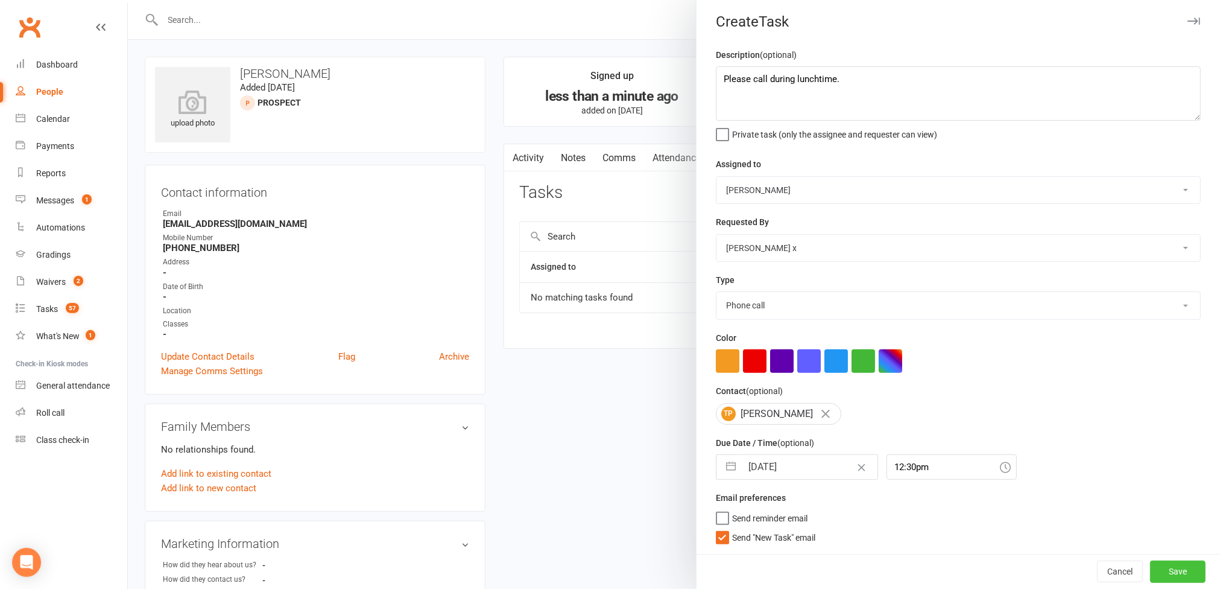
click at [1152, 572] on button "Save" at bounding box center [1177, 571] width 55 height 22
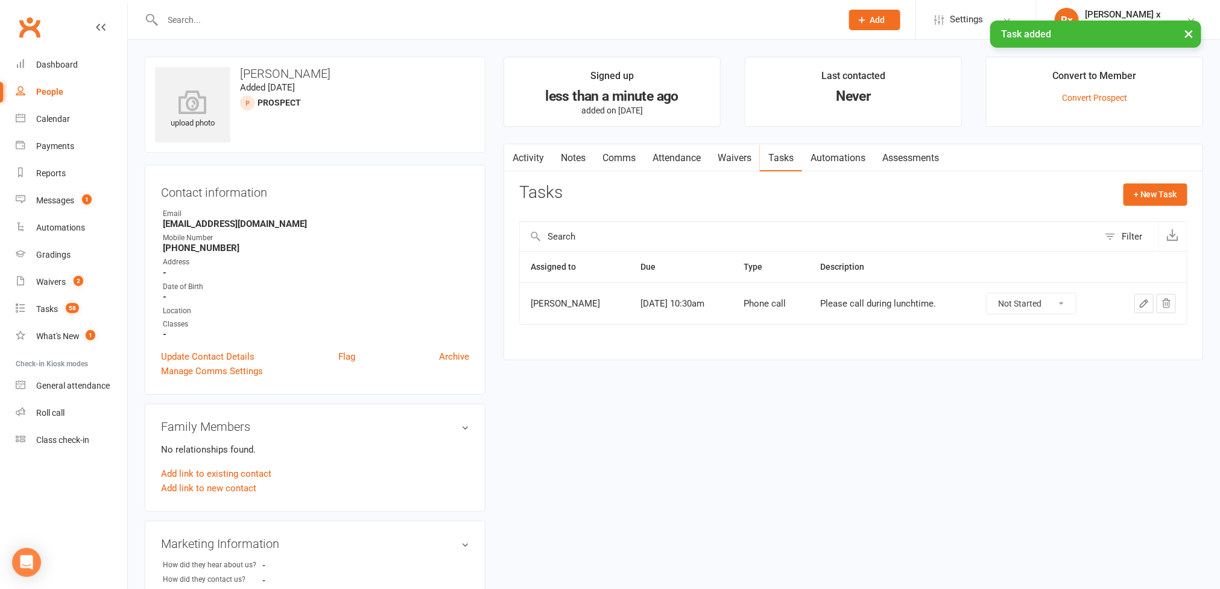
click at [285, 67] on h3 "[PERSON_NAME]" at bounding box center [315, 73] width 320 height 13
click at [284, 69] on h3 "[PERSON_NAME]" at bounding box center [315, 73] width 320 height 13
copy h3 "[PERSON_NAME]"
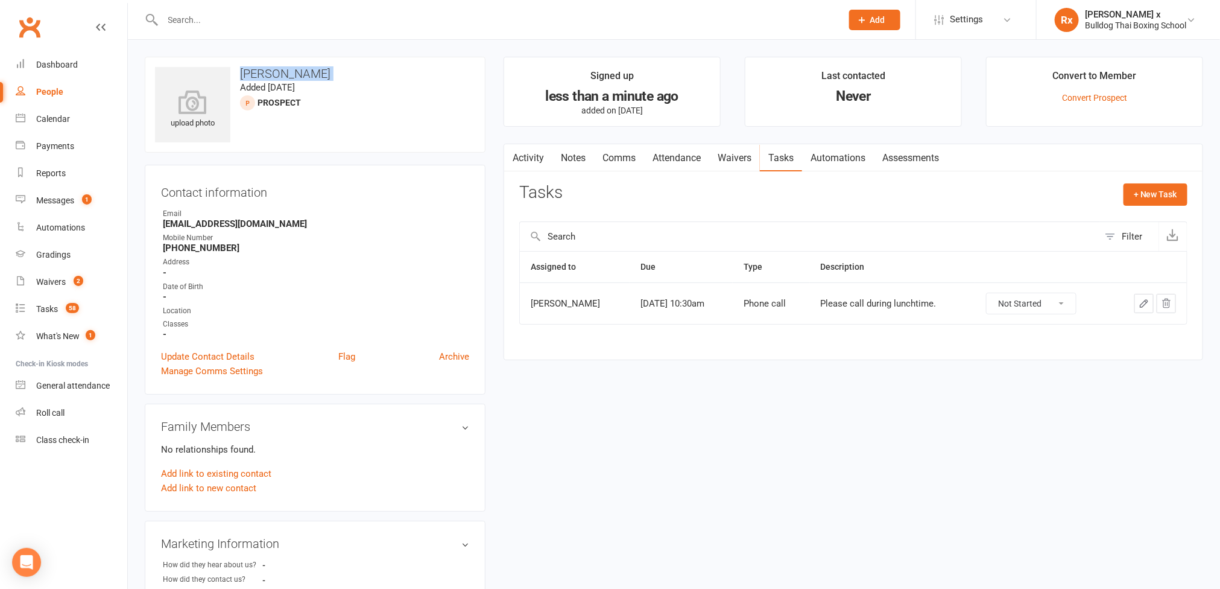
click at [38, 94] on div "People" at bounding box center [49, 92] width 27 height 10
select select "100"
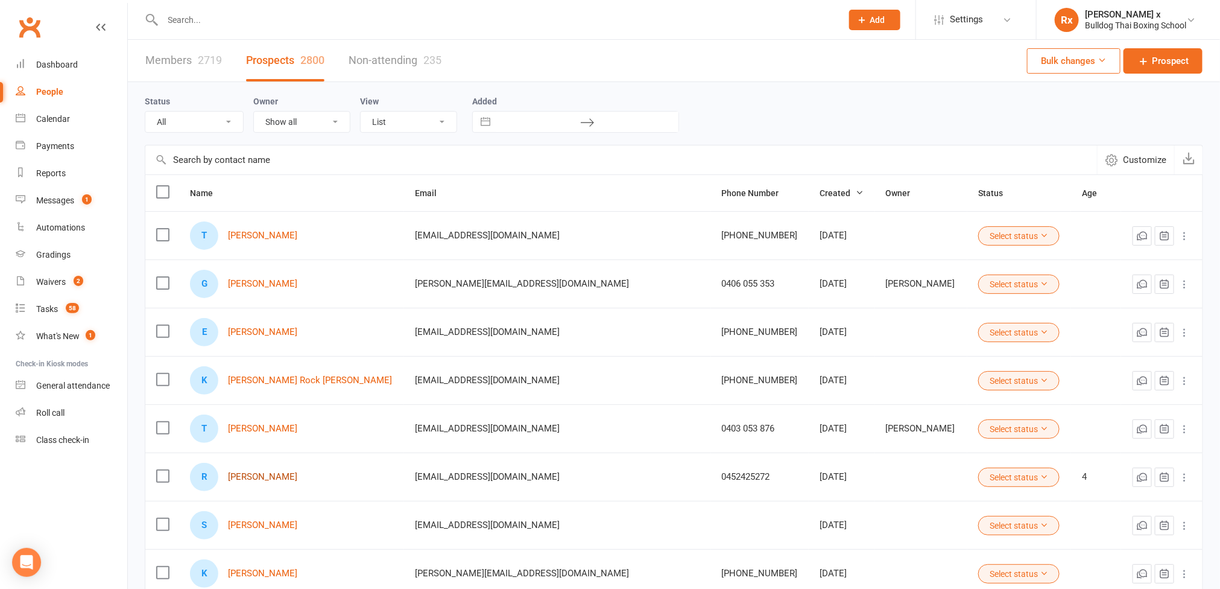
click at [248, 476] on link "[PERSON_NAME]" at bounding box center [262, 477] width 69 height 10
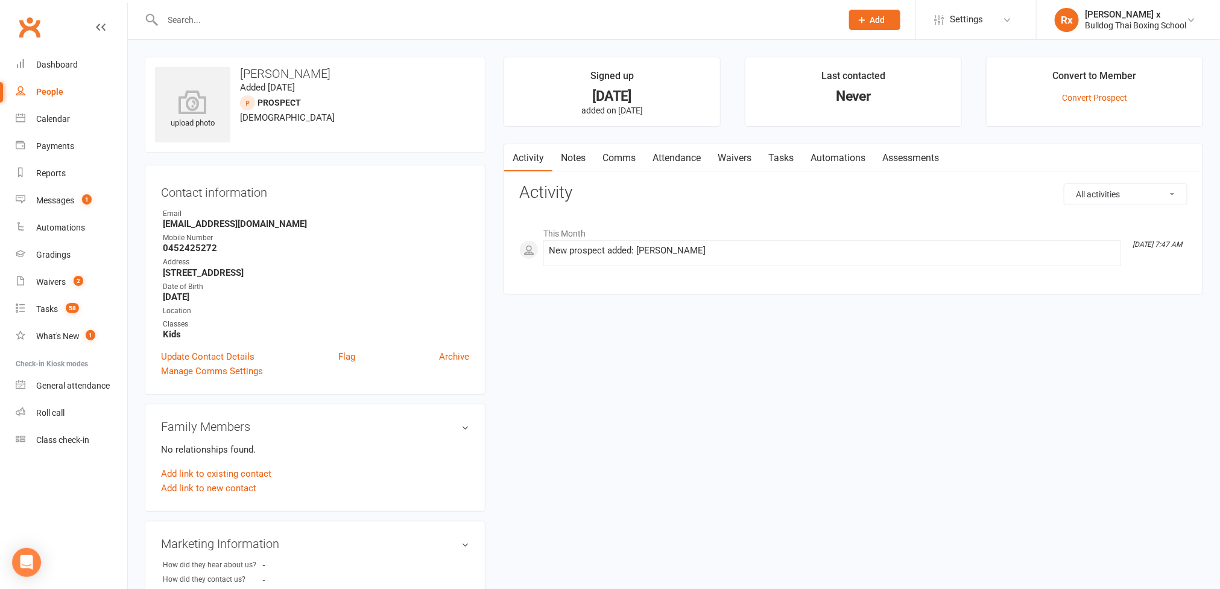
click at [205, 227] on strong "[EMAIL_ADDRESS][DOMAIN_NAME]" at bounding box center [316, 223] width 306 height 11
copy strong "[EMAIL_ADDRESS][DOMAIN_NAME]"
click at [204, 250] on strong "0452425272" at bounding box center [316, 247] width 306 height 11
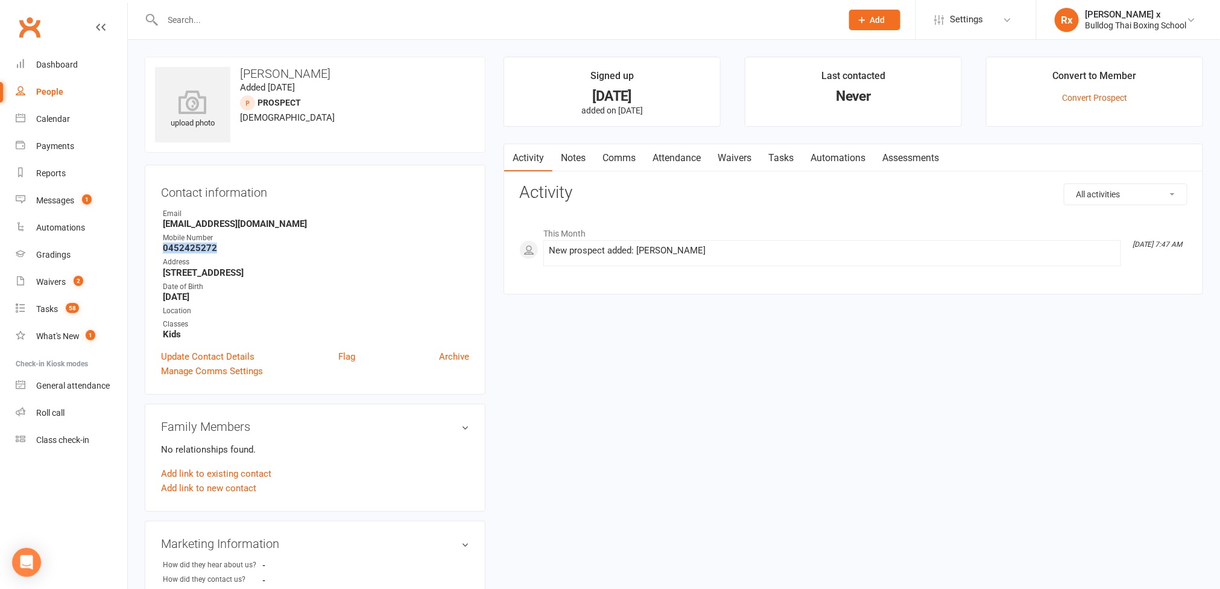
click at [204, 250] on strong "0452425272" at bounding box center [316, 247] width 306 height 11
copy strong "0452425272"
click at [275, 71] on h3 "[PERSON_NAME]" at bounding box center [315, 73] width 320 height 13
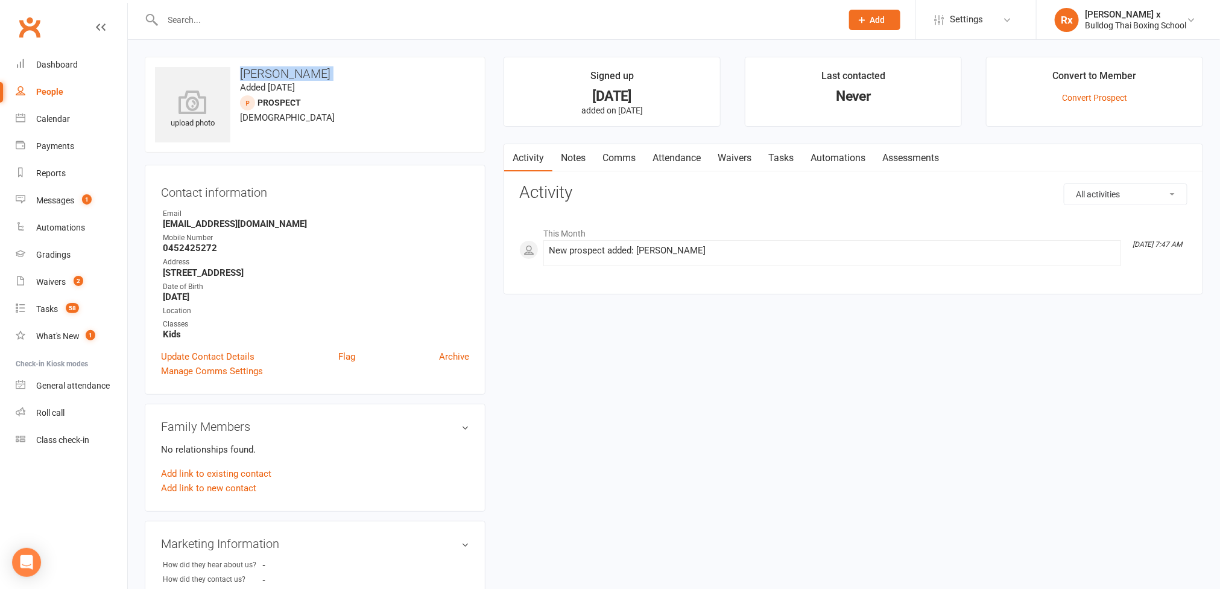
click at [275, 71] on h3 "[PERSON_NAME]" at bounding box center [315, 73] width 320 height 13
copy h3 "[PERSON_NAME]"
click at [232, 221] on strong "[EMAIL_ADDRESS][DOMAIN_NAME]" at bounding box center [316, 223] width 306 height 11
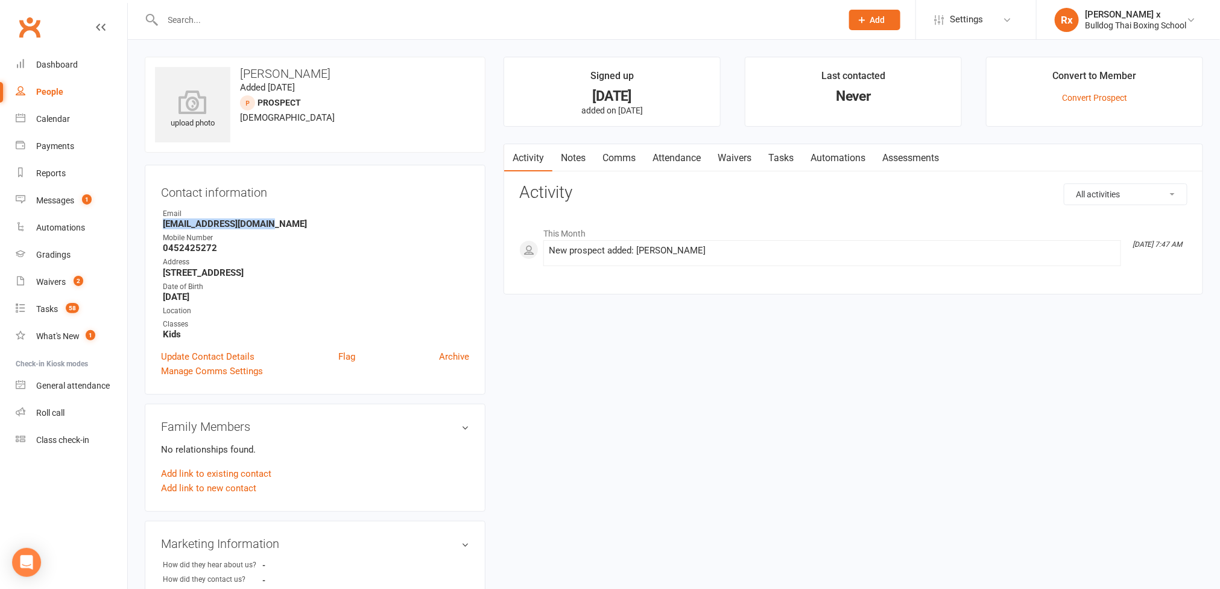
copy strong "[EMAIL_ADDRESS][DOMAIN_NAME]"
click at [576, 149] on link "Notes" at bounding box center [573, 158] width 42 height 28
click at [1136, 200] on button "+ New Note" at bounding box center [1155, 194] width 65 height 22
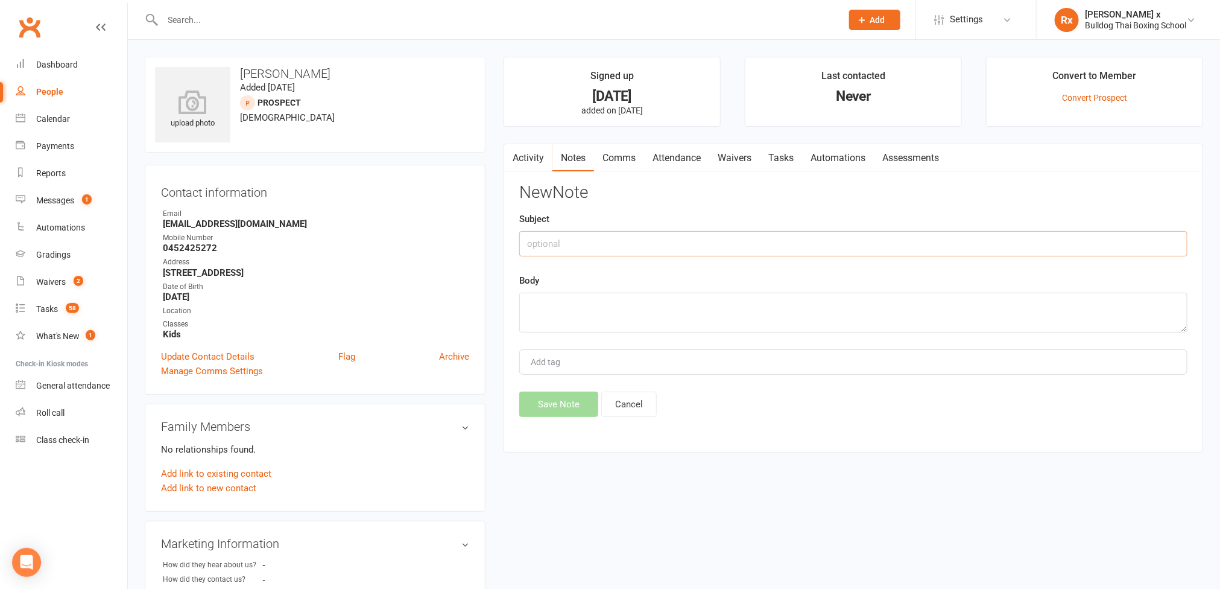
click at [581, 255] on input "text" at bounding box center [853, 243] width 668 height 25
type input "Website optin"
click at [561, 310] on textarea at bounding box center [853, 312] width 668 height 40
type textarea "J"
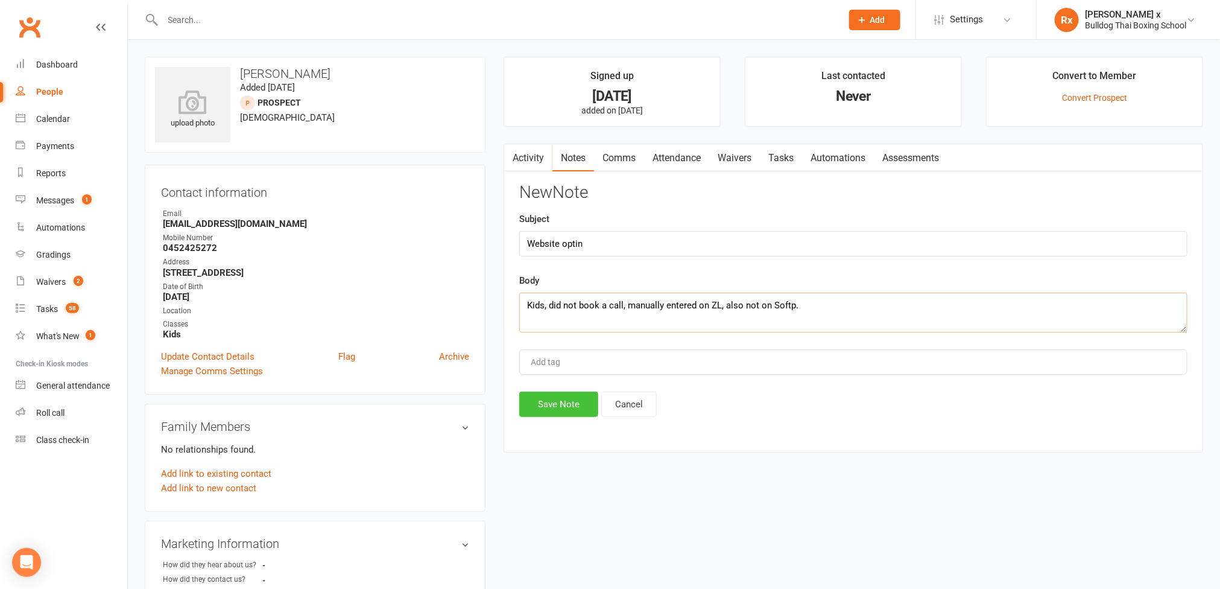
type textarea "Kids, did not book a call, manually entered on ZL, also not on Softp."
click at [543, 406] on button "Save Note" at bounding box center [558, 403] width 79 height 25
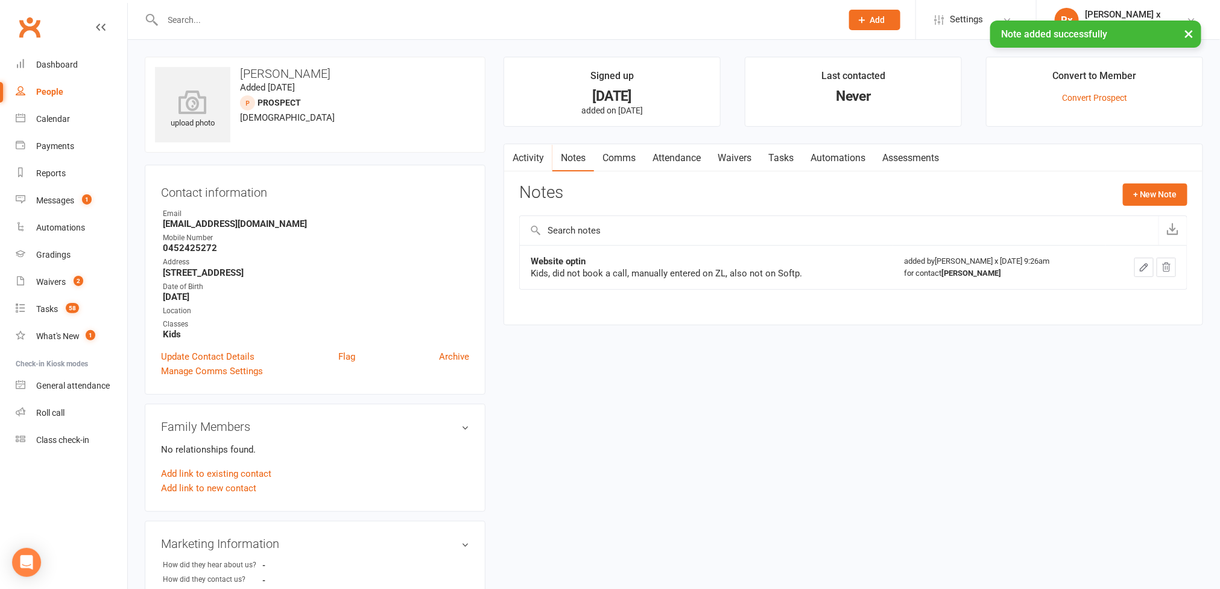
click at [791, 158] on link "Tasks" at bounding box center [781, 158] width 42 height 28
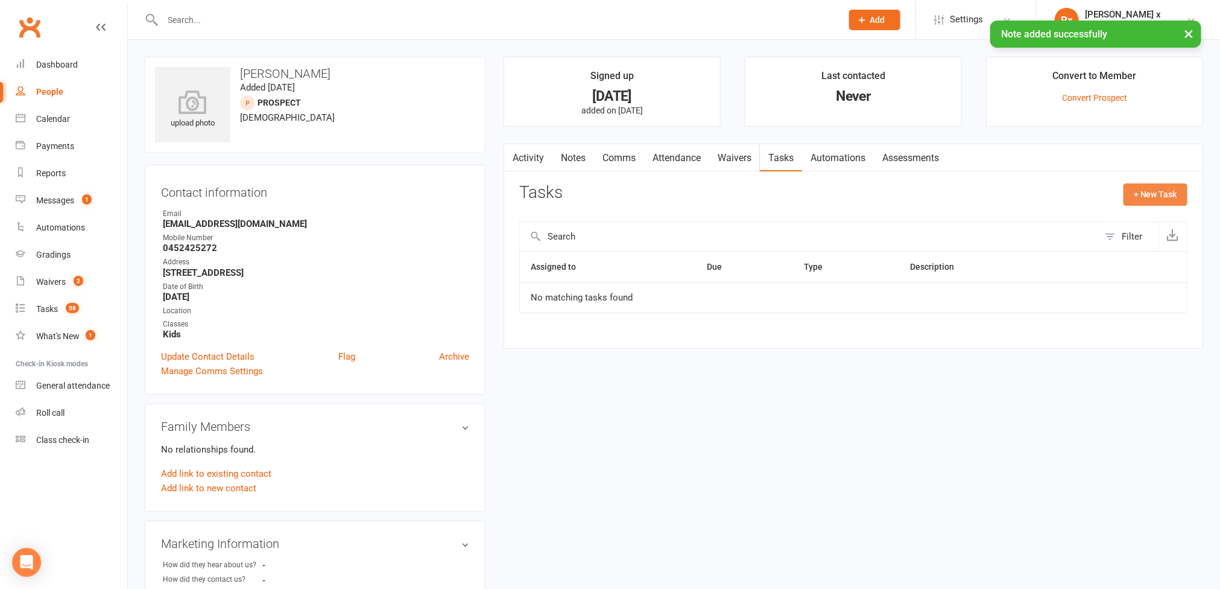
click at [1156, 196] on button "+ New Task" at bounding box center [1155, 194] width 64 height 22
select select "45795"
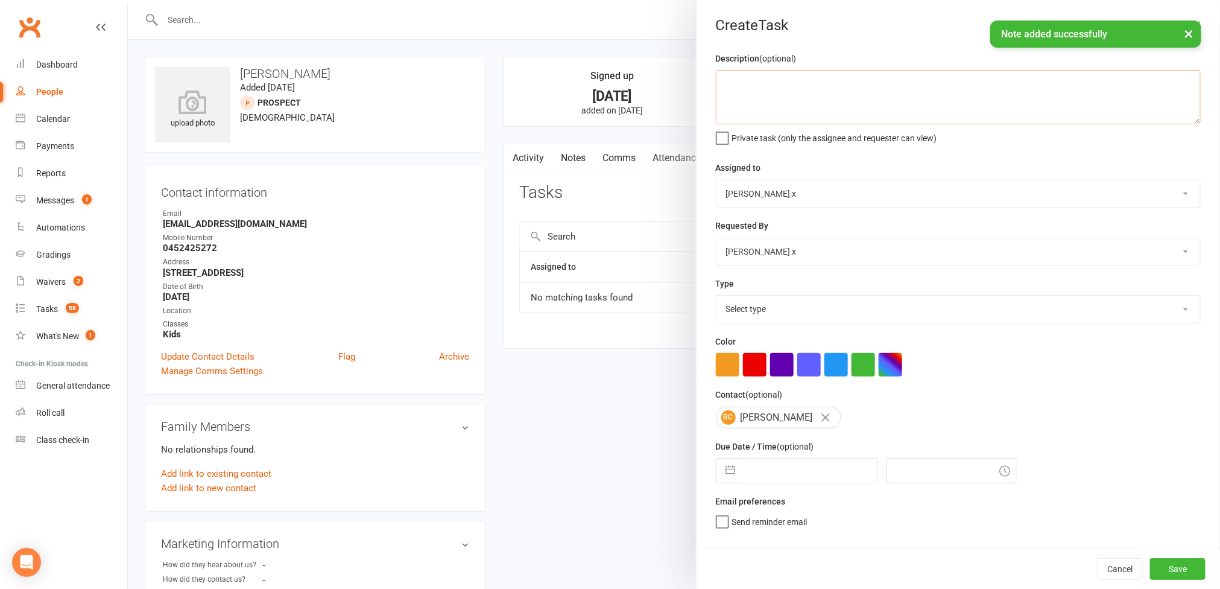
click at [796, 96] on textarea at bounding box center [958, 97] width 485 height 54
type textarea "Please call."
click at [1162, 197] on select "[PERSON_NAME] [PERSON_NAME] O'[PERSON_NAME] x [PERSON_NAME] [PERSON_NAME] [PERS…" at bounding box center [958, 193] width 484 height 27
select select "12940"
click at [716, 182] on select "[PERSON_NAME] [PERSON_NAME] O'[PERSON_NAME] x [PERSON_NAME] [PERSON_NAME] [PERS…" at bounding box center [958, 193] width 484 height 27
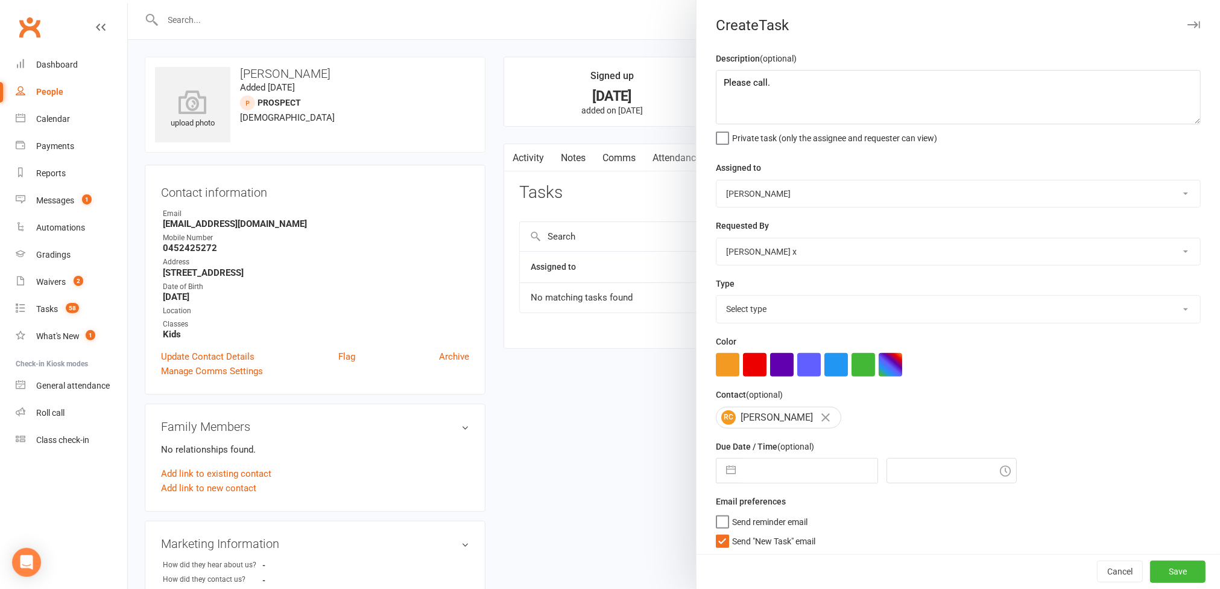
click at [1151, 308] on select "Select type Action E-mail Meeting Phone call Text Add new task type" at bounding box center [958, 308] width 484 height 27
select select "12048"
click at [716, 298] on select "Select type Action E-mail Meeting Phone call Text Add new task type" at bounding box center [958, 308] width 484 height 27
click at [838, 478] on input "text" at bounding box center [810, 470] width 136 height 24
select select "7"
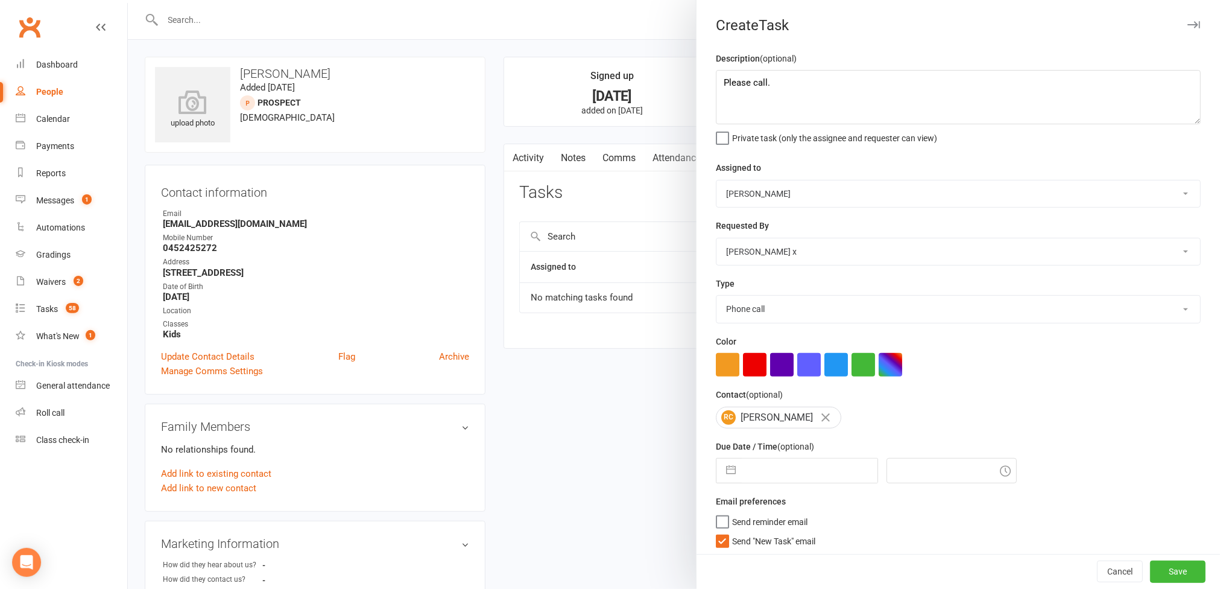
select select "2025"
select select "8"
select select "2025"
select select "9"
select select "2025"
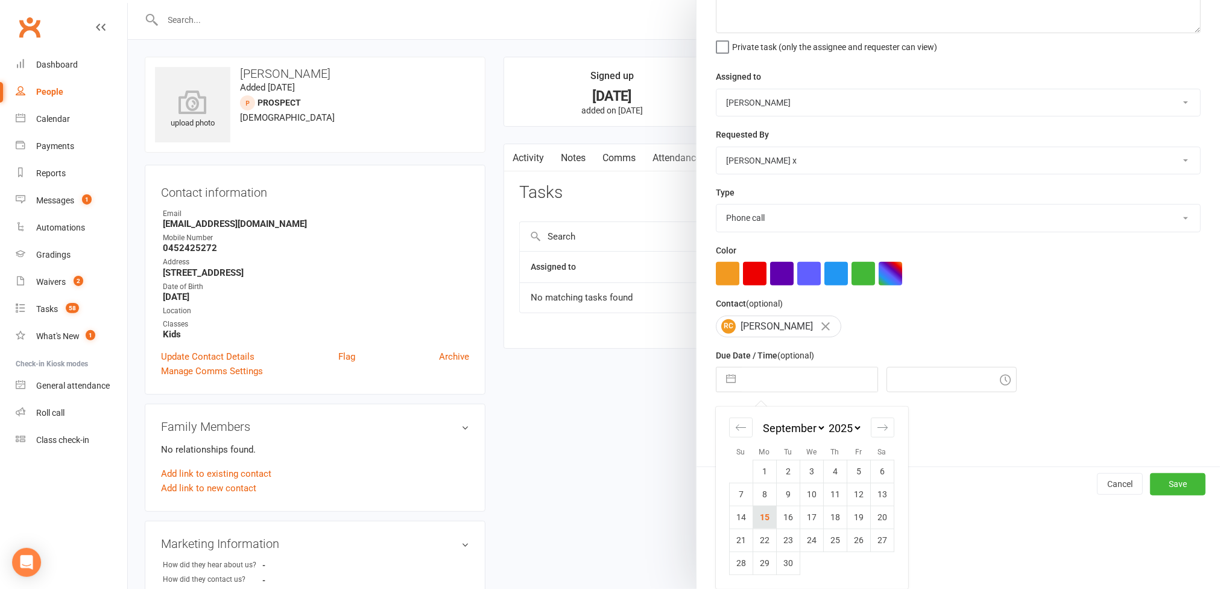
click at [765, 520] on td "15" at bounding box center [765, 516] width 24 height 23
type input "[DATE]"
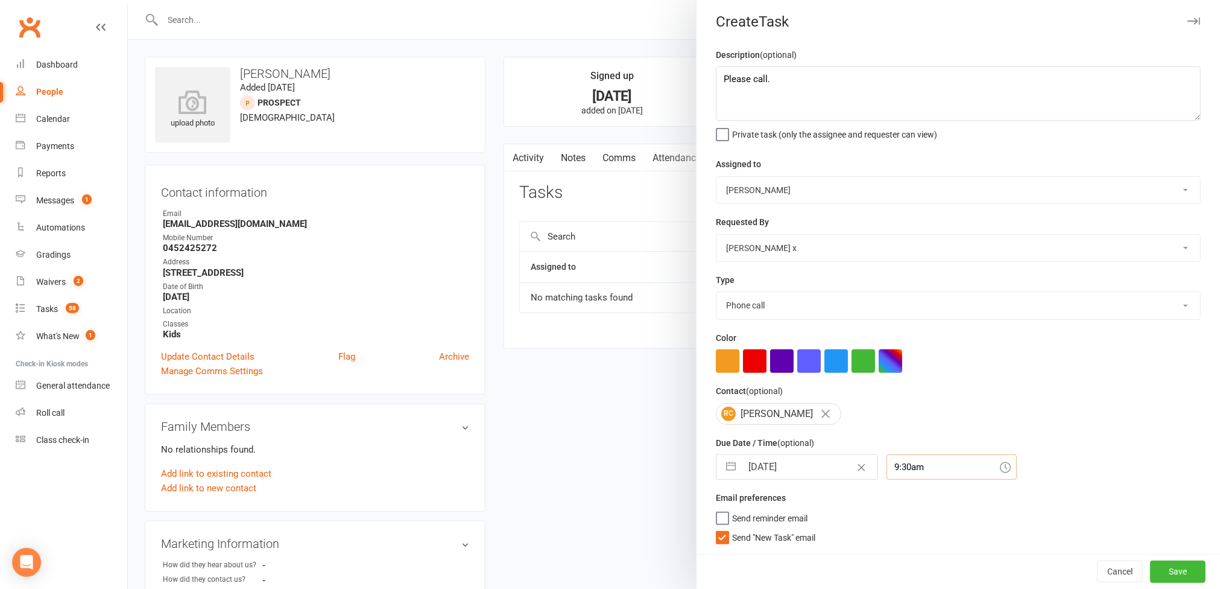
click at [894, 471] on div "9:30am" at bounding box center [951, 466] width 130 height 25
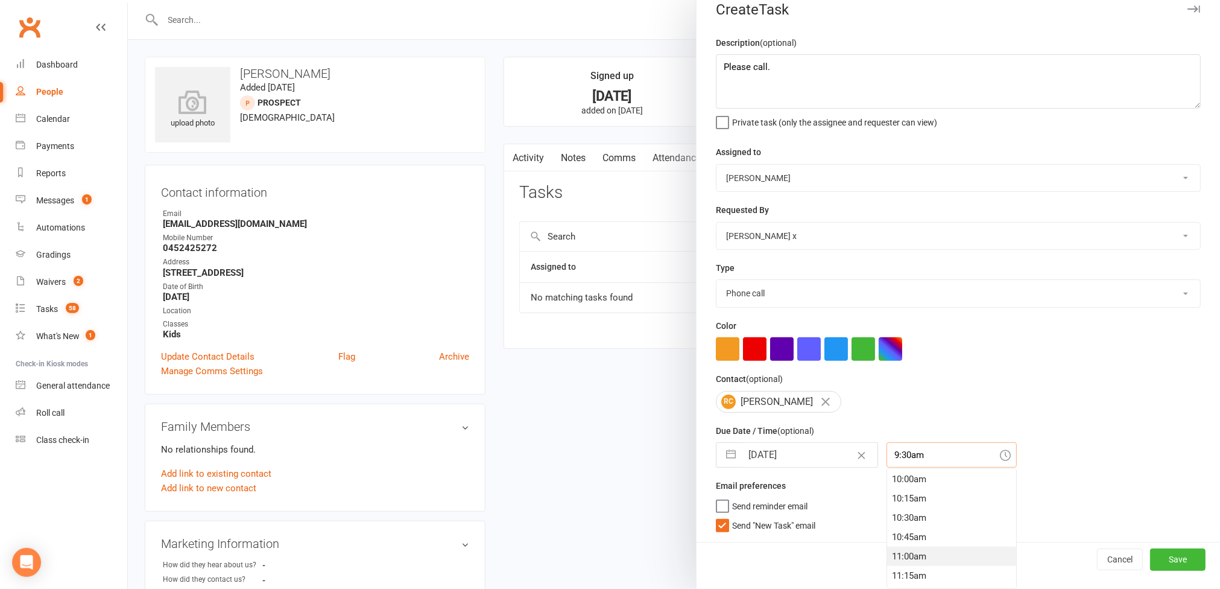
scroll to position [803, 0]
click at [907, 555] on div "11:30am" at bounding box center [951, 562] width 129 height 19
type input "11:30am"
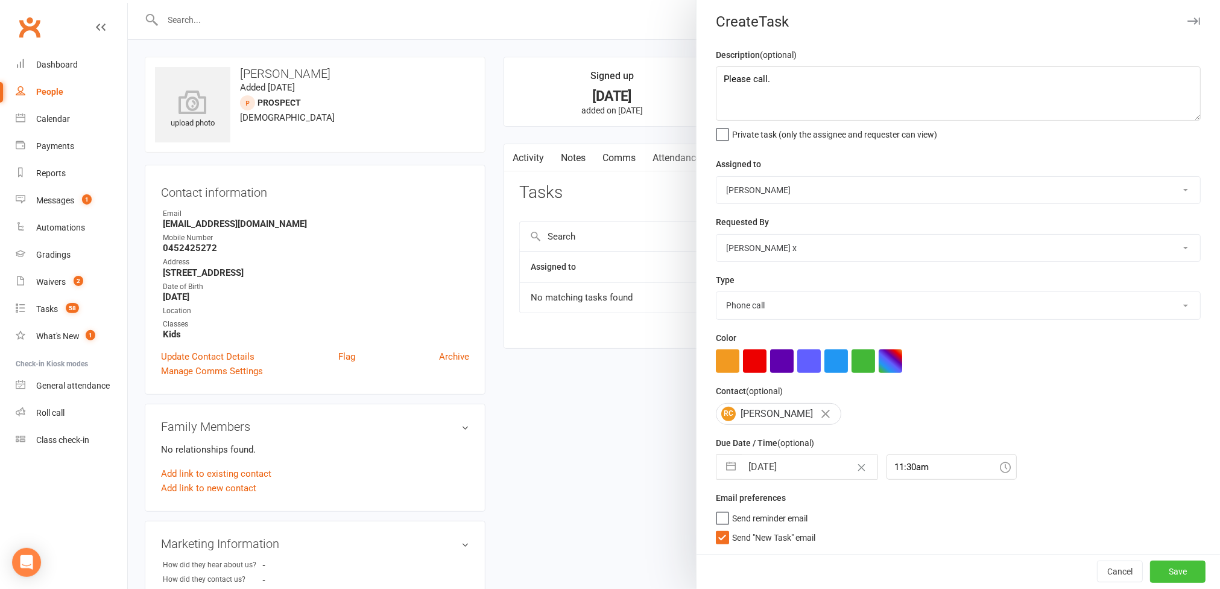
click at [1156, 569] on button "Save" at bounding box center [1177, 571] width 55 height 22
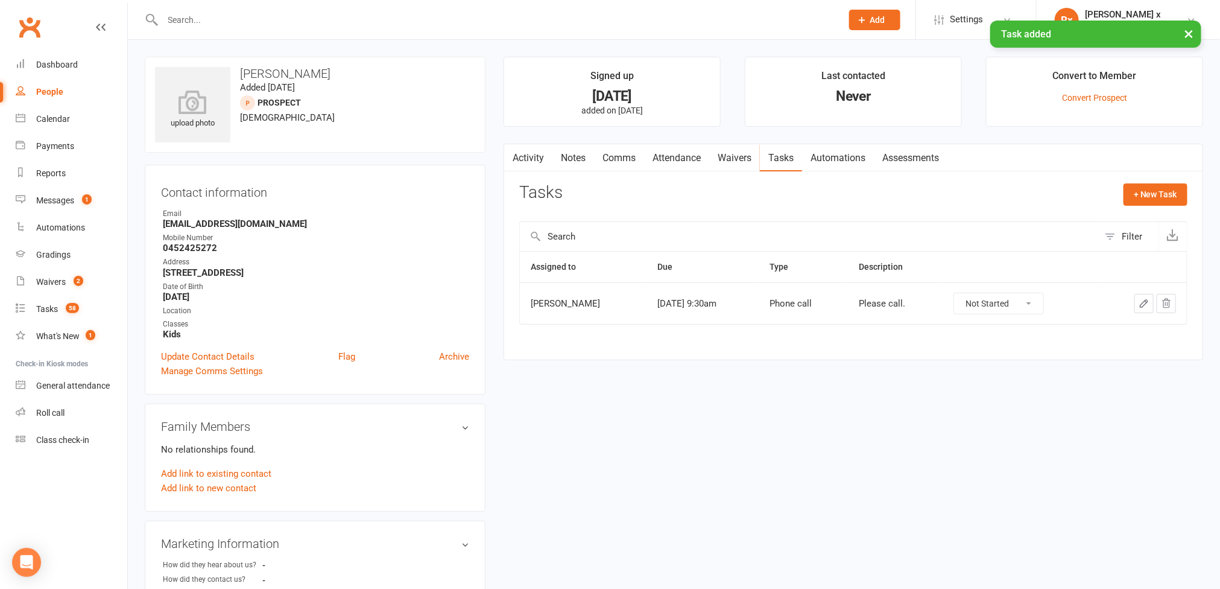
click at [289, 71] on h3 "[PERSON_NAME]" at bounding box center [315, 73] width 320 height 13
copy h3 "[PERSON_NAME]"
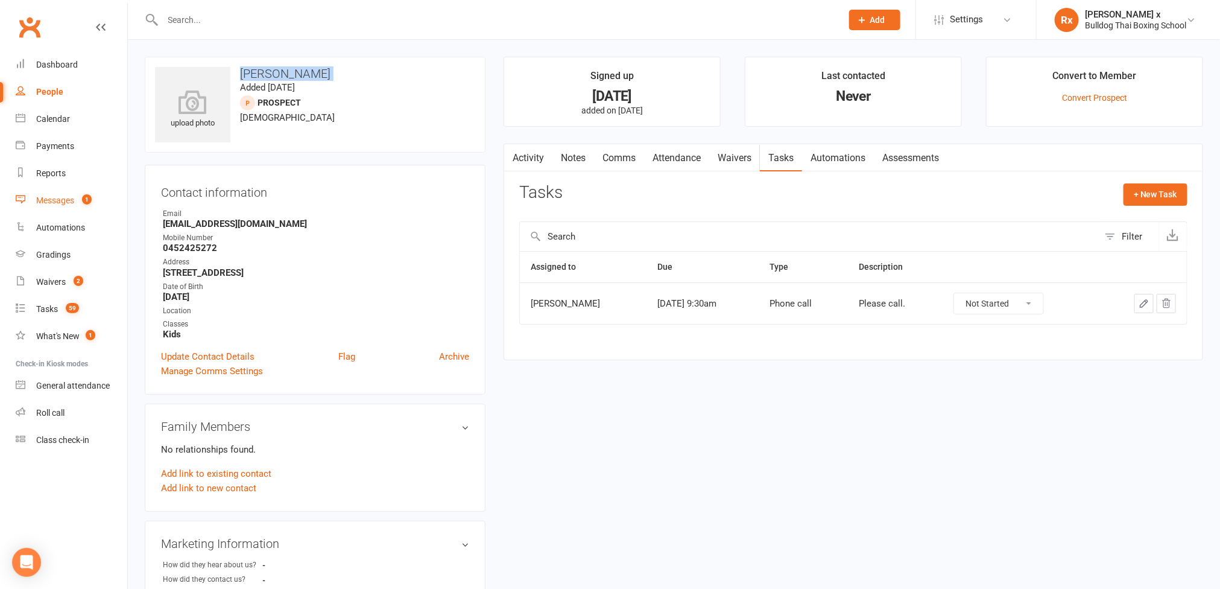
click at [65, 195] on div "Messages" at bounding box center [55, 200] width 38 height 10
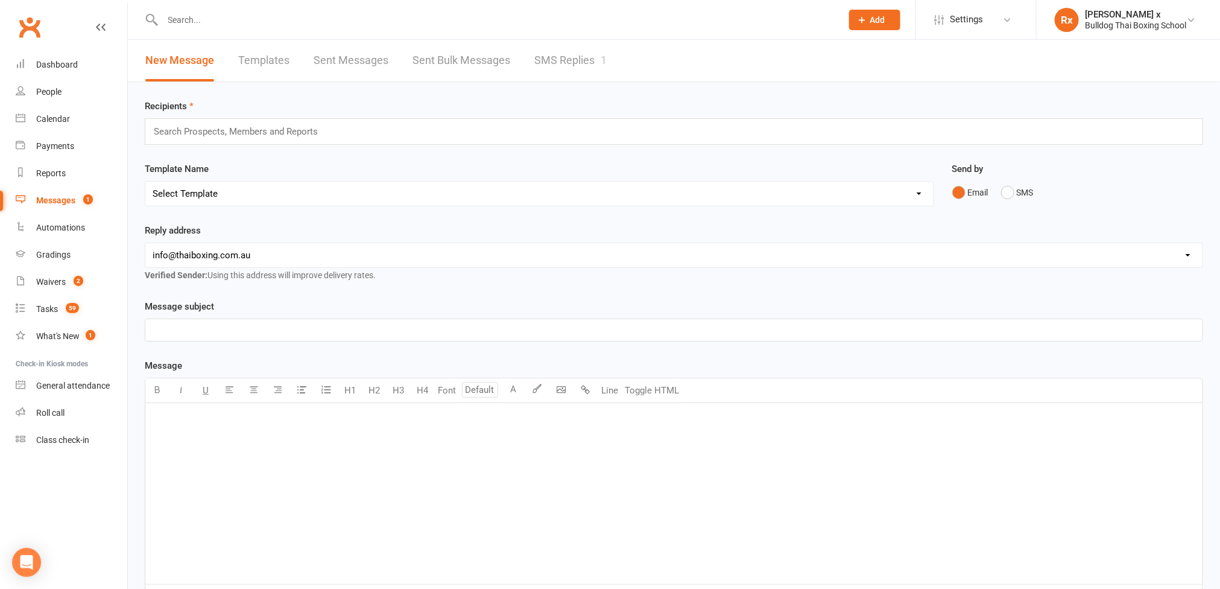
click at [579, 62] on link "SMS Replies 1" at bounding box center [570, 61] width 72 height 42
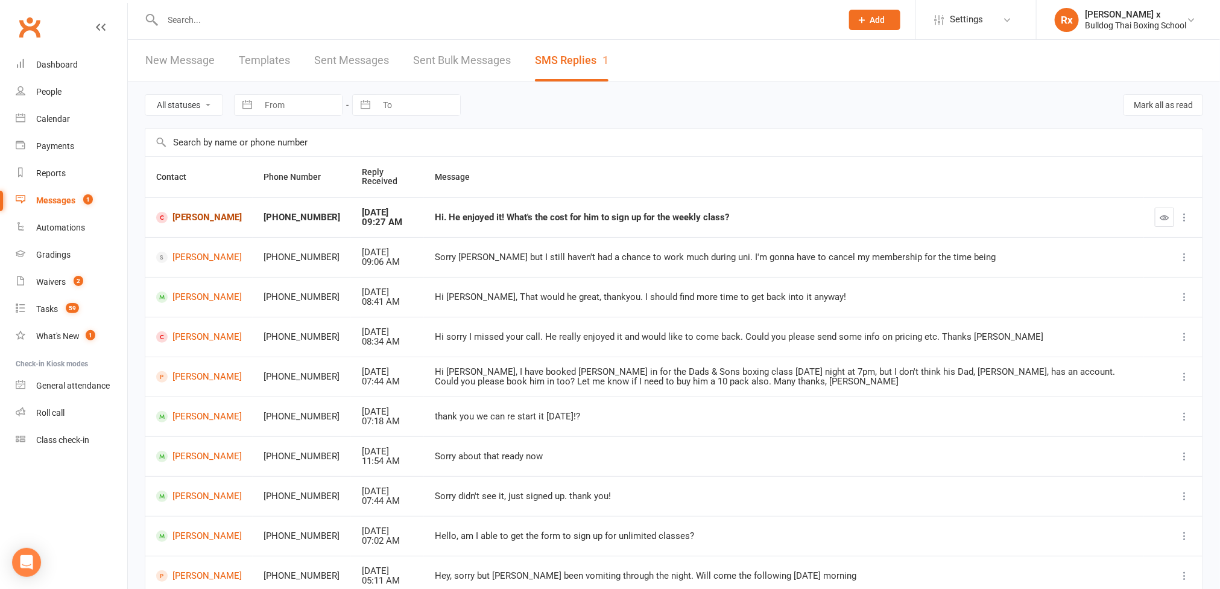
click at [205, 215] on link "[PERSON_NAME]" at bounding box center [199, 217] width 86 height 11
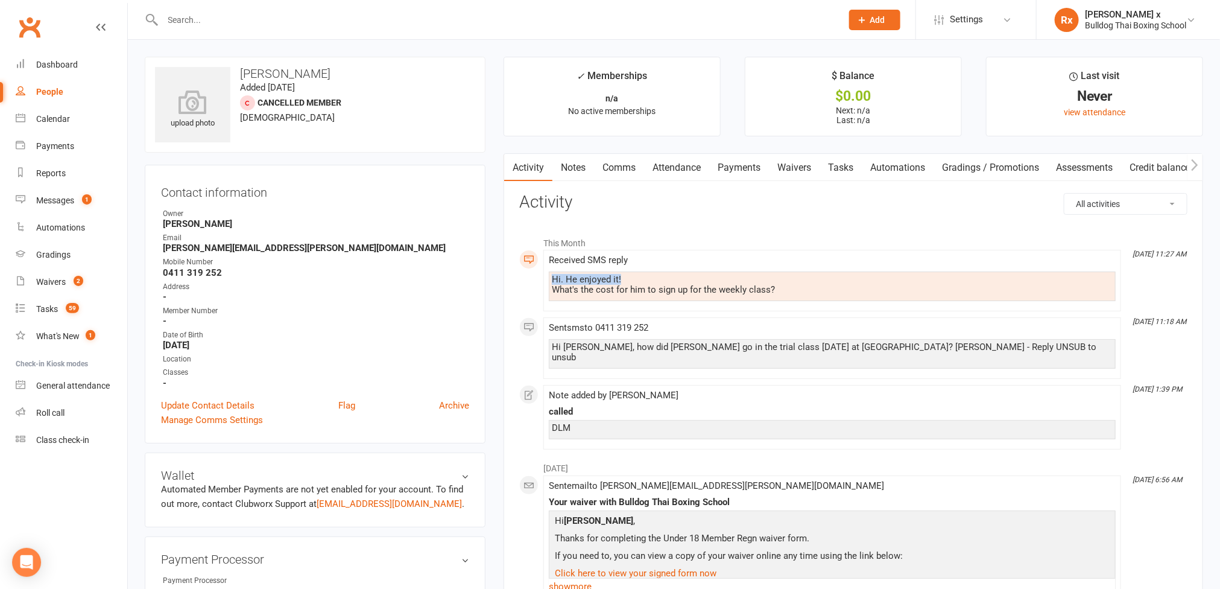
drag, startPoint x: 552, startPoint y: 271, endPoint x: 809, endPoint y: 284, distance: 257.2
click at [809, 284] on div "Received SMS reply Hi. He enjoyed it! What's the cost for him to sign up for th…" at bounding box center [832, 280] width 567 height 51
drag, startPoint x: 795, startPoint y: 288, endPoint x: 547, endPoint y: 283, distance: 247.9
click at [547, 283] on li "[DATE] 11:27 AM Received SMS reply Hi. He enjoyed it! What's the cost for him t…" at bounding box center [832, 281] width 578 height 62
copy div "Hi. He enjoyed it! What's the cost for him to sign up for the weekly class?"
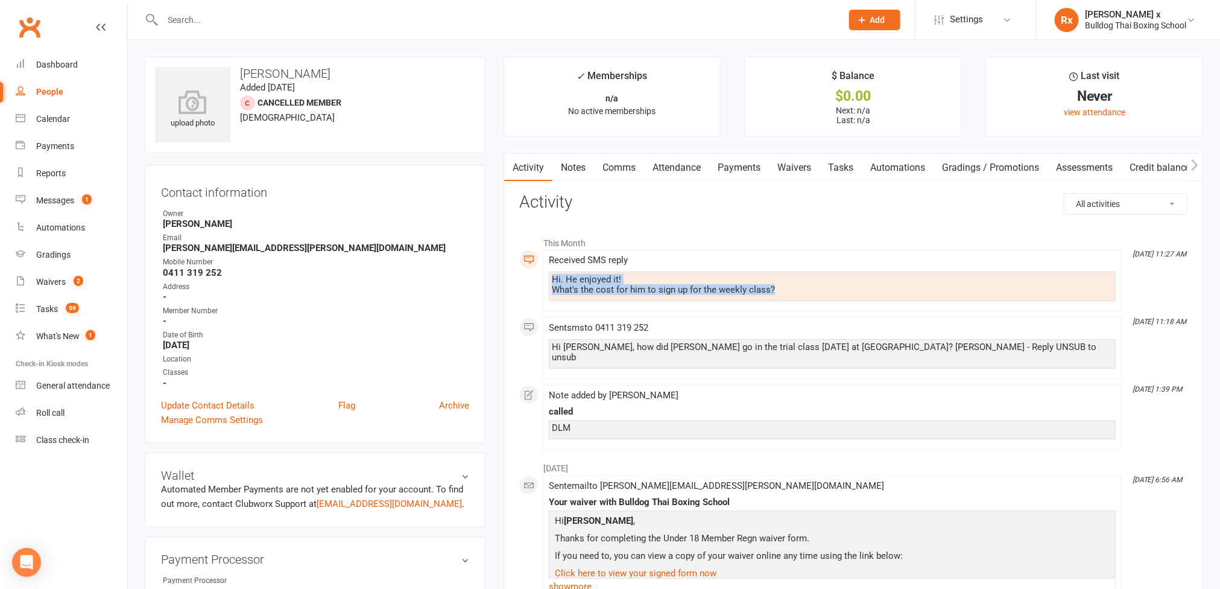
click at [842, 172] on link "Tasks" at bounding box center [840, 168] width 42 height 28
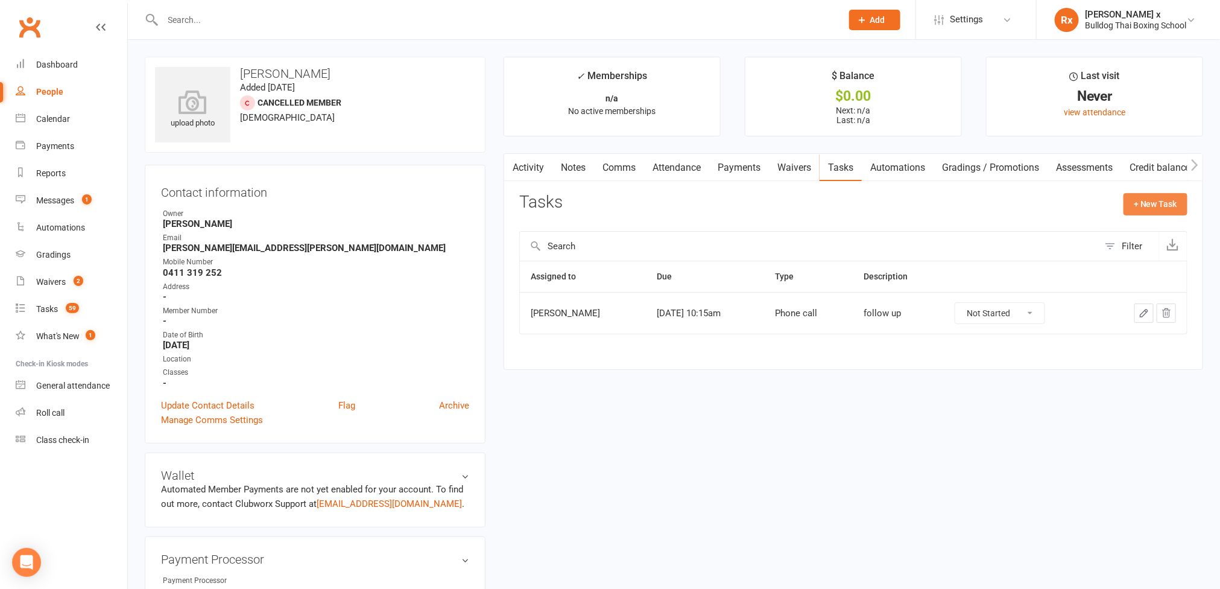
click at [1146, 201] on button "+ New Task" at bounding box center [1155, 204] width 64 height 22
select select "45795"
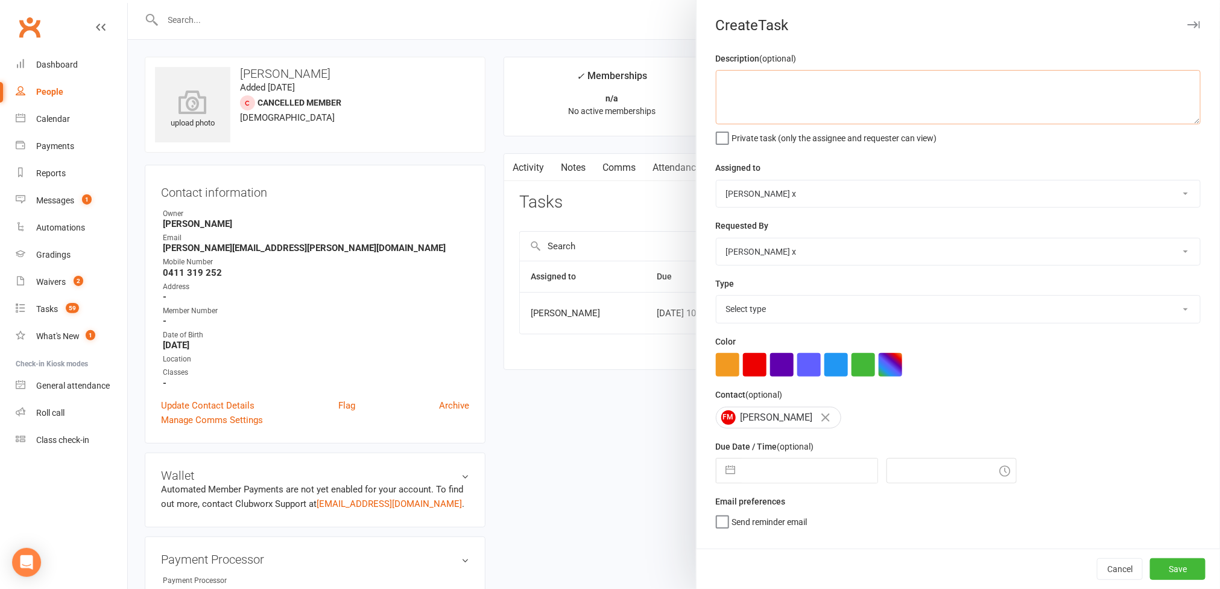
click at [736, 87] on textarea at bounding box center [958, 97] width 485 height 54
paste textarea "Hi. He enjoyed it! What's the cost for him to sign up for the weekly class?"
click at [718, 98] on textarea "Message: "Hi. He enjoyed it! What's the cost for him to sign up for the weekly …" at bounding box center [958, 97] width 485 height 54
type textarea "Message: "Hi. He enjoyed it! What's the cost for him to sign up for the weekly …"
click at [1169, 195] on select "[PERSON_NAME] [PERSON_NAME] O'[PERSON_NAME] x [PERSON_NAME] [PERSON_NAME] [PERS…" at bounding box center [958, 193] width 484 height 27
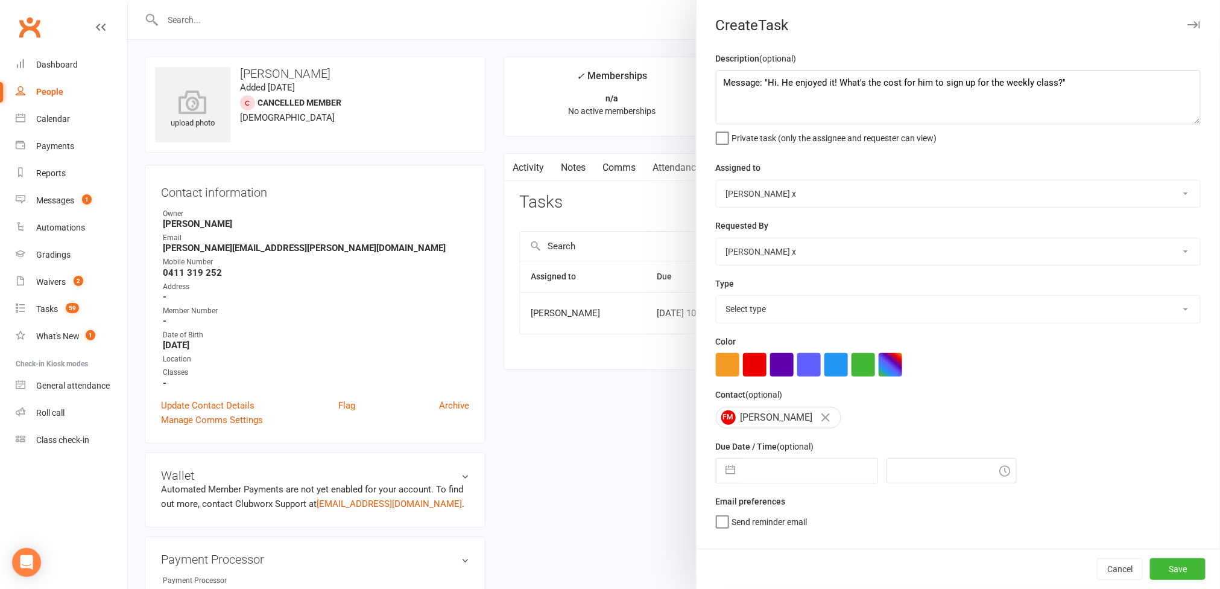
select select "12940"
click at [716, 182] on select "[PERSON_NAME] [PERSON_NAME] O'[PERSON_NAME] x [PERSON_NAME] [PERSON_NAME] [PERS…" at bounding box center [958, 193] width 484 height 27
click at [1158, 317] on select "Select type Action E-mail Meeting Phone call Text Add new task type" at bounding box center [958, 308] width 484 height 27
select select "12049"
click at [716, 298] on select "Select type Action E-mail Meeting Phone call Text Add new task type" at bounding box center [958, 308] width 484 height 27
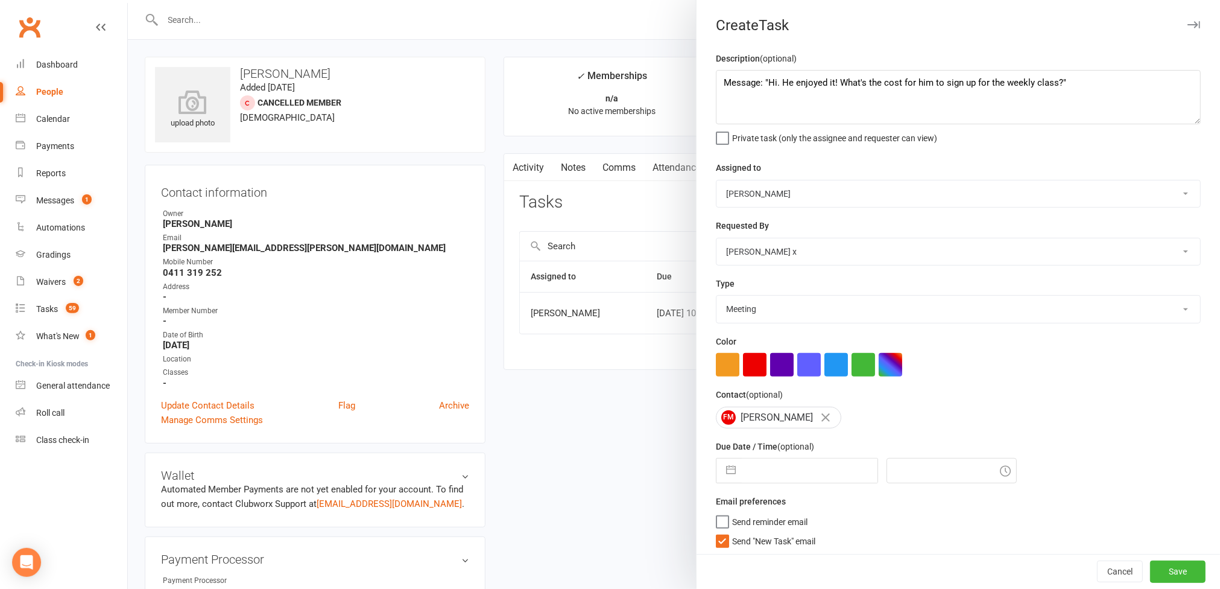
click at [826, 476] on input "text" at bounding box center [810, 470] width 136 height 24
select select "7"
select select "2025"
select select "8"
select select "2025"
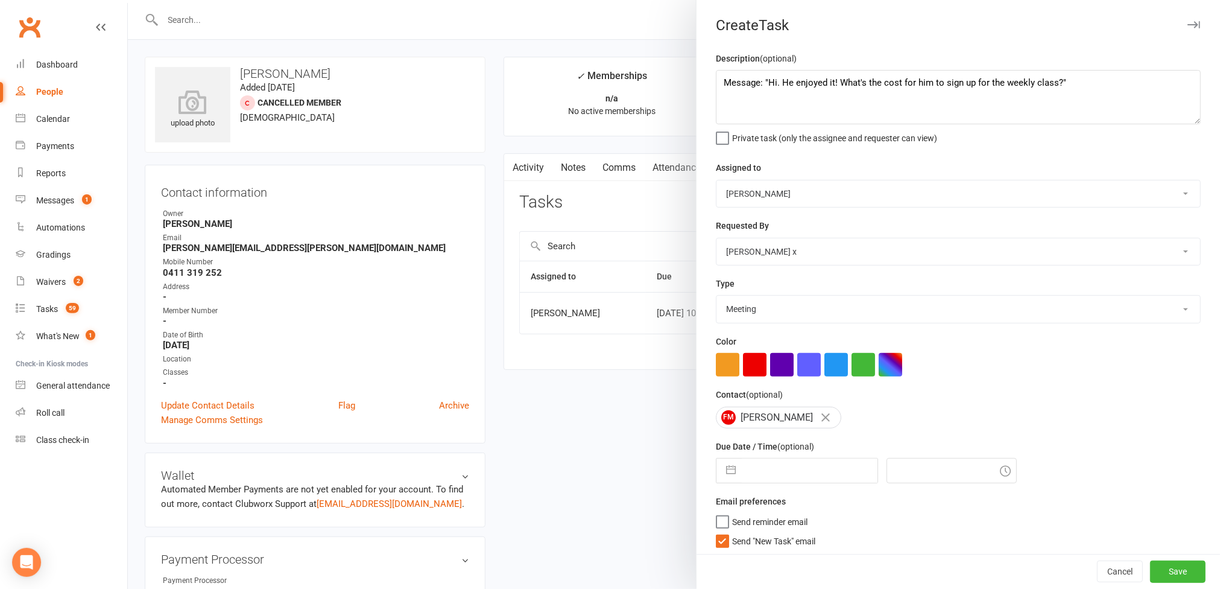
select select "9"
select select "2025"
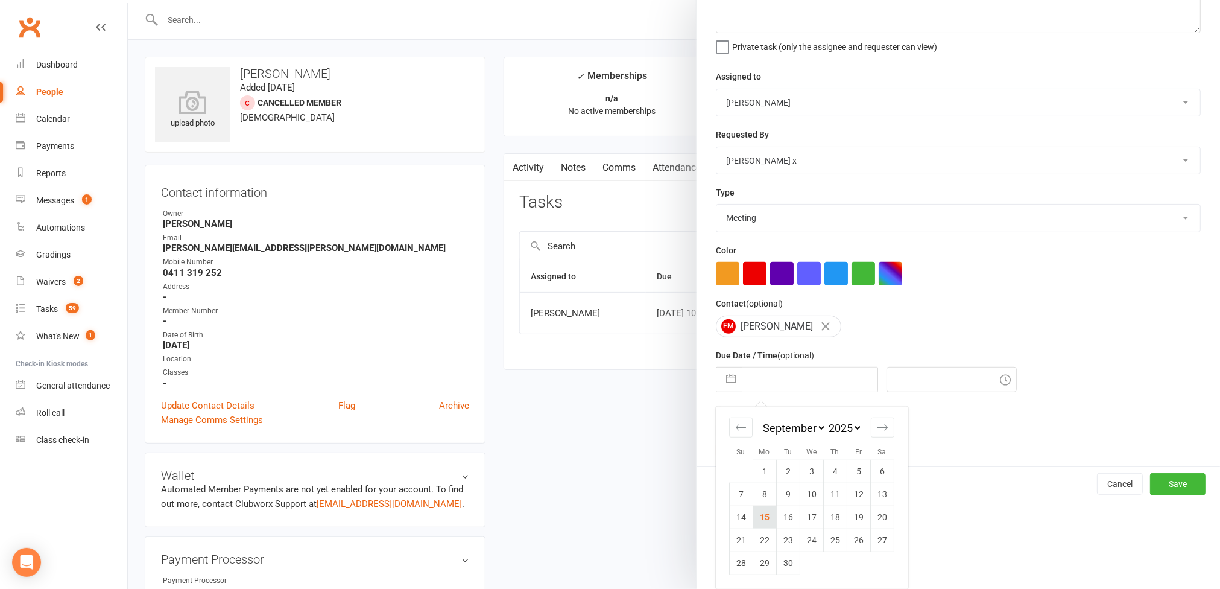
click at [762, 522] on td "15" at bounding box center [765, 516] width 24 height 23
type input "[DATE]"
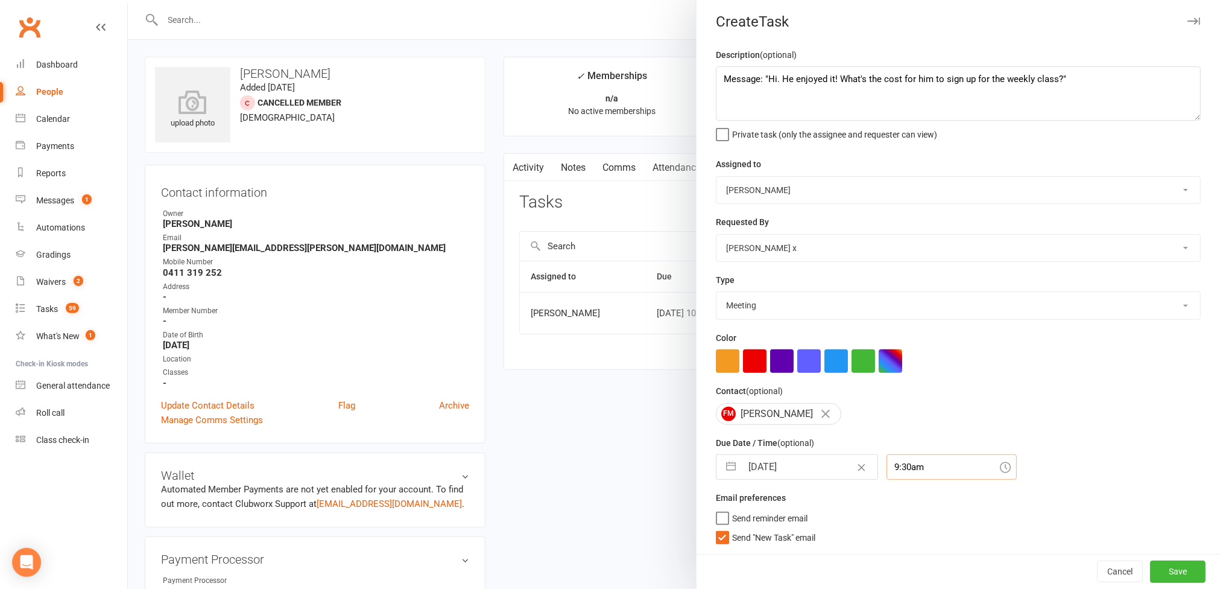
click at [901, 473] on div "9:30am" at bounding box center [951, 466] width 130 height 25
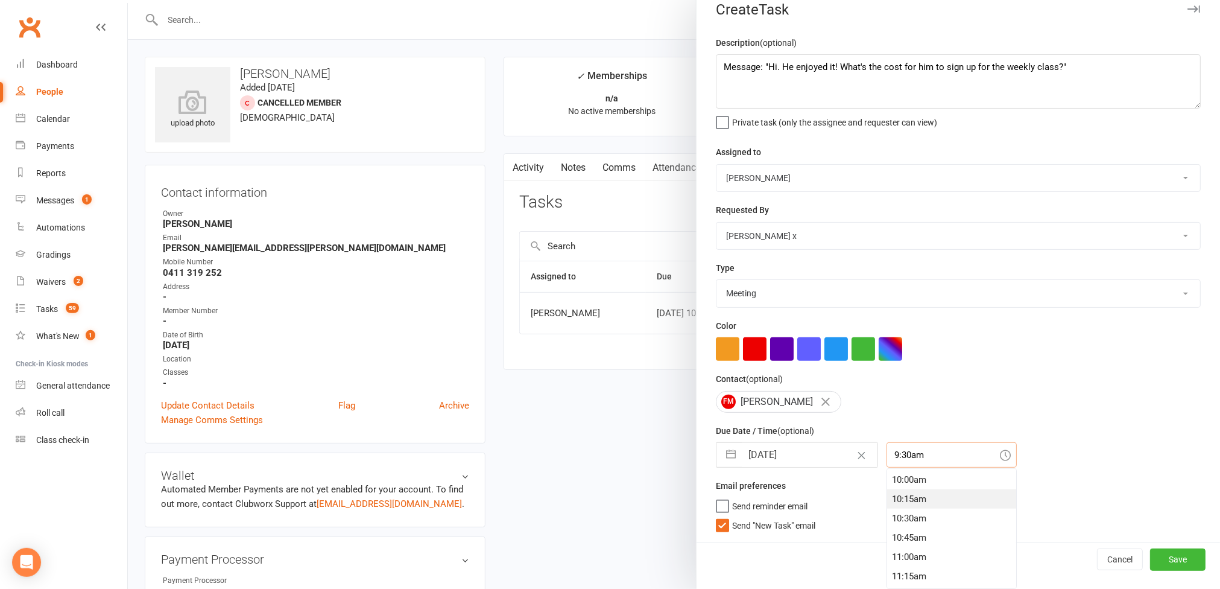
scroll to position [803, 0]
click at [901, 554] on div "11:30am" at bounding box center [951, 562] width 129 height 19
type input "11:30am"
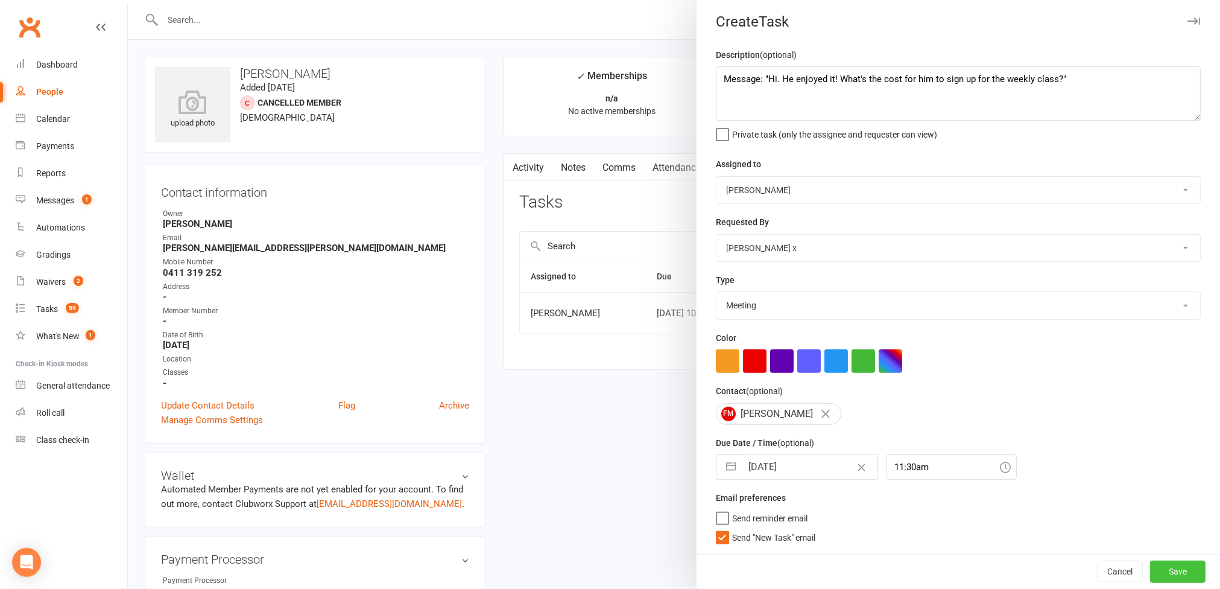
click at [1155, 563] on button "Save" at bounding box center [1177, 571] width 55 height 22
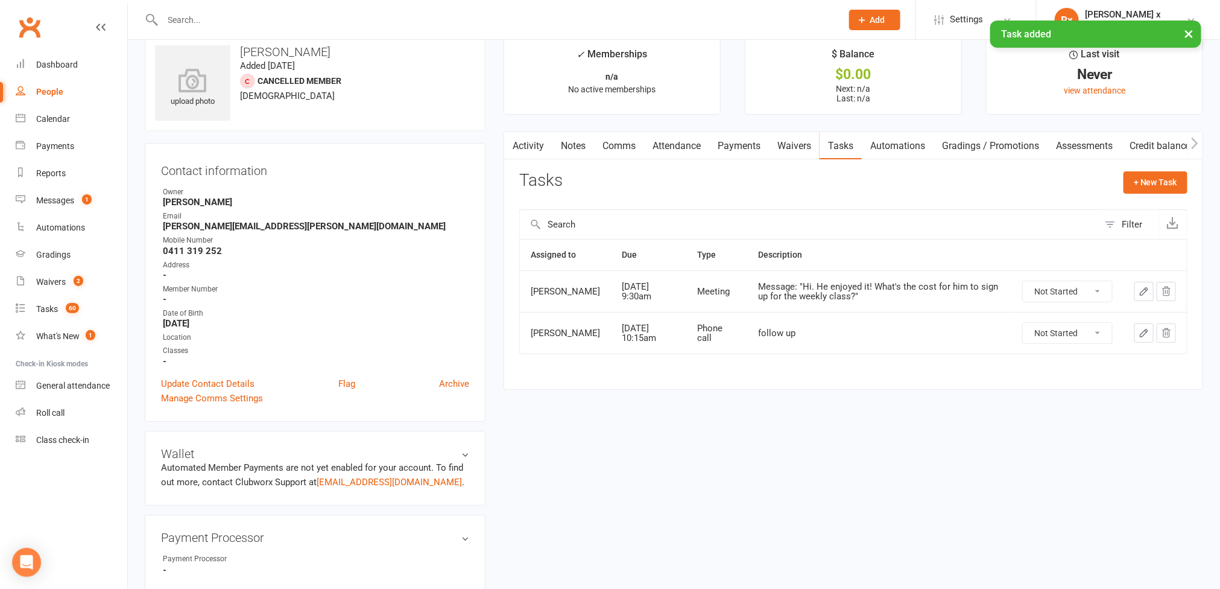
scroll to position [0, 0]
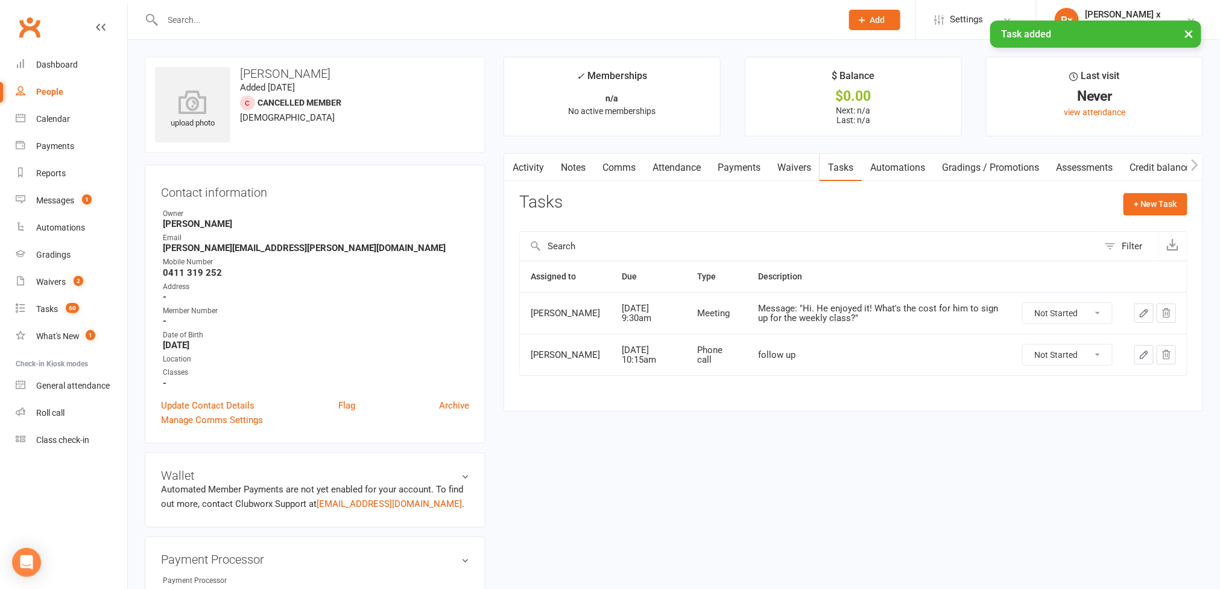
click at [247, 253] on strong "[PERSON_NAME][EMAIL_ADDRESS][PERSON_NAME][DOMAIN_NAME]" at bounding box center [316, 247] width 306 height 11
copy strong "[PERSON_NAME][EMAIL_ADDRESS][PERSON_NAME][DOMAIN_NAME]"
click at [62, 89] on div "People" at bounding box center [49, 92] width 27 height 10
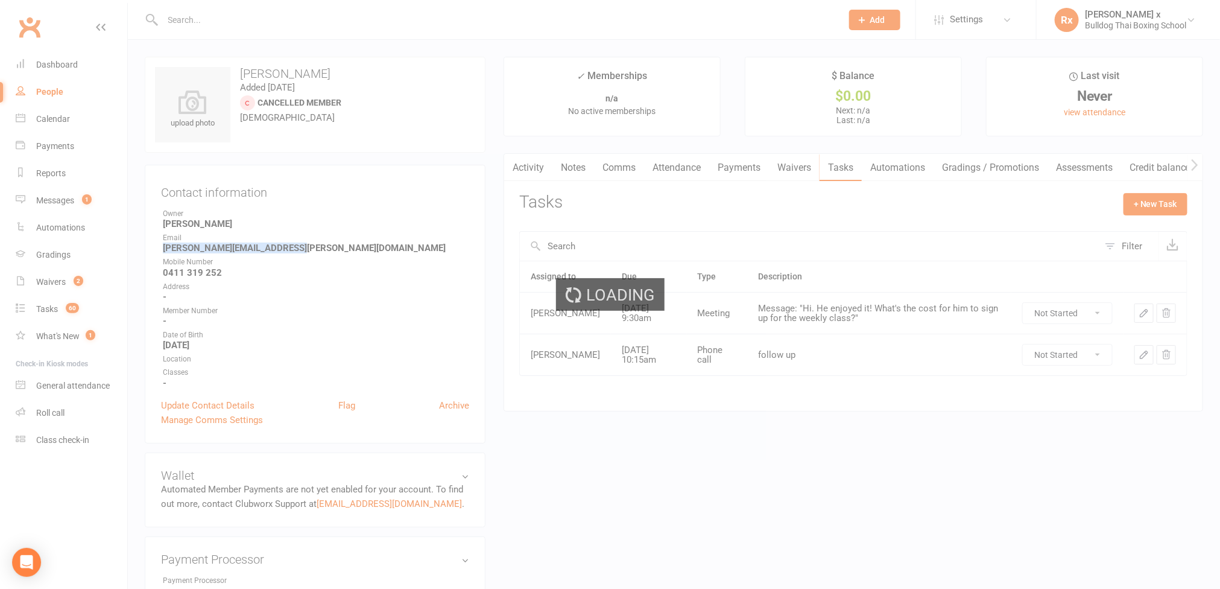
select select "100"
